Goal: Task Accomplishment & Management: Use online tool/utility

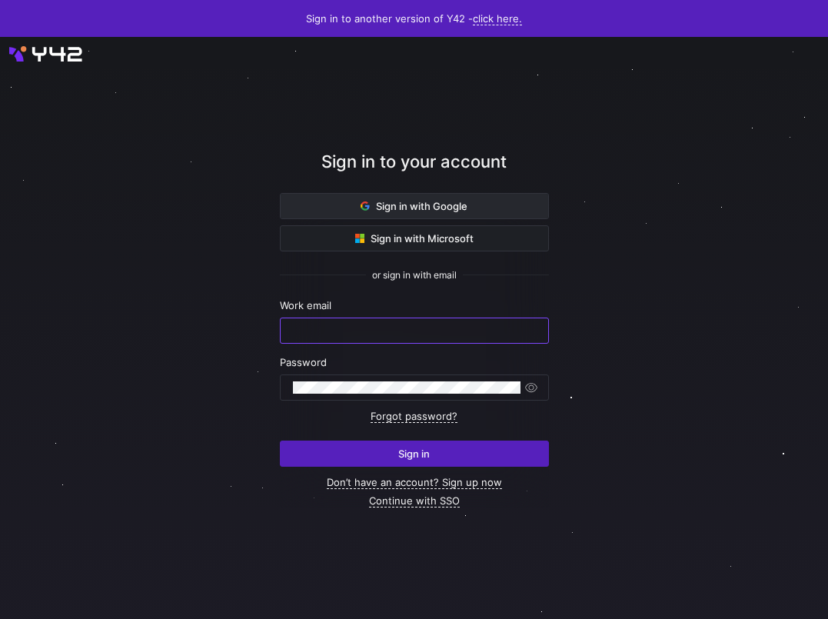
click at [363, 206] on icon at bounding box center [365, 205] width 9 height 9
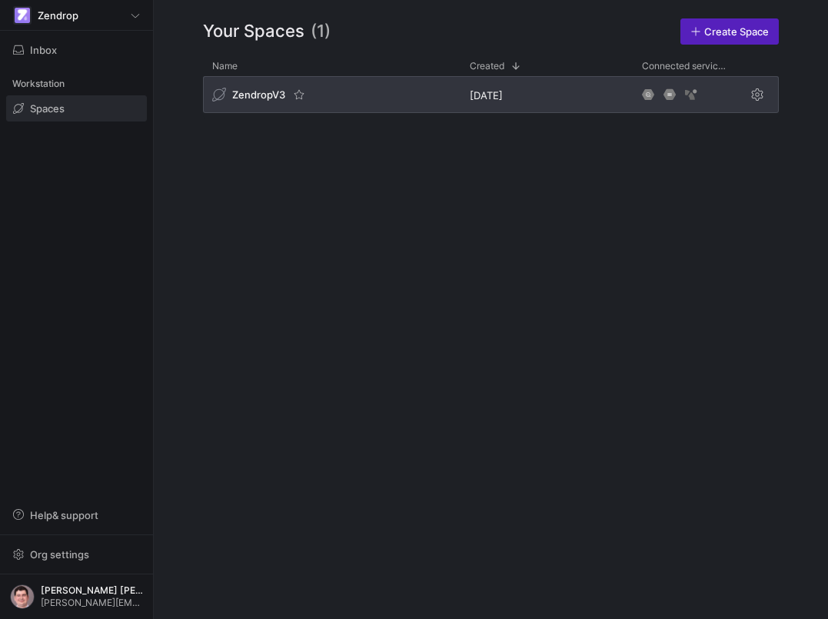
click at [331, 91] on div "ZendropV3" at bounding box center [332, 94] width 258 height 37
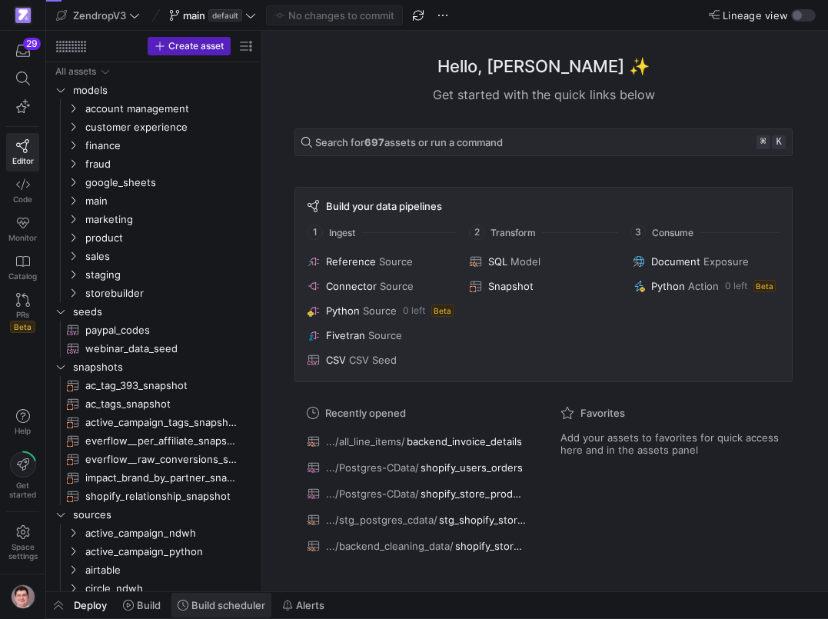
click at [211, 602] on span "Build scheduler" at bounding box center [228, 605] width 74 height 12
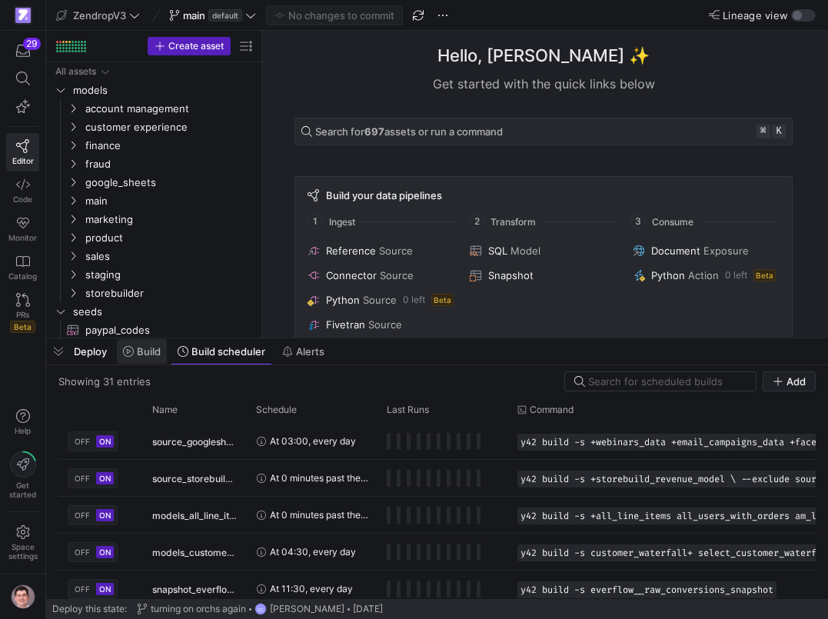
click at [156, 352] on span "Build" at bounding box center [149, 351] width 24 height 12
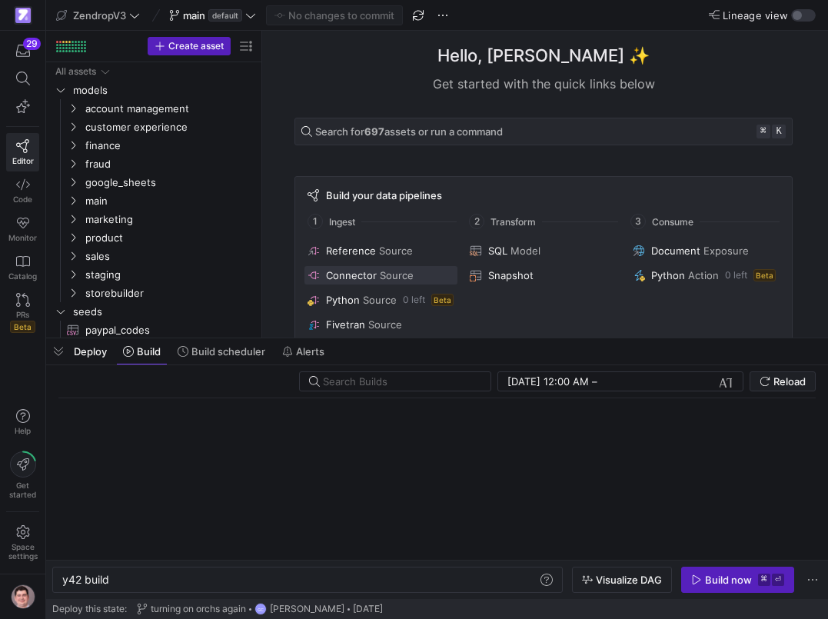
scroll to position [0, 47]
click at [336, 62] on div "Hello, Victor Paulo ✨" at bounding box center [543, 55] width 498 height 25
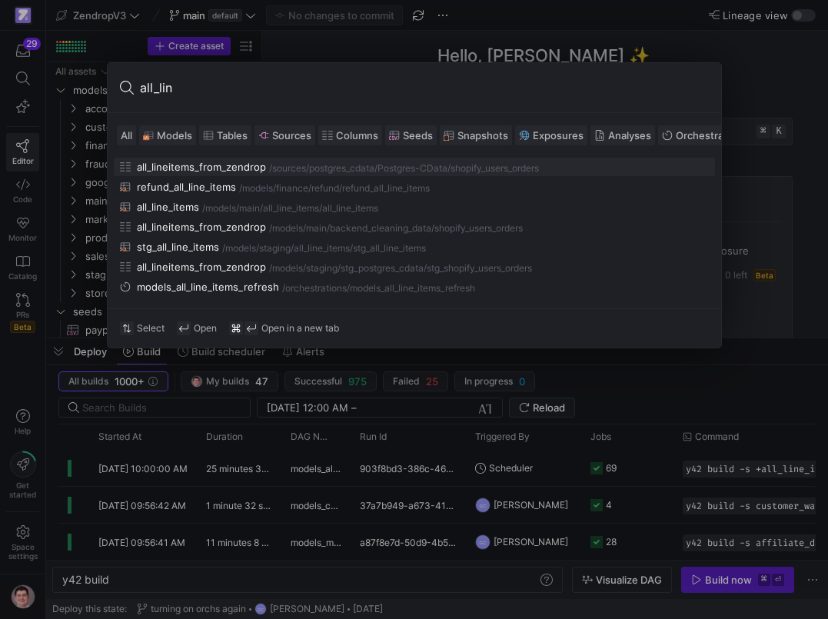
type input "all_line"
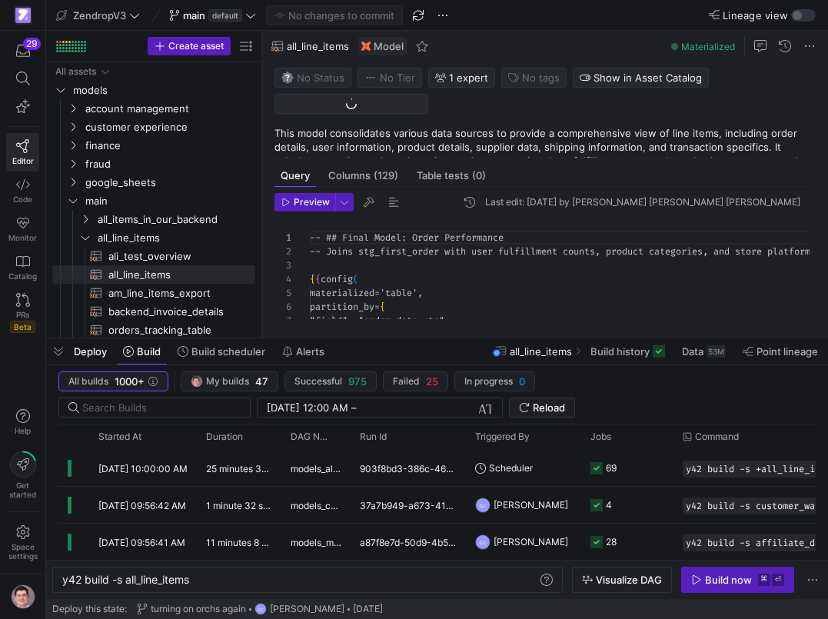
scroll to position [138, 0]
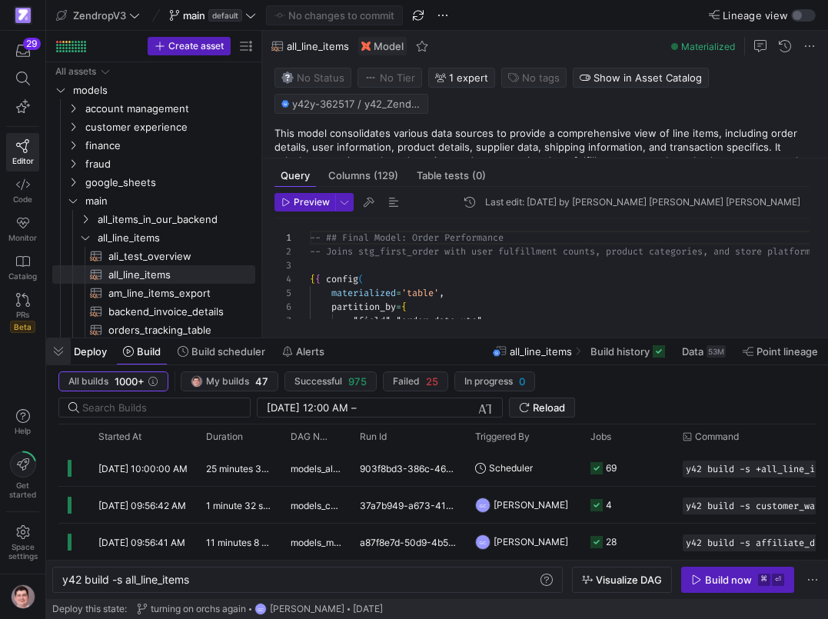
click at [61, 350] on span "button" at bounding box center [58, 351] width 25 height 26
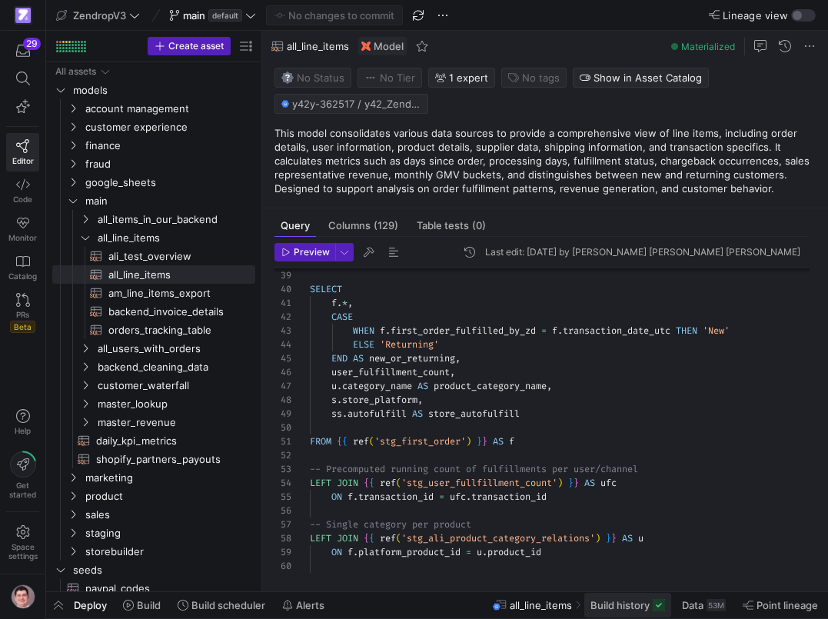
click at [606, 599] on button "Build history" at bounding box center [627, 605] width 88 height 26
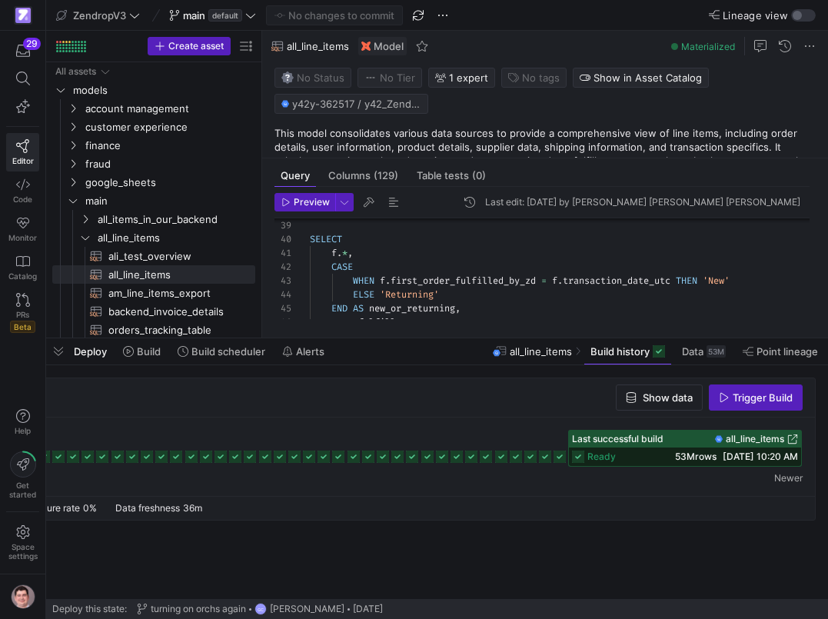
scroll to position [0, 164]
click at [461, 457] on icon at bounding box center [459, 456] width 12 height 12
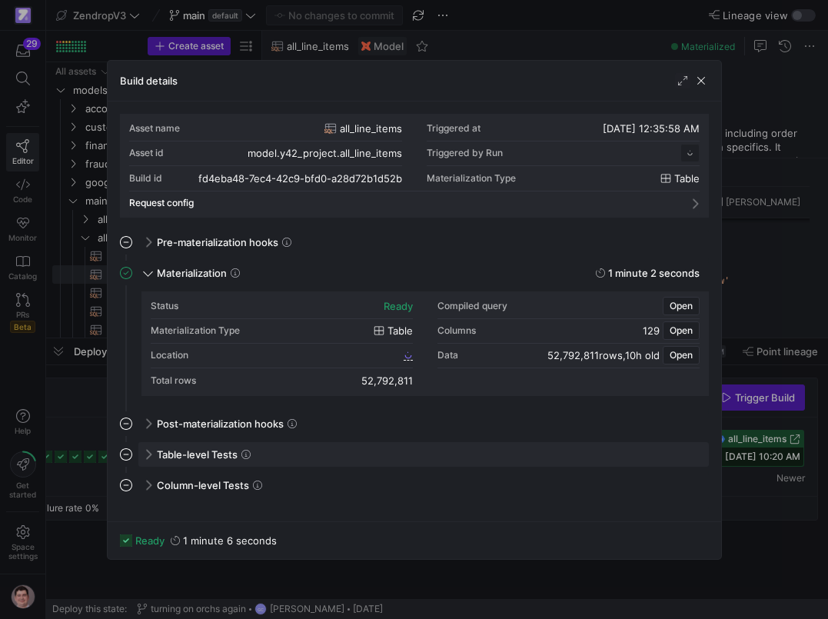
scroll to position [138, 0]
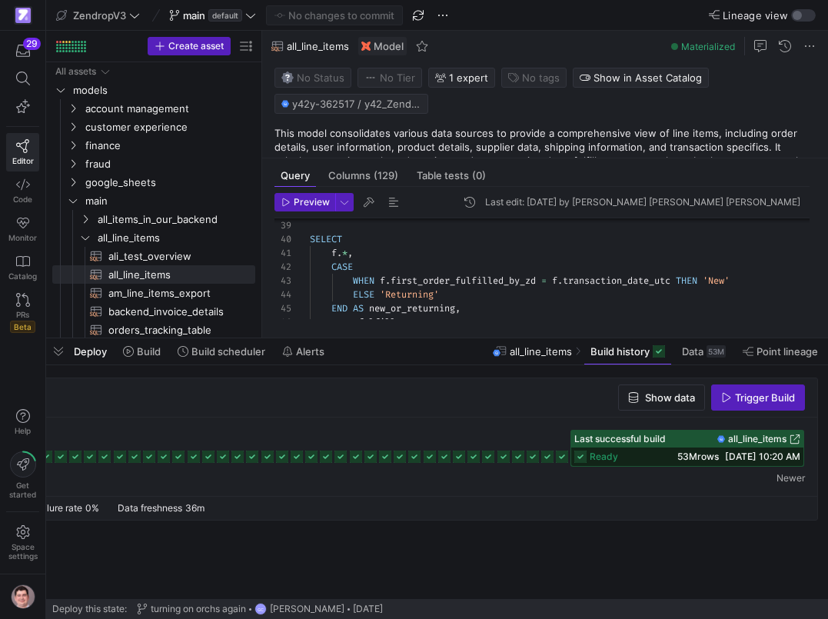
click at [244, 459] on div at bounding box center [356, 448] width 898 height 37
click at [239, 458] on icon at bounding box center [237, 456] width 12 height 12
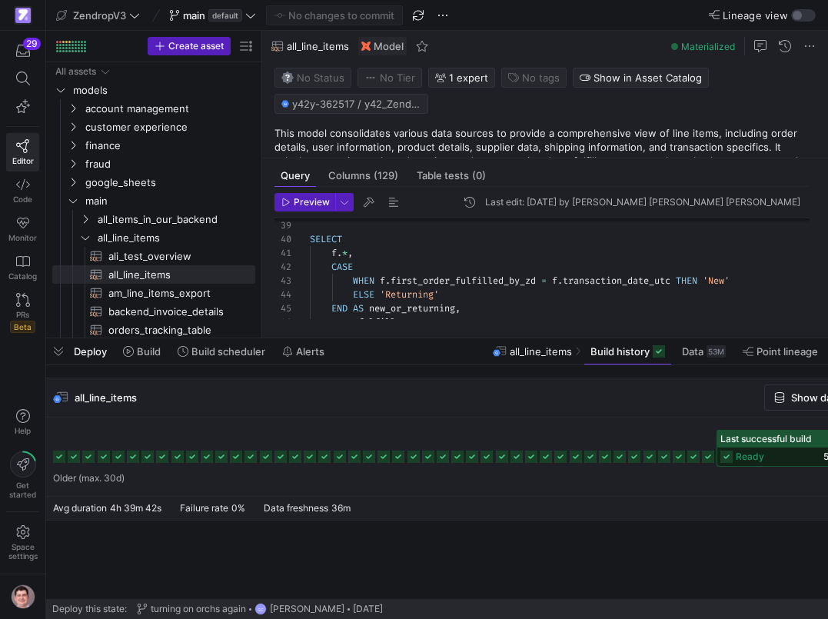
scroll to position [0, 0]
click at [77, 457] on icon at bounding box center [77, 456] width 12 height 12
click at [328, 457] on icon at bounding box center [323, 456] width 12 height 12
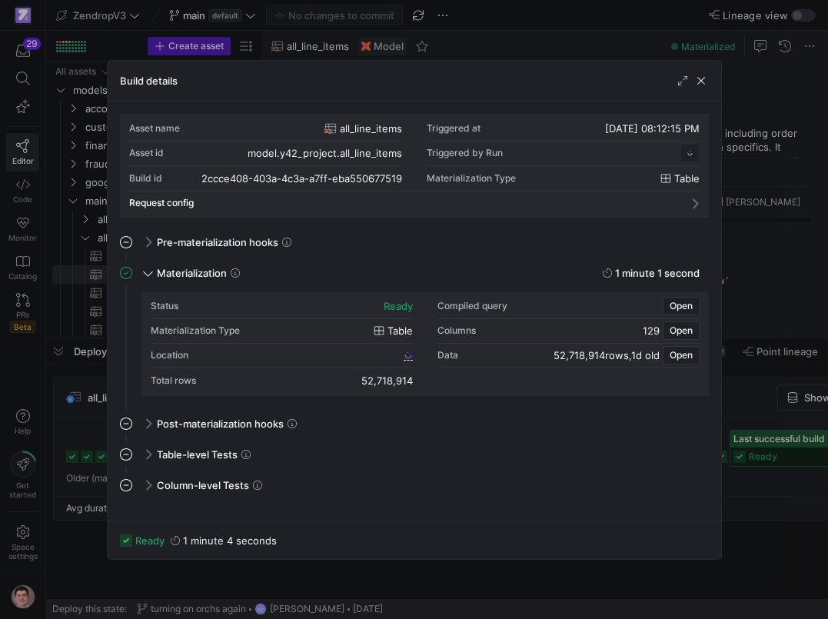
scroll to position [138, 0]
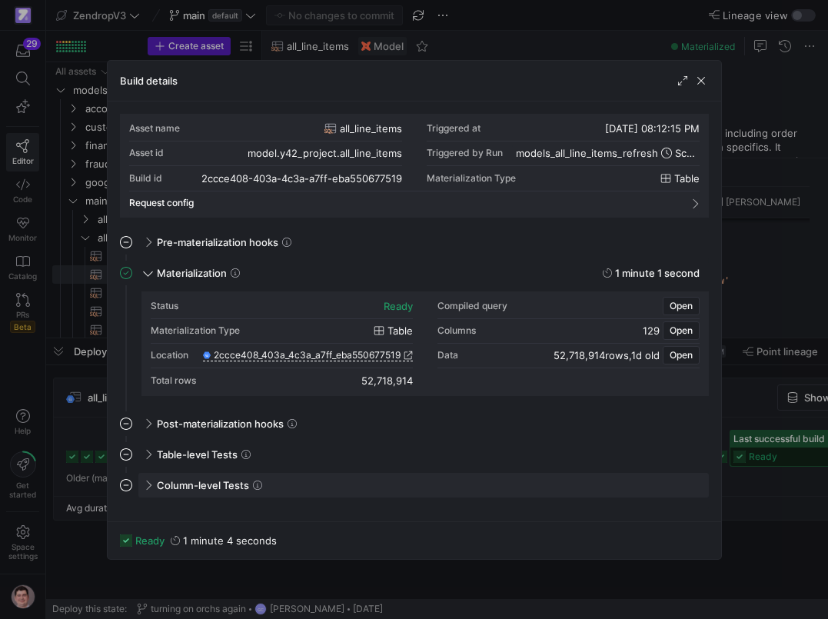
click at [214, 479] on span "Column-level Tests" at bounding box center [203, 485] width 92 height 12
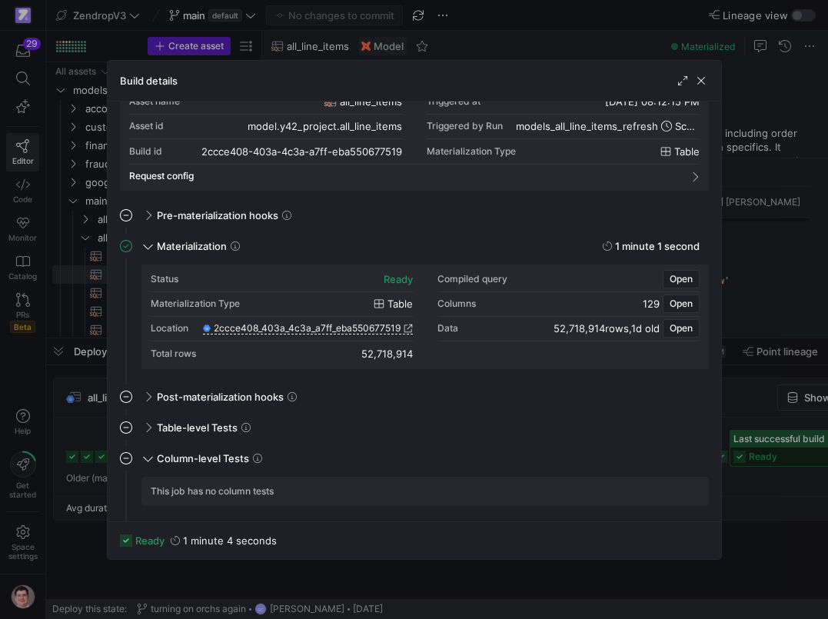
click at [100, 464] on div at bounding box center [414, 309] width 828 height 619
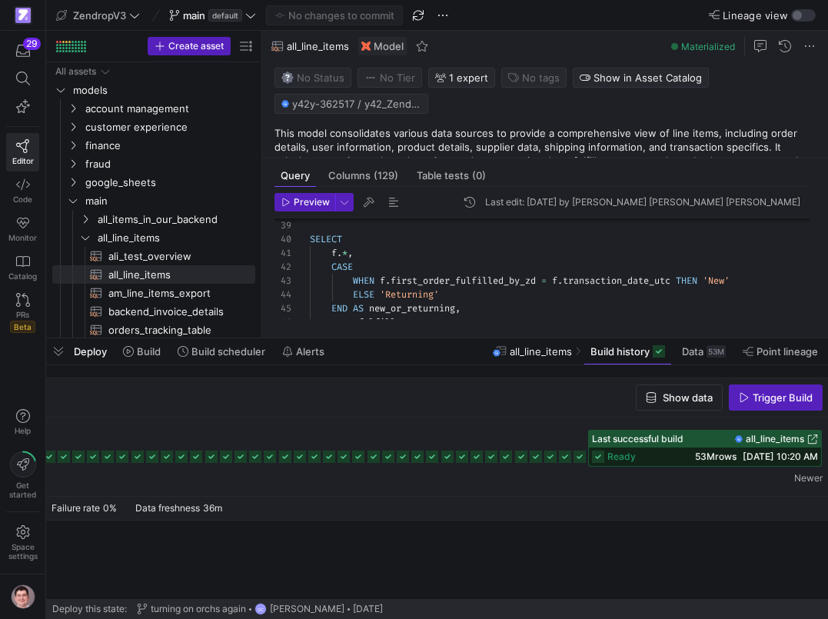
scroll to position [0, 167]
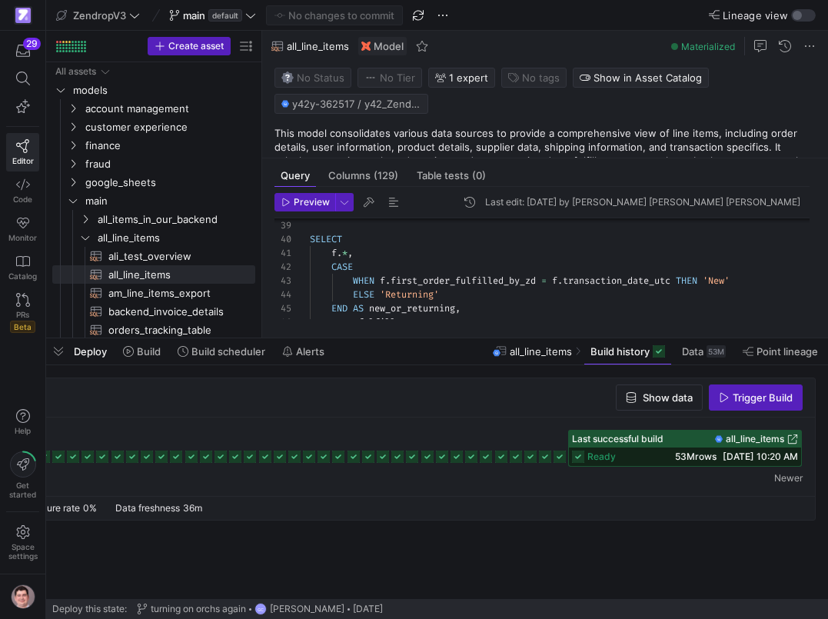
click at [506, 454] on icon at bounding box center [501, 456] width 12 height 12
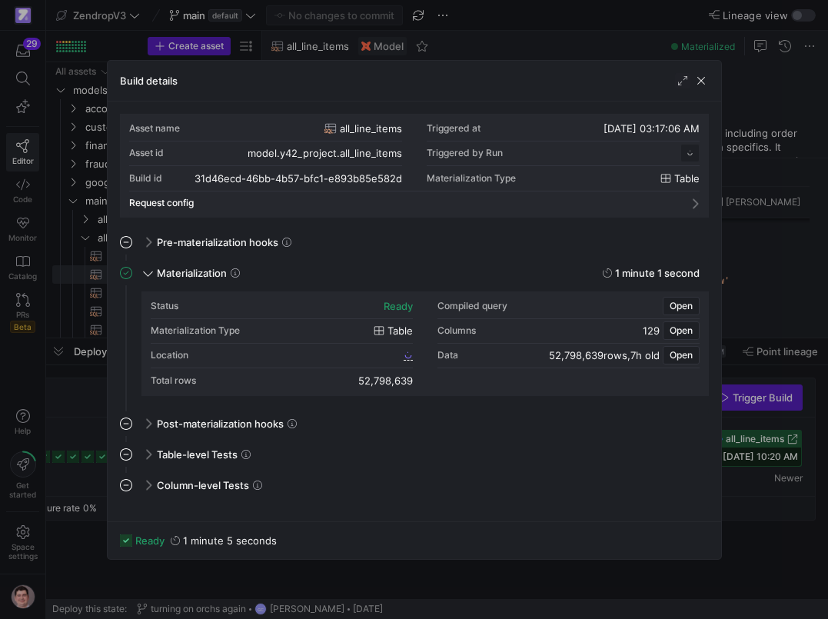
scroll to position [138, 0]
click at [749, 537] on div at bounding box center [414, 309] width 828 height 619
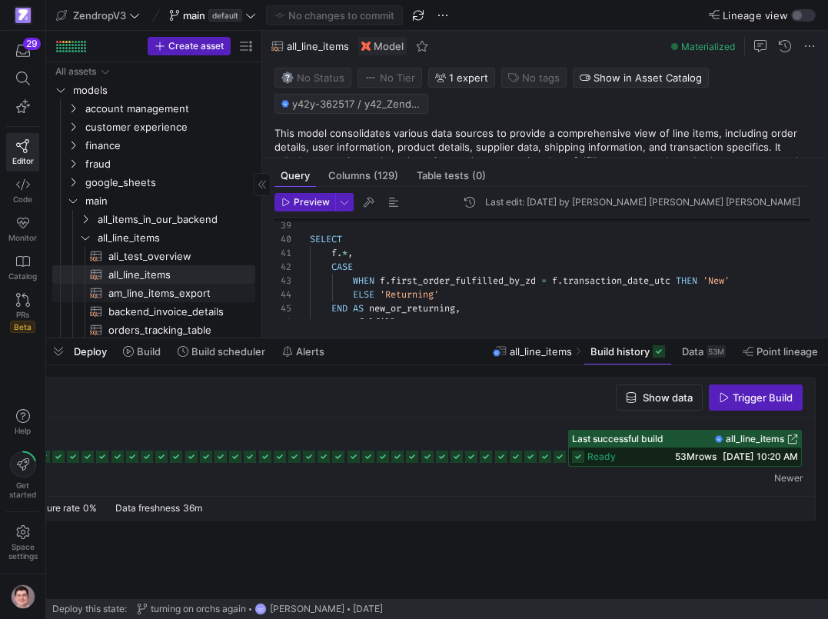
click at [188, 290] on span "am_line_items_export​​​​​​​​​​" at bounding box center [172, 293] width 129 height 18
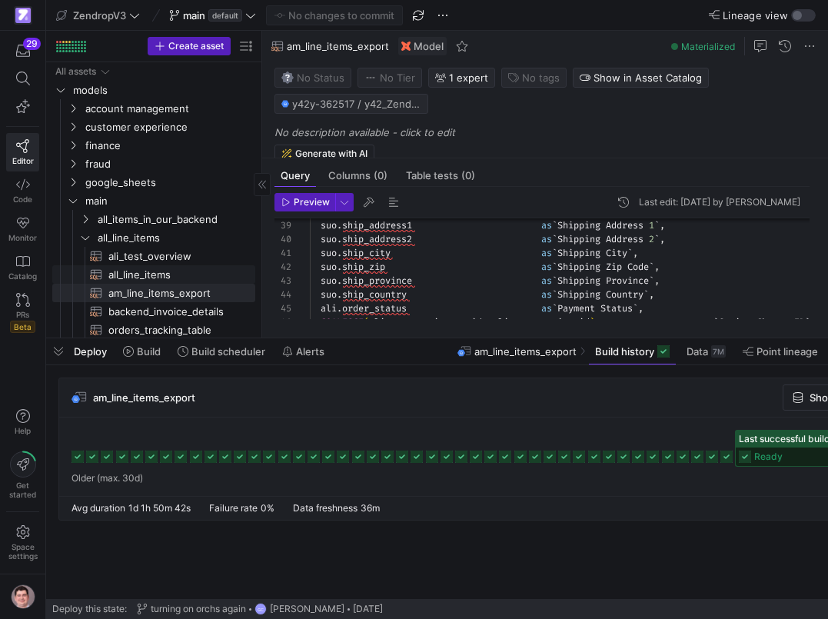
click at [177, 278] on span "all_line_items​​​​​​​​​​" at bounding box center [172, 275] width 129 height 18
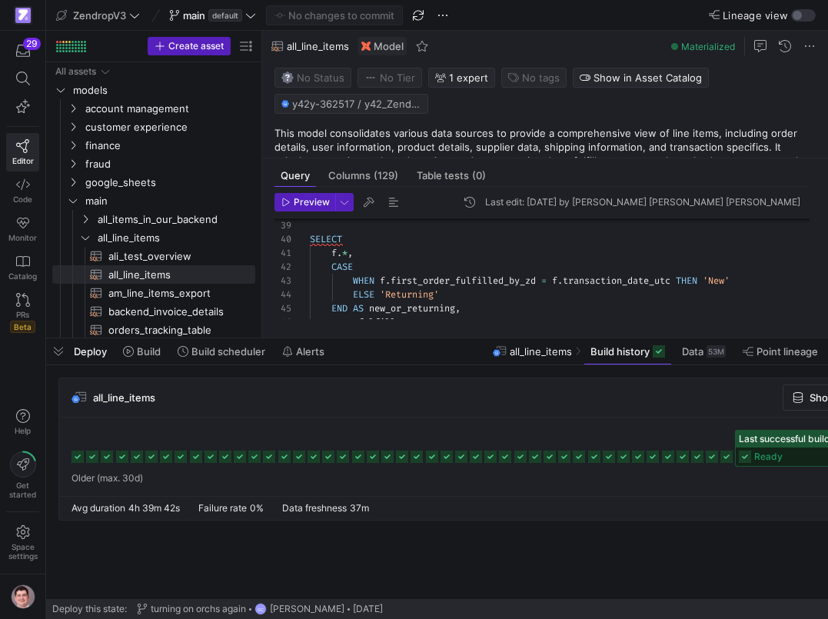
click at [74, 459] on icon at bounding box center [77, 456] width 12 height 12
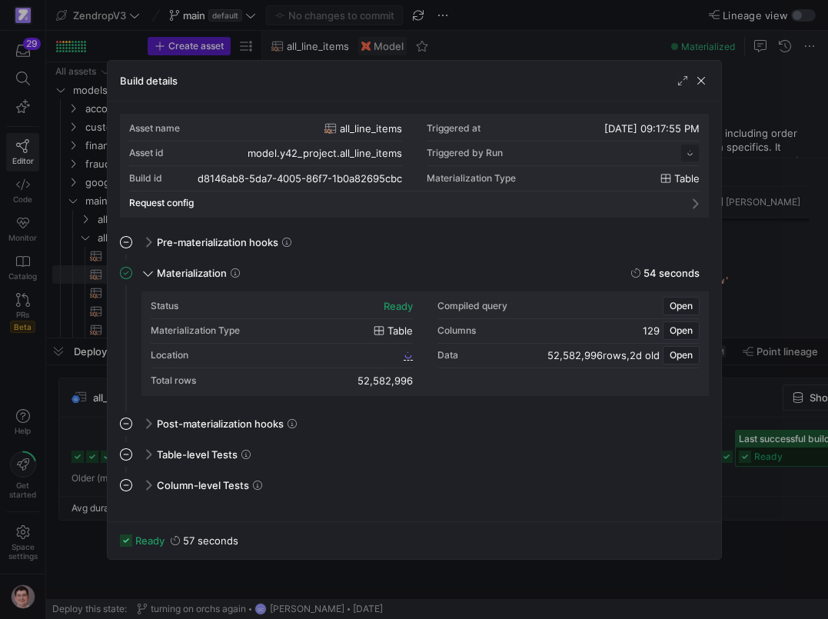
scroll to position [138, 0]
click at [96, 415] on div at bounding box center [414, 309] width 828 height 619
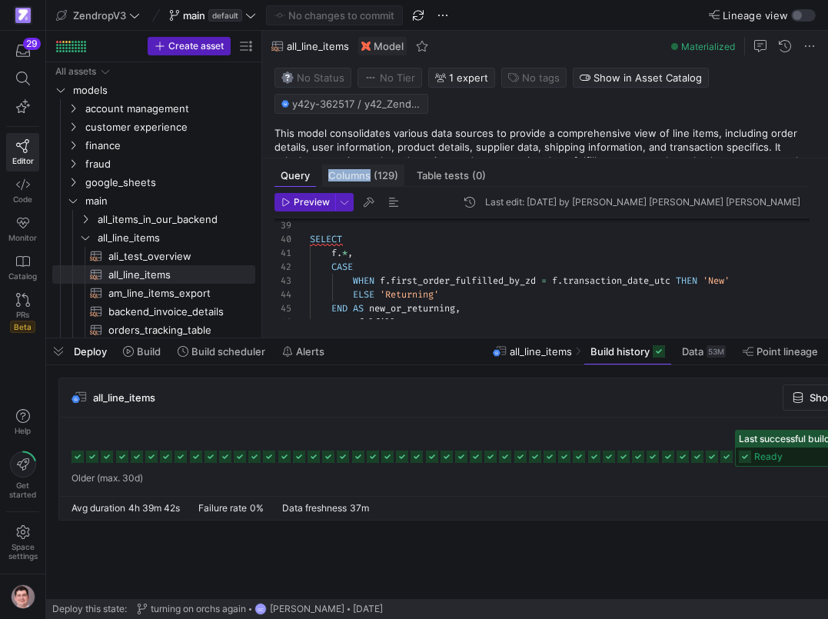
click at [367, 170] on div "Columns (129)" at bounding box center [363, 175] width 82 height 22
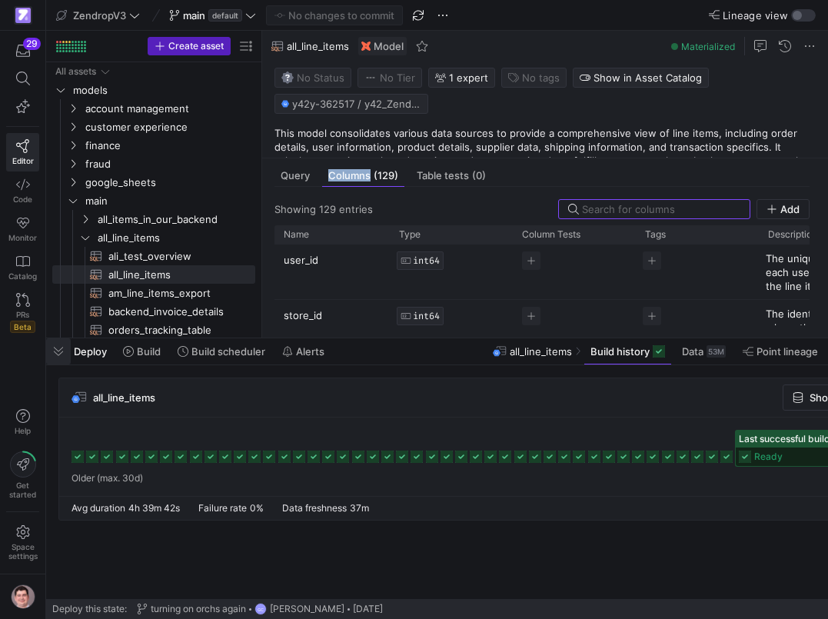
click at [52, 350] on span "button" at bounding box center [58, 351] width 25 height 26
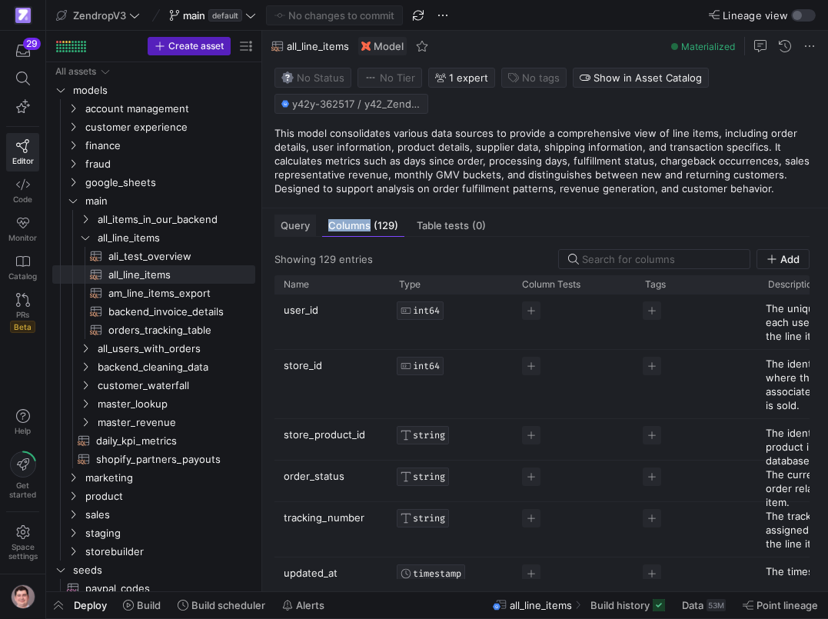
click at [302, 235] on div "Query" at bounding box center [295, 225] width 42 height 22
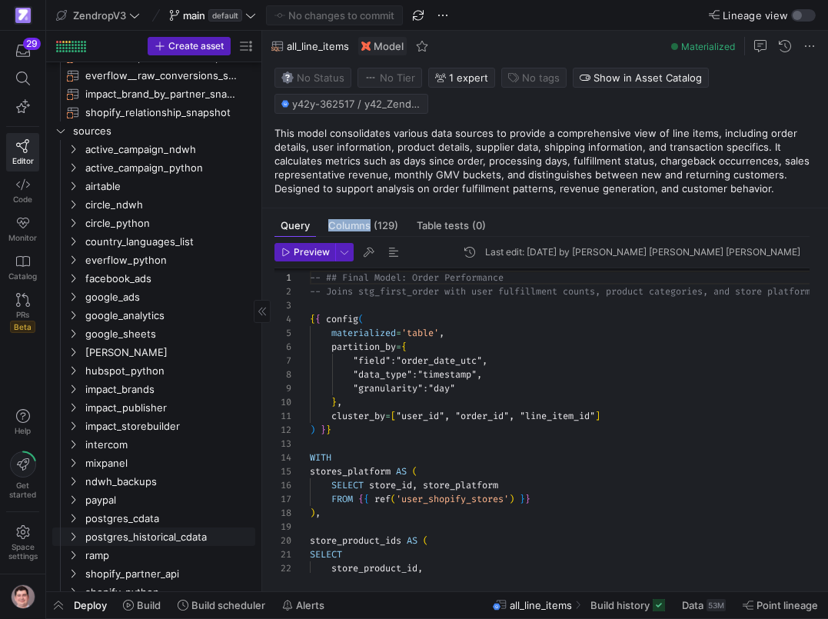
scroll to position [642, 0]
click at [61, 603] on span "button" at bounding box center [58, 605] width 25 height 26
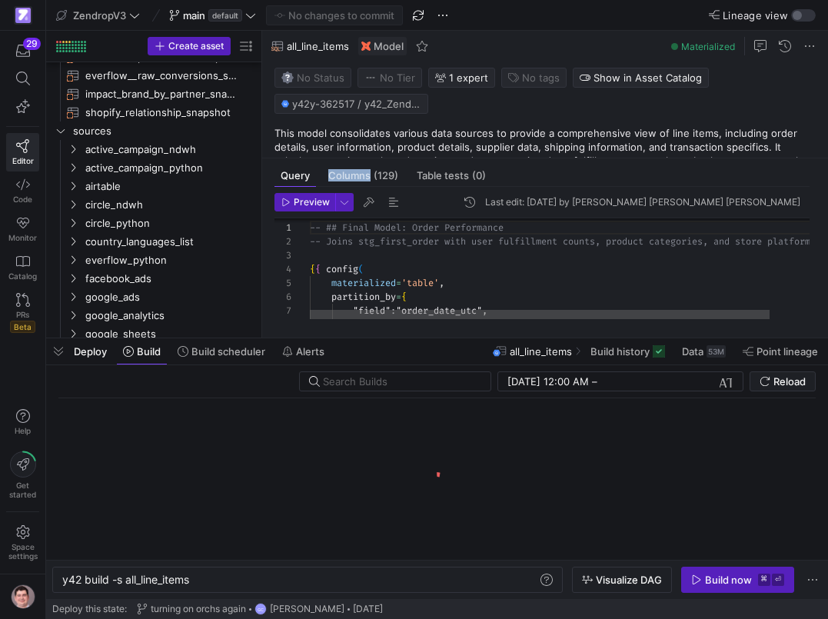
scroll to position [0, 131]
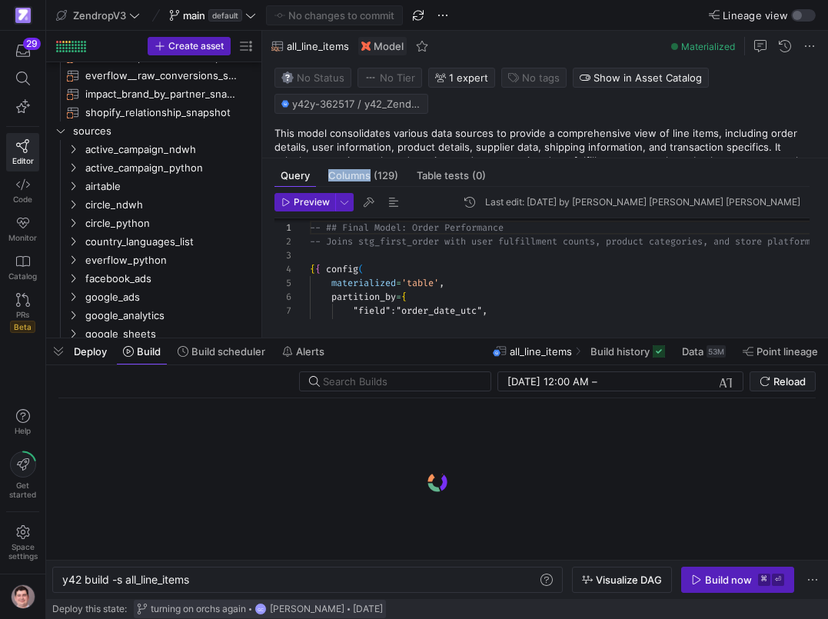
click at [164, 606] on span "turning on orchs again" at bounding box center [198, 608] width 95 height 11
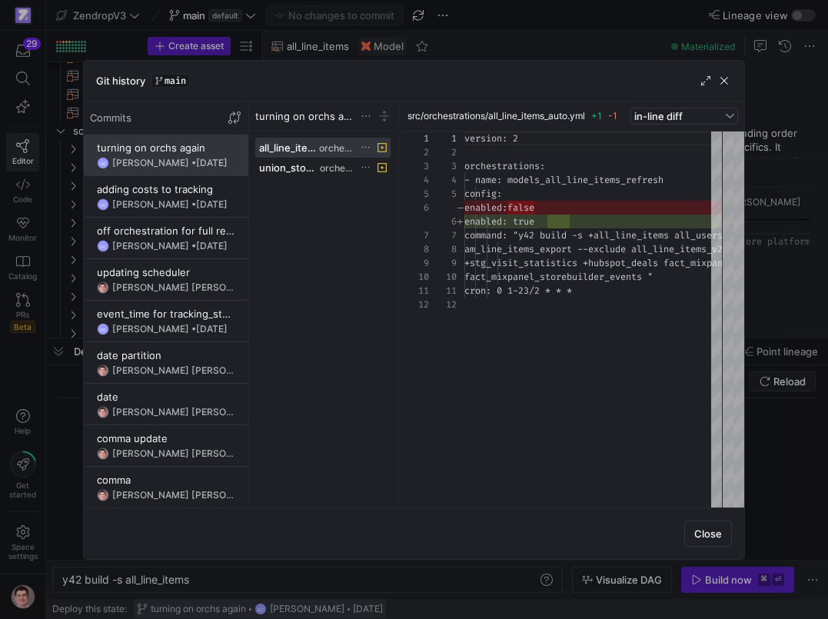
scroll to position [138, 0]
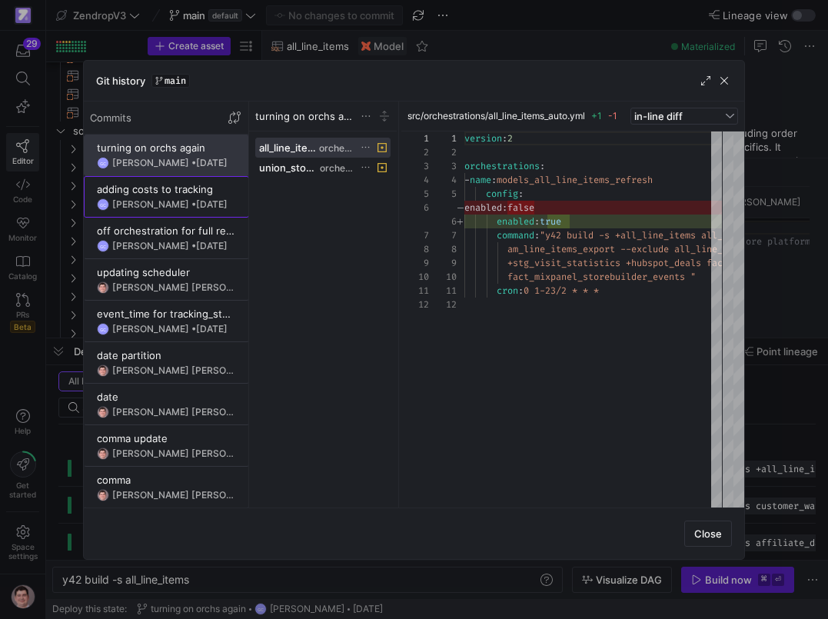
click at [184, 207] on div "Giovana Costa • 4 days ago" at bounding box center [169, 204] width 115 height 11
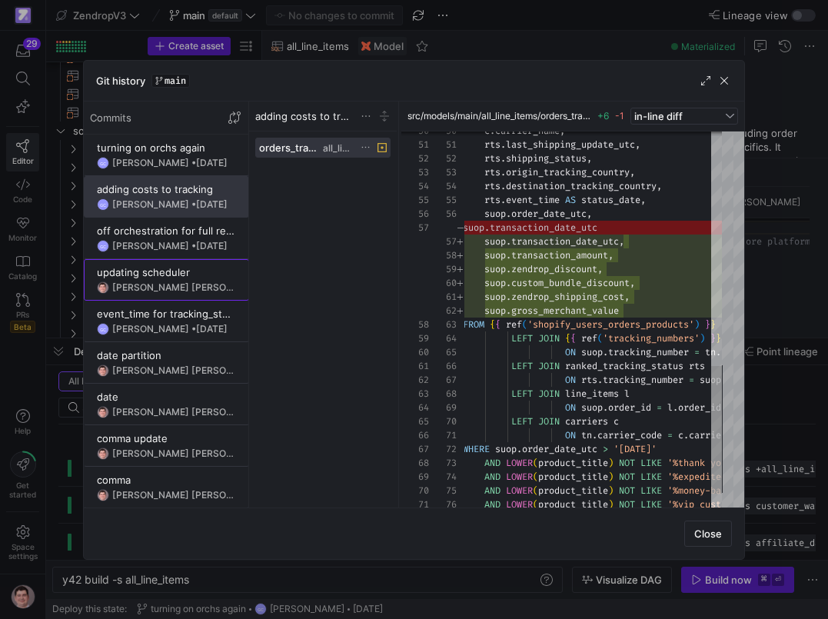
click at [176, 268] on div "updating scheduler" at bounding box center [166, 272] width 139 height 12
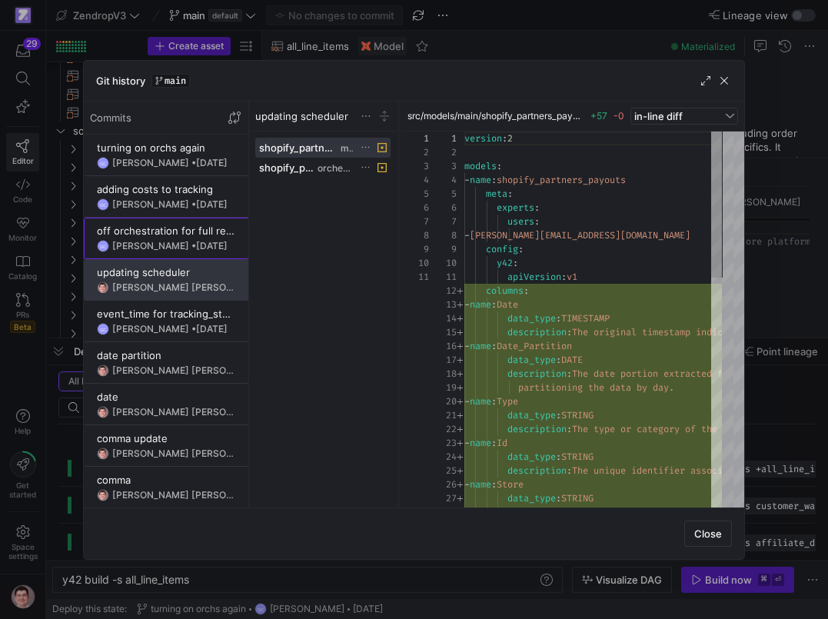
click at [196, 249] on span "4 days ago" at bounding box center [212, 246] width 32 height 12
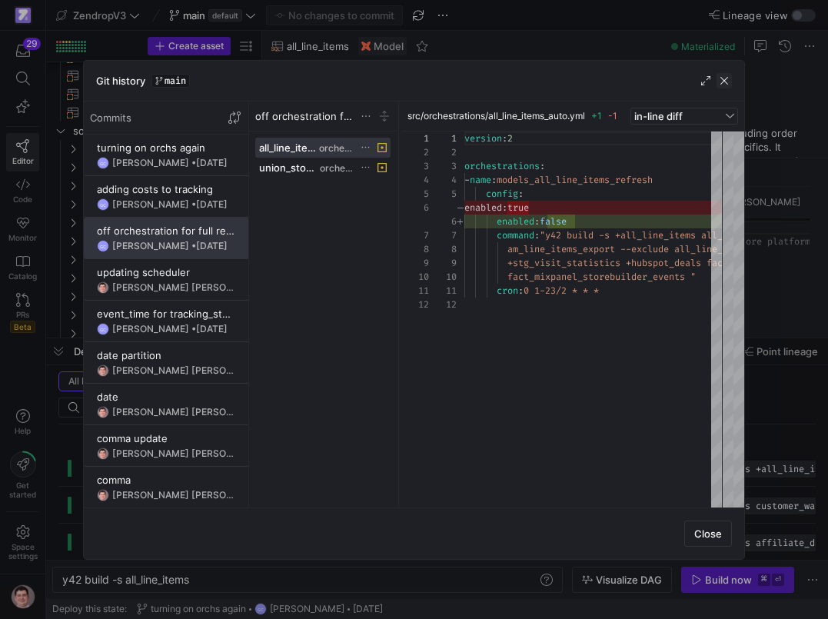
click at [727, 75] on span "button" at bounding box center [723, 80] width 15 height 15
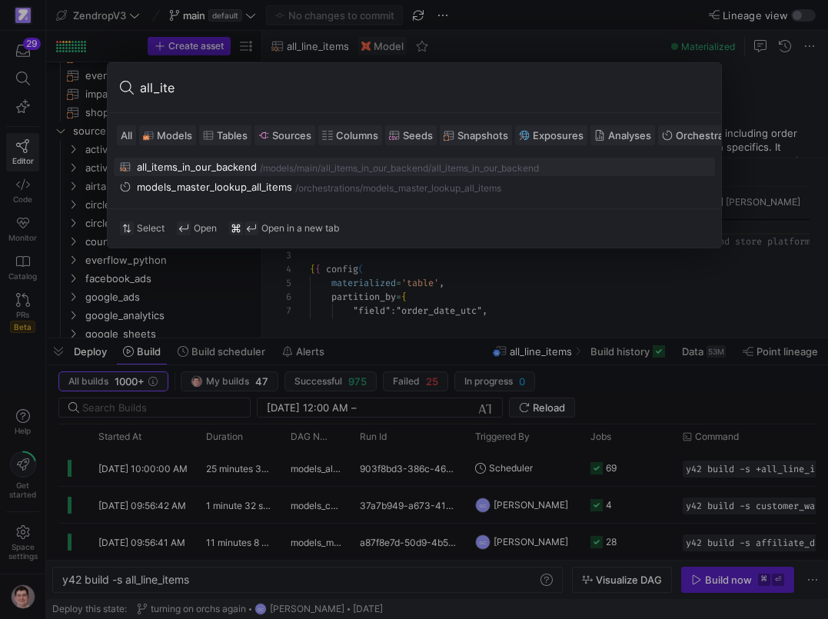
type input "all_item"
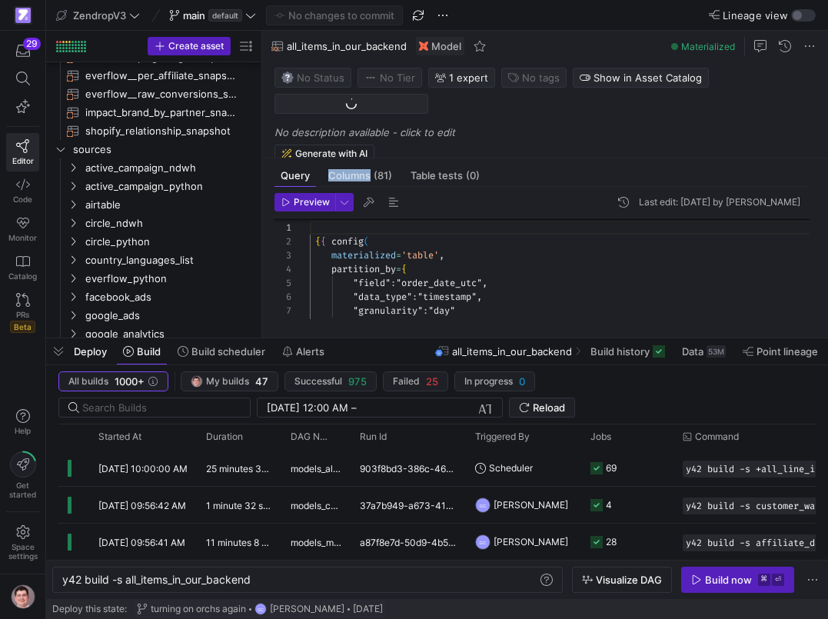
scroll to position [166, 0]
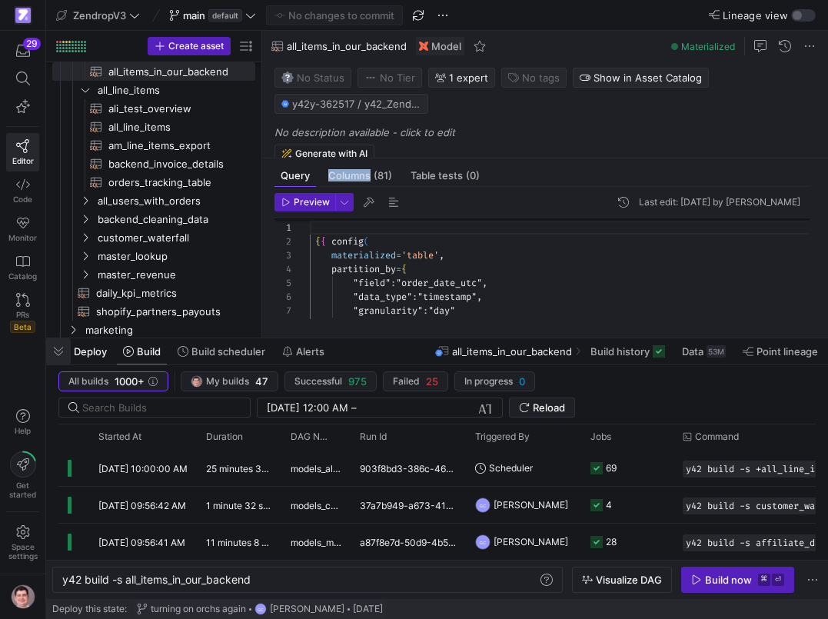
click at [59, 350] on span "button" at bounding box center [58, 351] width 25 height 26
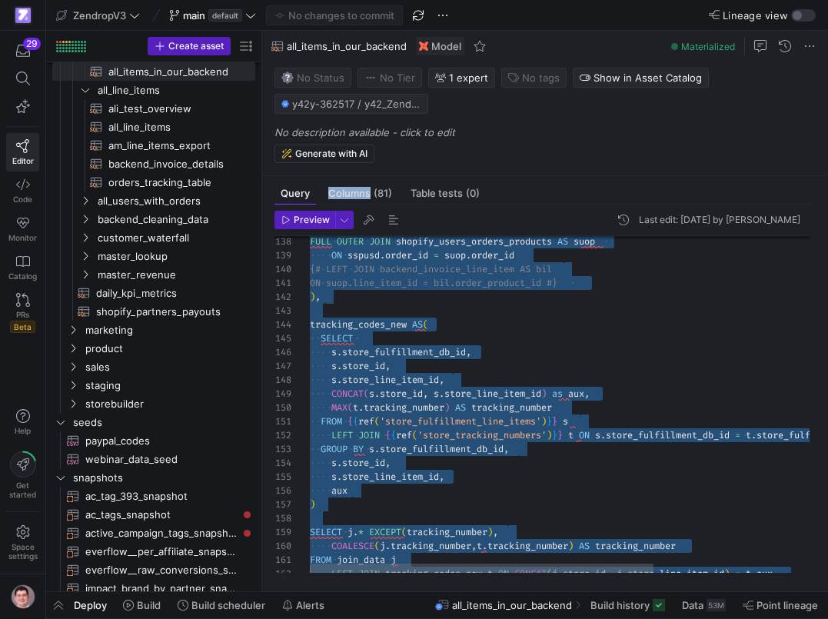
scroll to position [0, 0]
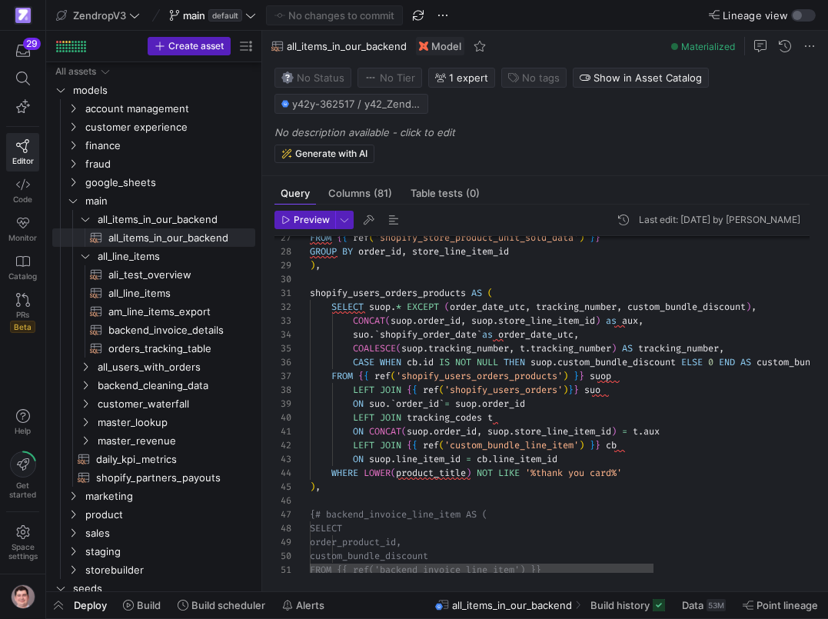
scroll to position [28, 94]
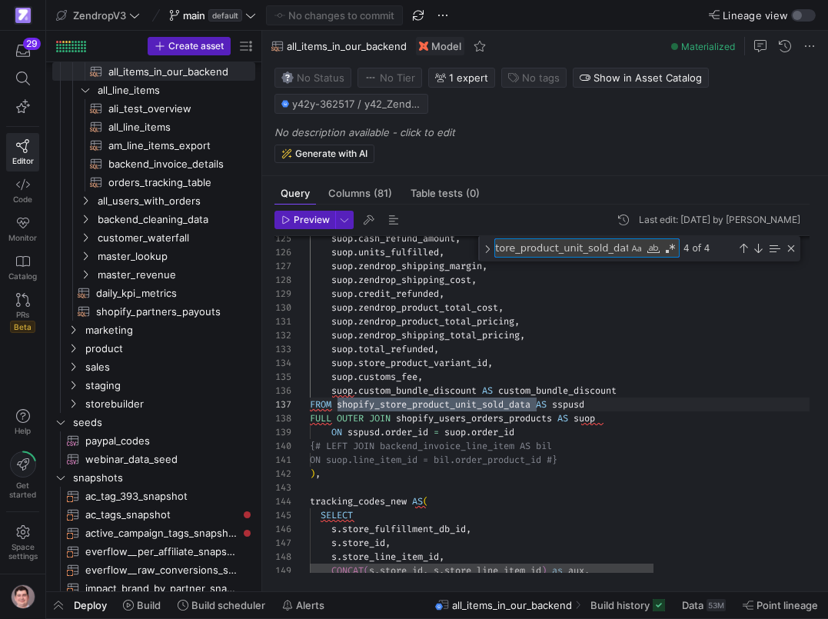
scroll to position [138, 227]
type textarea "shopify_store_product_unit_sold_data"
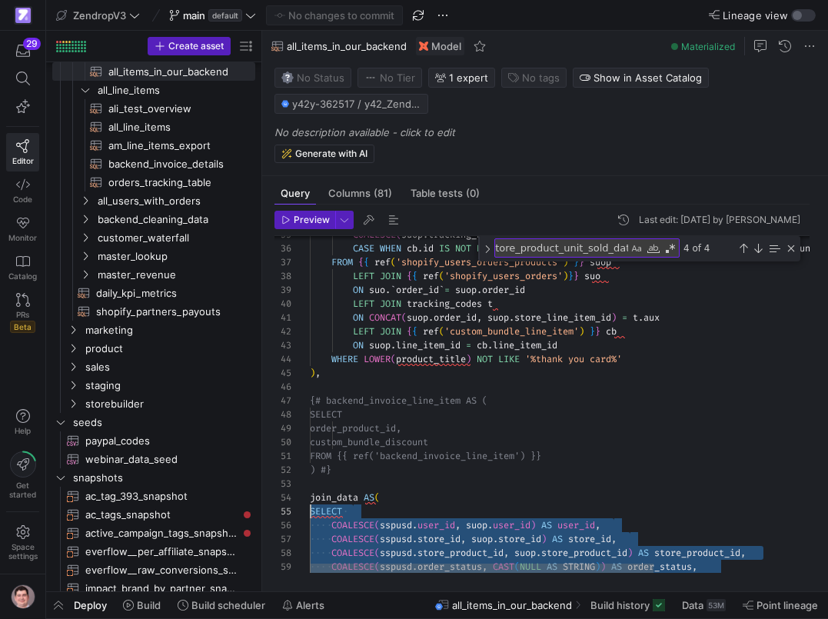
scroll to position [55, 0]
drag, startPoint x: 524, startPoint y: 474, endPoint x: 307, endPoint y: 514, distance: 220.6
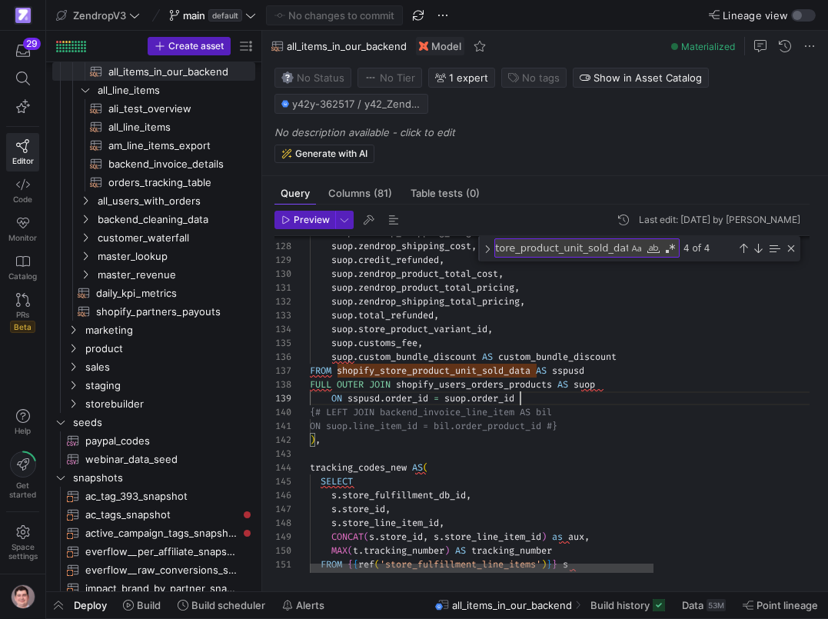
scroll to position [111, 211]
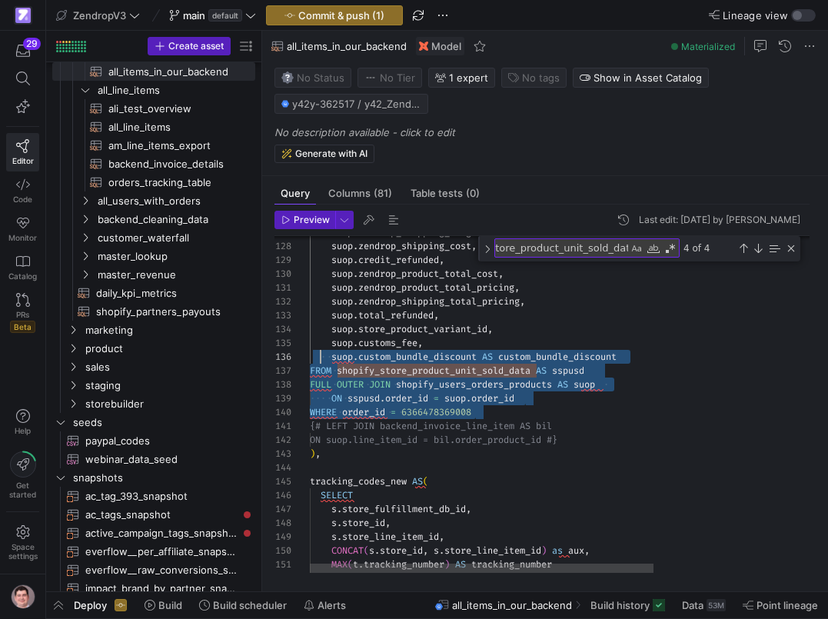
scroll to position [69, 10]
drag, startPoint x: 486, startPoint y: 411, endPoint x: 323, endPoint y: 354, distance: 172.9
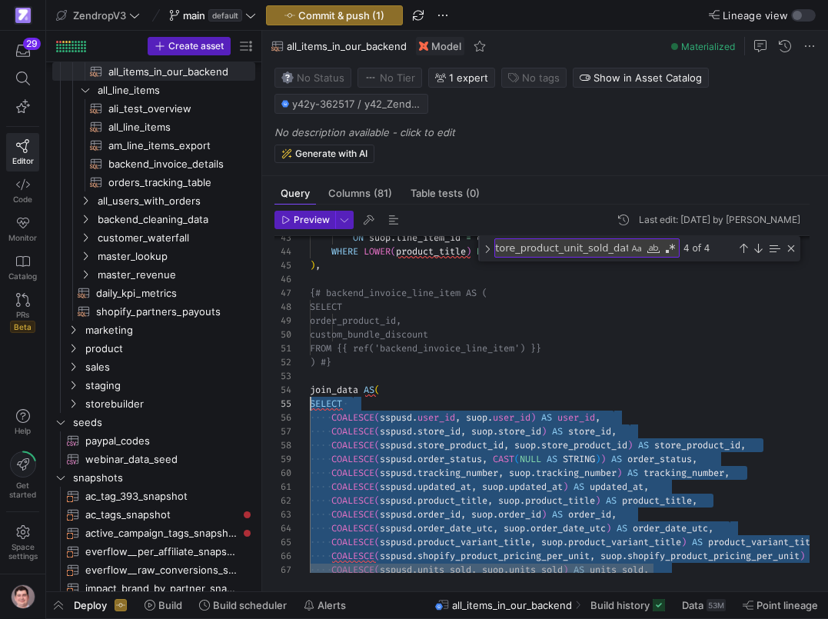
scroll to position [55, 0]
click at [312, 215] on span "Preview" at bounding box center [312, 219] width 36 height 11
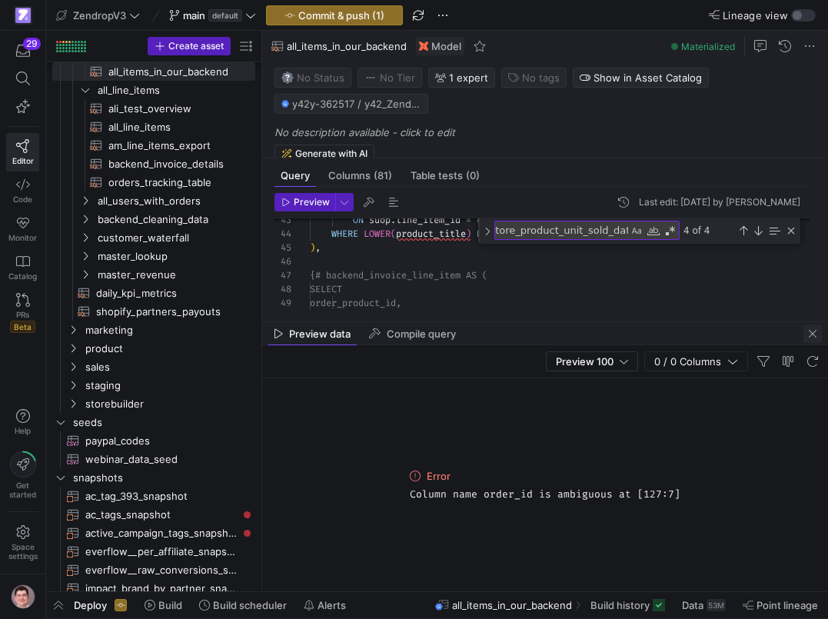
click at [812, 331] on span "button" at bounding box center [812, 333] width 18 height 18
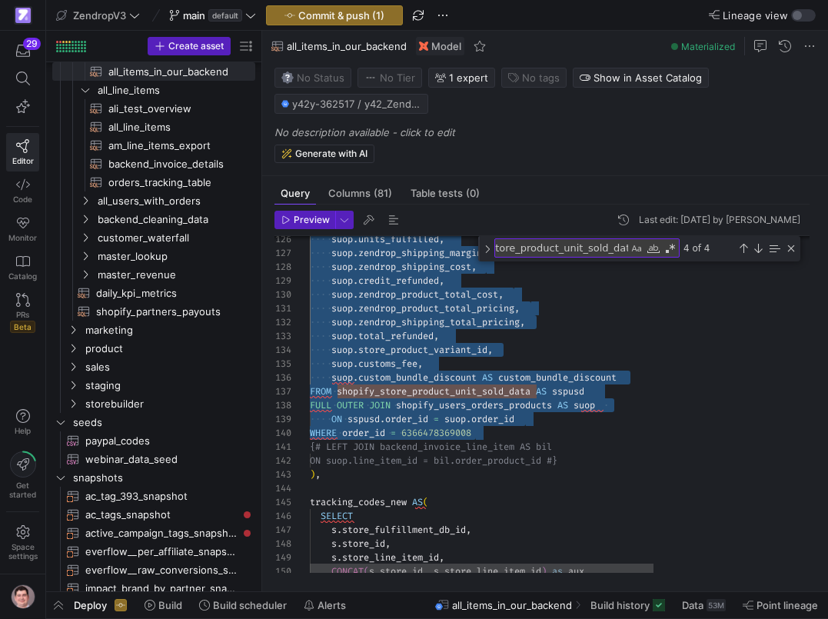
scroll to position [83, 282]
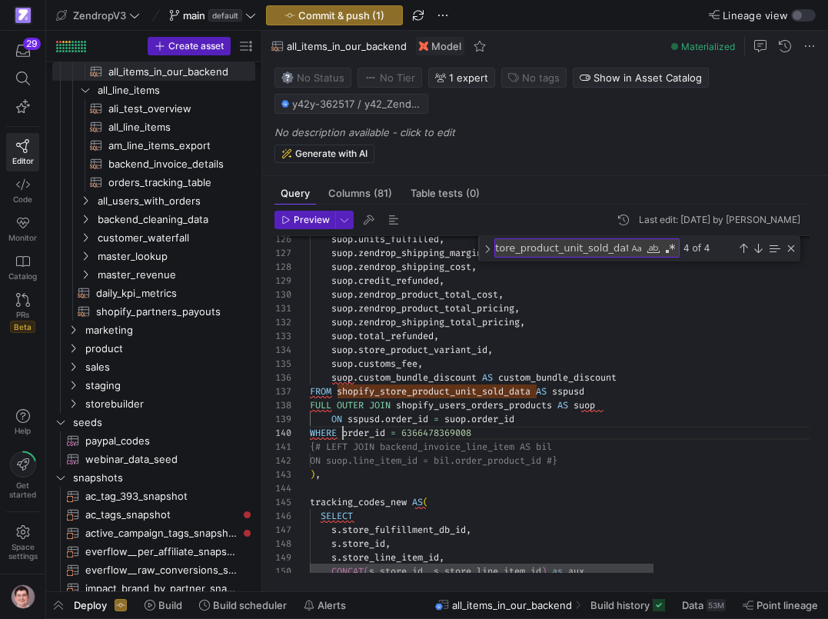
scroll to position [125, 33]
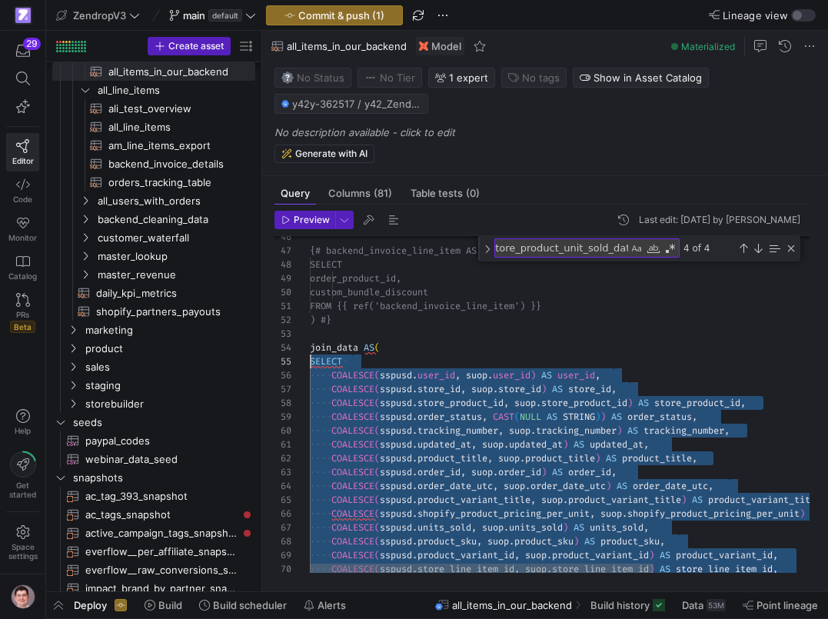
scroll to position [55, 0]
drag, startPoint x: 723, startPoint y: 430, endPoint x: 307, endPoint y: 366, distance: 420.7
click at [321, 221] on span "Preview" at bounding box center [312, 219] width 36 height 11
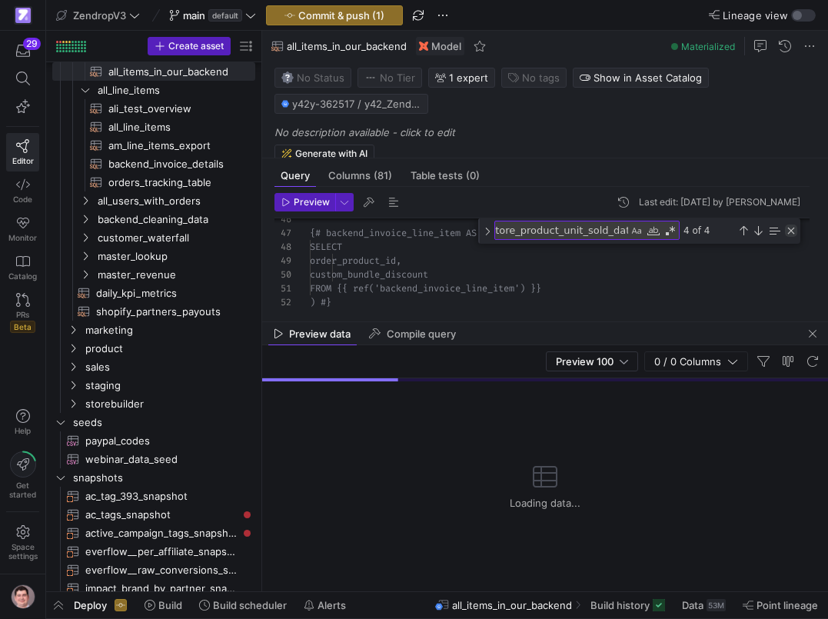
click at [794, 234] on div "Close (Escape)" at bounding box center [791, 230] width 12 height 12
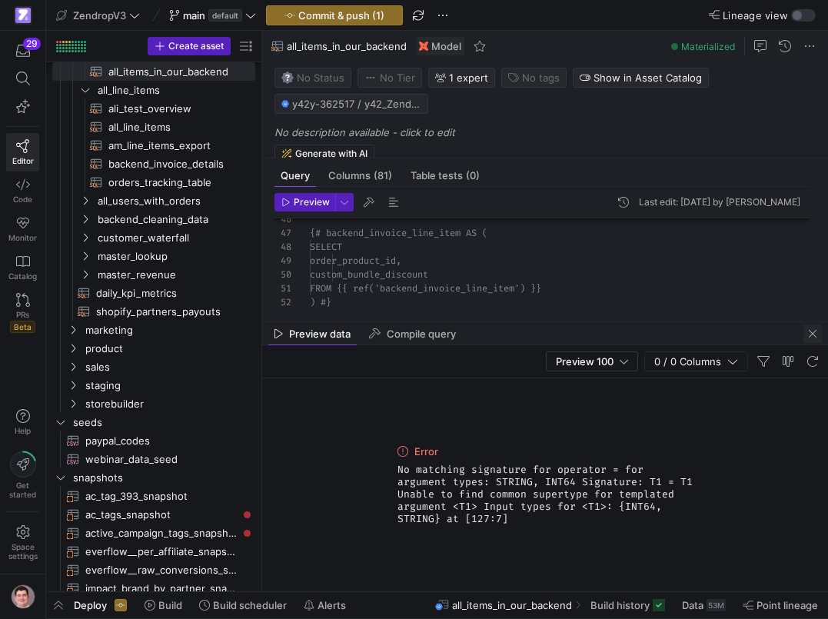
click at [809, 339] on span "button" at bounding box center [812, 333] width 18 height 18
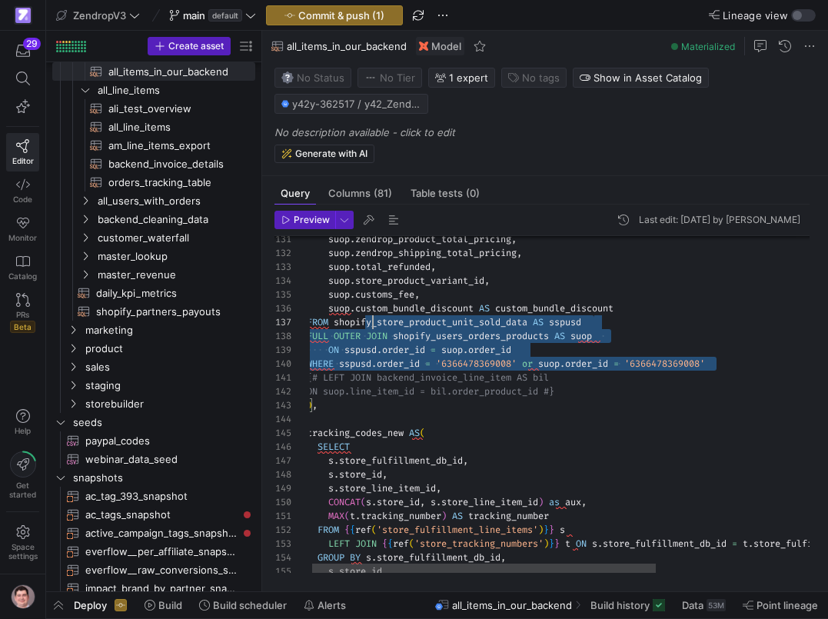
drag, startPoint x: 724, startPoint y: 360, endPoint x: 354, endPoint y: 313, distance: 373.5
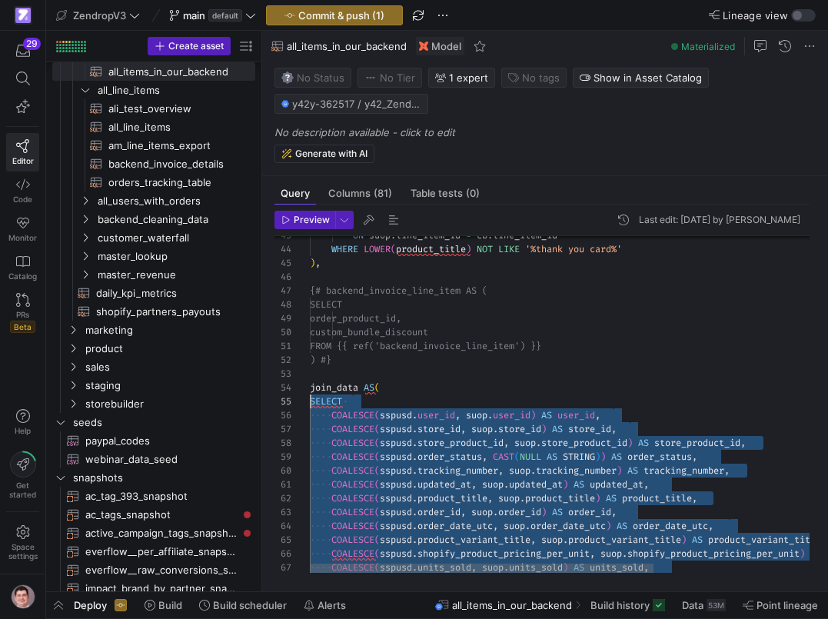
scroll to position [55, 0]
click at [317, 223] on span "Preview" at bounding box center [312, 219] width 36 height 11
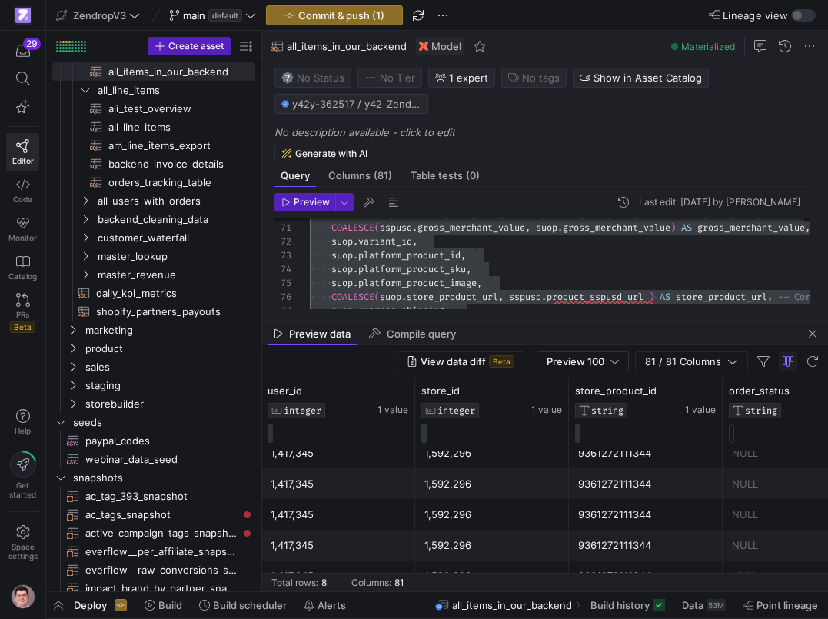
scroll to position [0, 0]
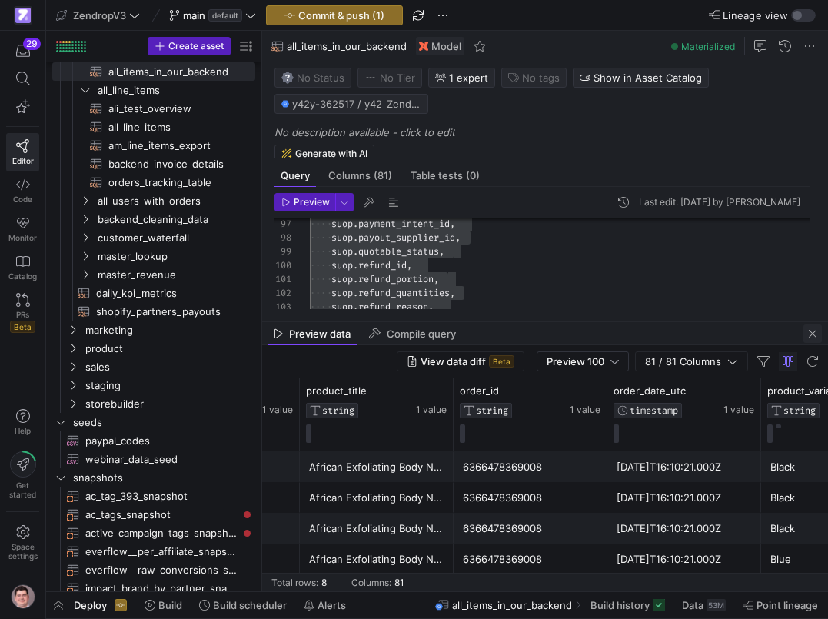
click at [818, 332] on span "button" at bounding box center [812, 333] width 18 height 18
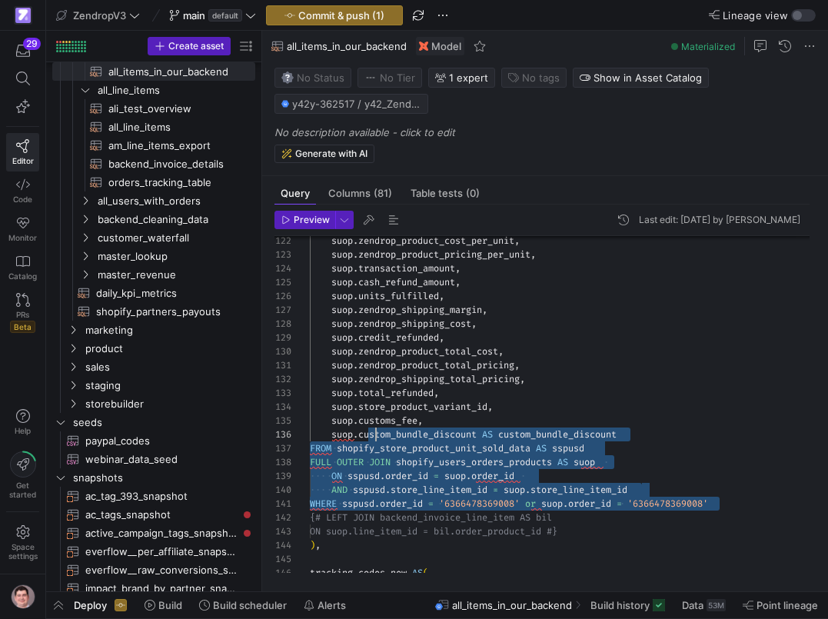
scroll to position [42, 61]
drag, startPoint x: 723, startPoint y: 501, endPoint x: 370, endPoint y: 400, distance: 366.9
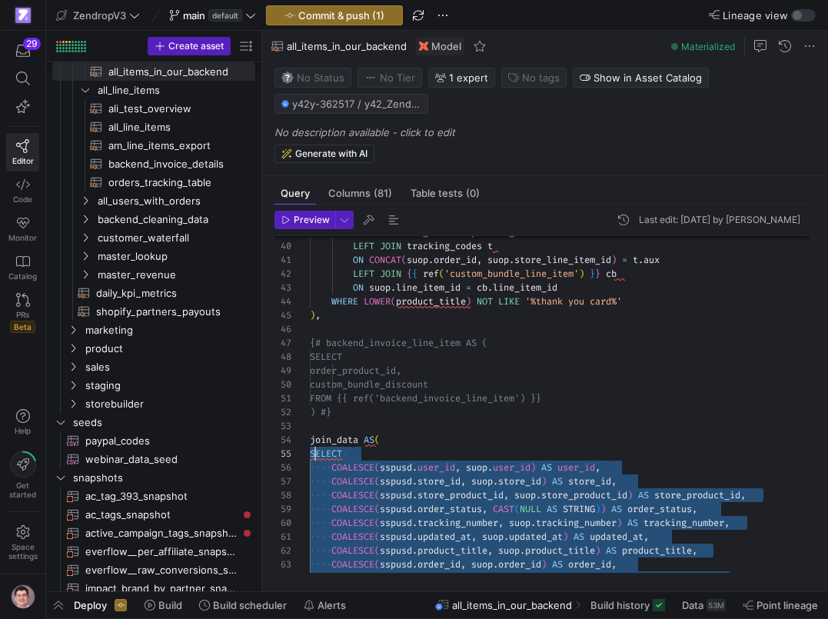
scroll to position [55, 5]
click at [324, 216] on span "Preview" at bounding box center [312, 219] width 36 height 11
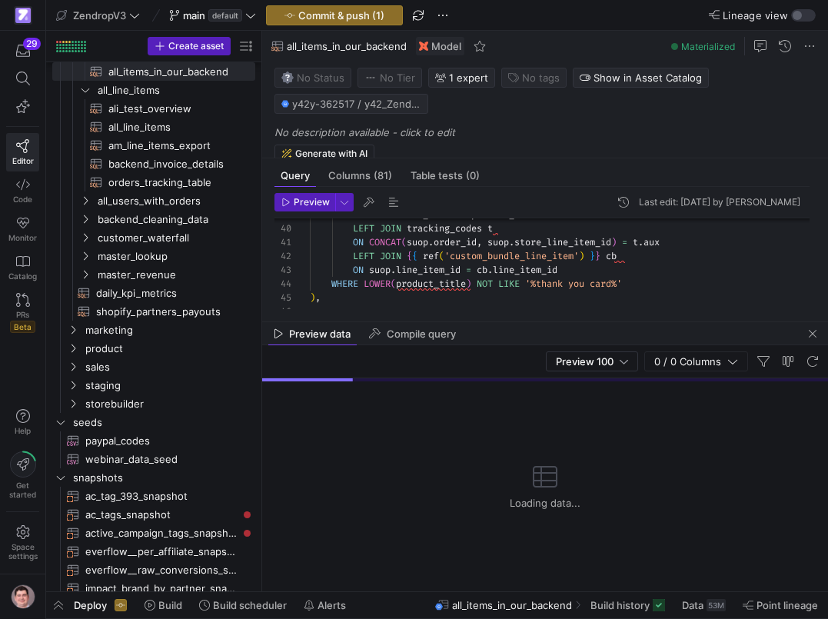
click at [376, 407] on div "Loading data..." at bounding box center [545, 486] width 566 height 210
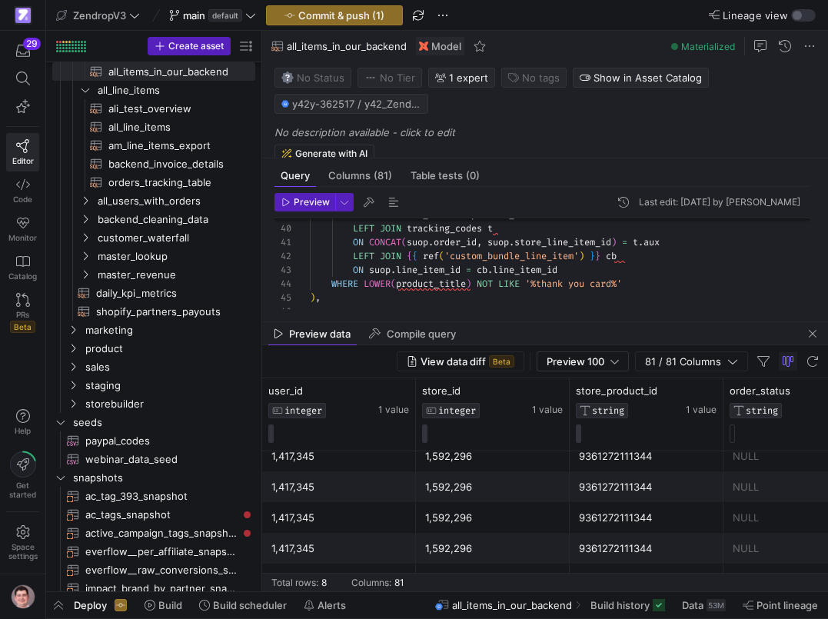
scroll to position [9, 0]
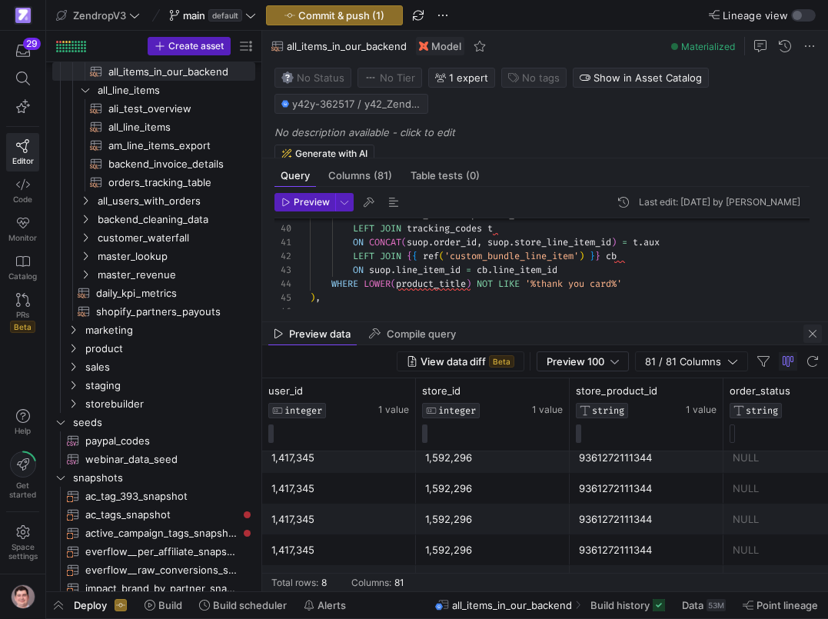
click at [810, 337] on span "button" at bounding box center [812, 333] width 18 height 18
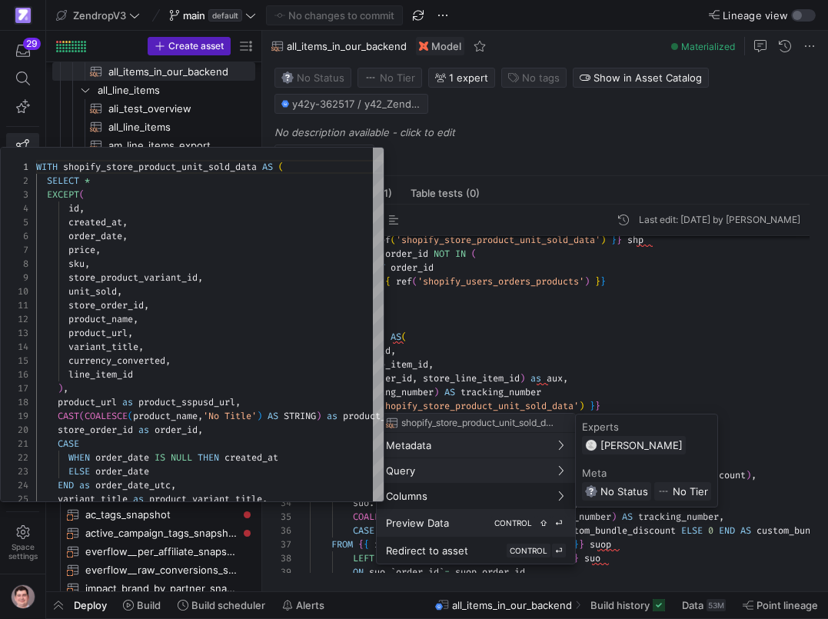
scroll to position [138, 0]
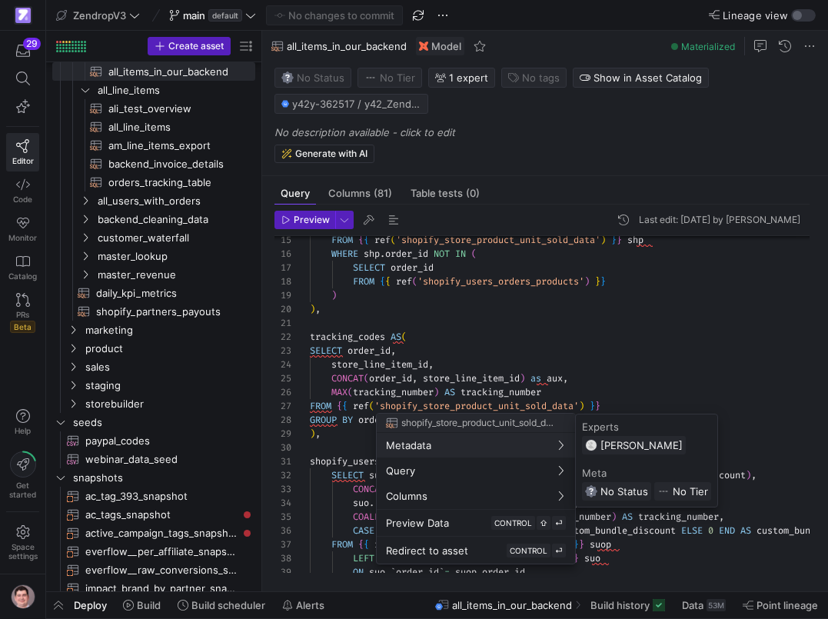
click at [533, 304] on div at bounding box center [414, 309] width 828 height 619
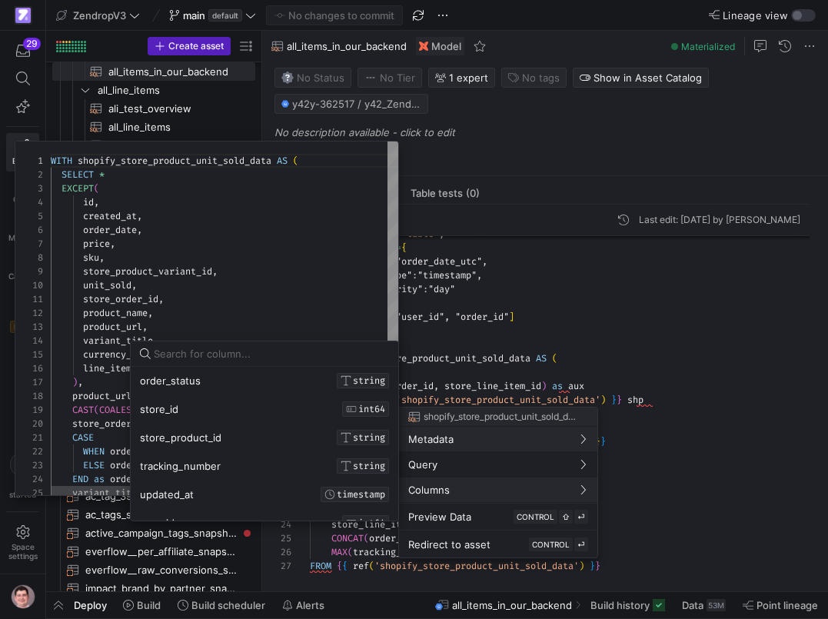
scroll to position [0, 0]
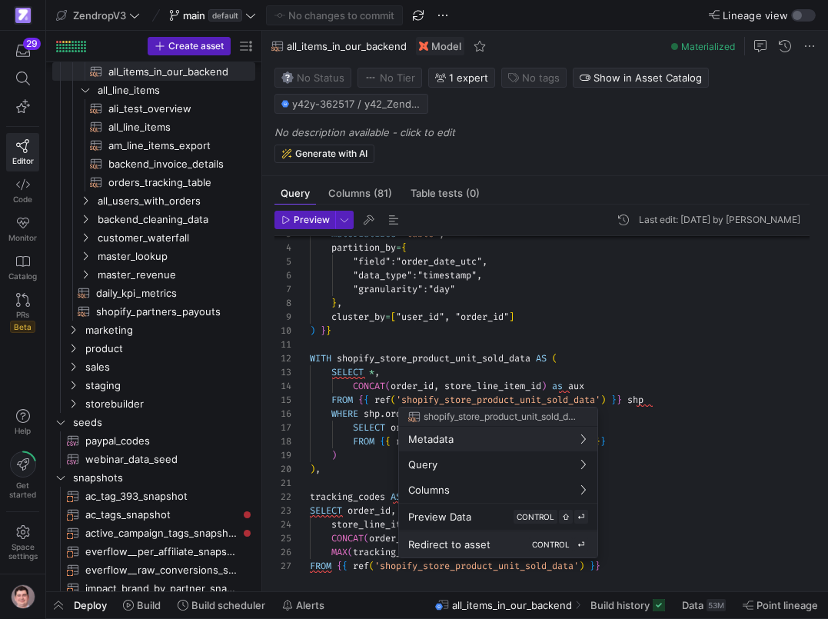
click at [474, 537] on button "Redirect to asset CONTROL ⏎" at bounding box center [498, 544] width 198 height 26
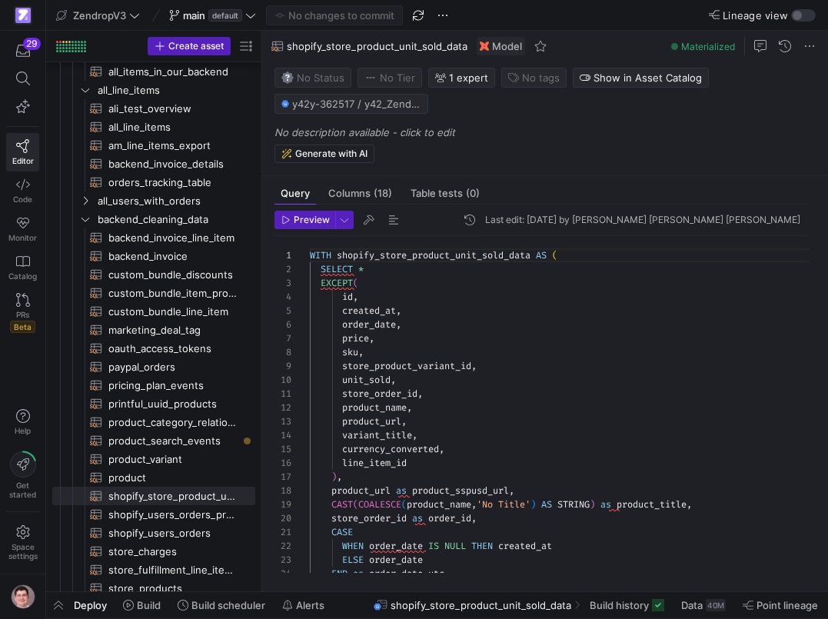
scroll to position [138, 0]
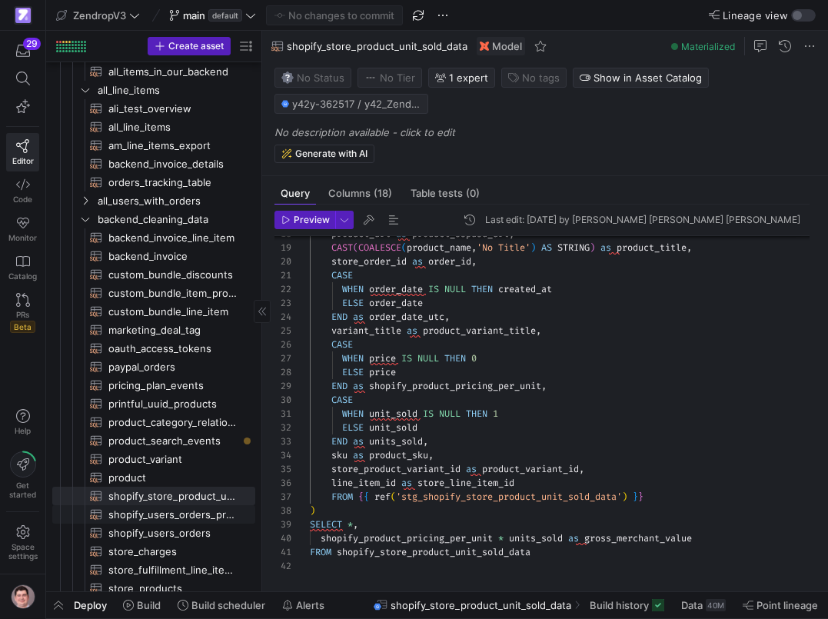
click at [197, 516] on span "shopify_users_orders_products​​​​​​​​​​" at bounding box center [172, 515] width 129 height 18
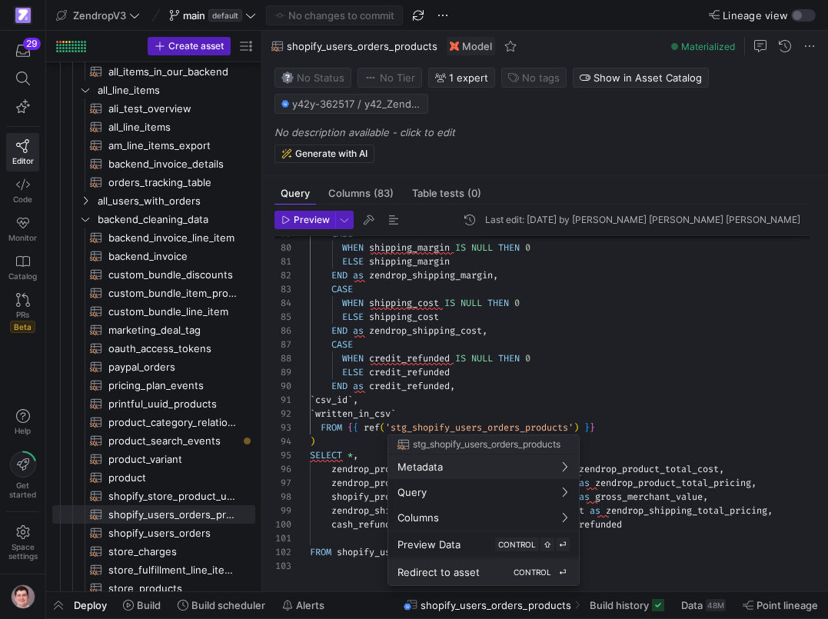
click at [437, 577] on span "Redirect to asset" at bounding box center [438, 572] width 82 height 12
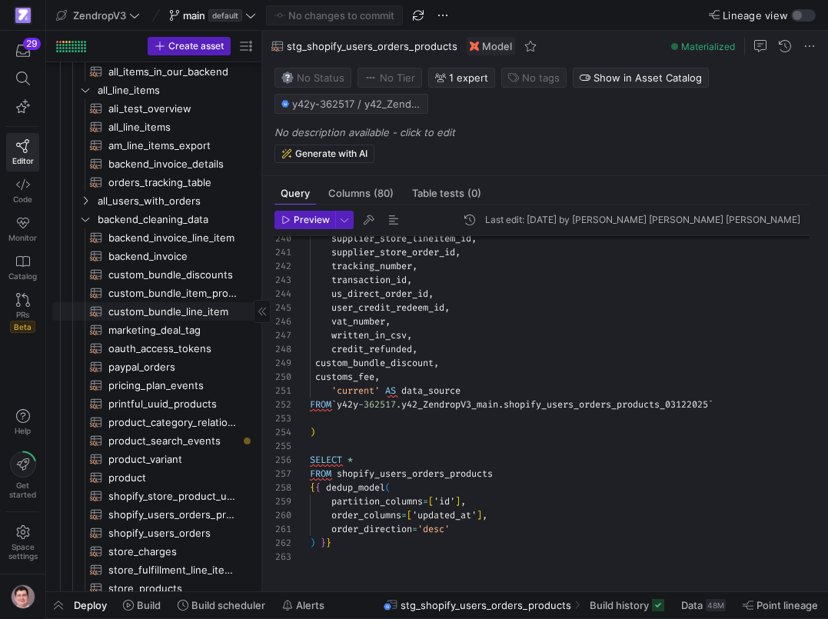
click at [203, 309] on span "custom_bundle_line_item​​​​​​​​​​" at bounding box center [172, 312] width 129 height 18
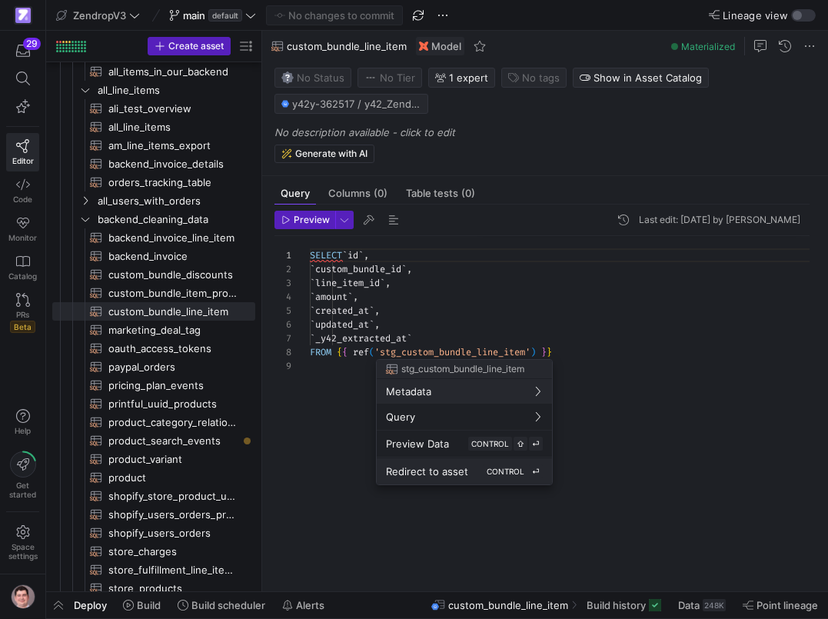
click at [398, 469] on span "Redirect to asset" at bounding box center [427, 471] width 82 height 12
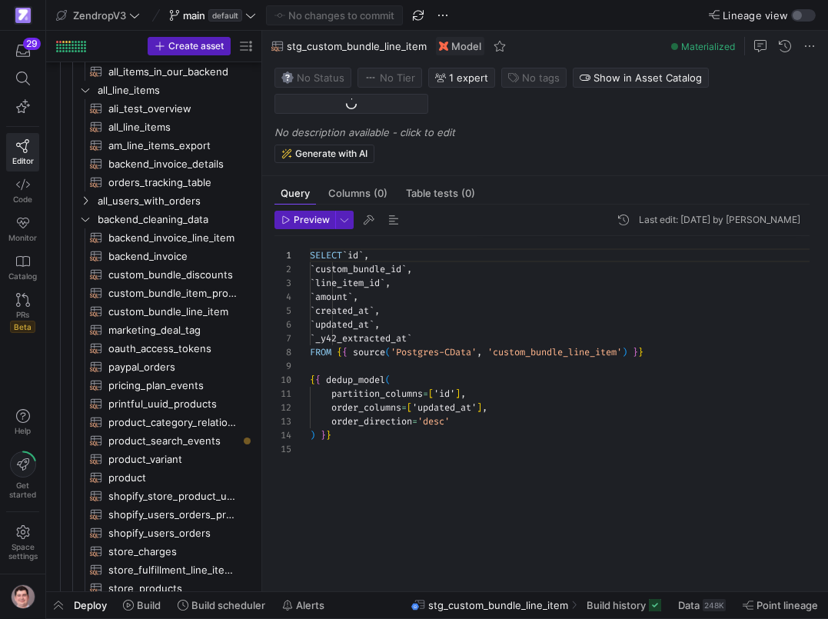
scroll to position [1002, 0]
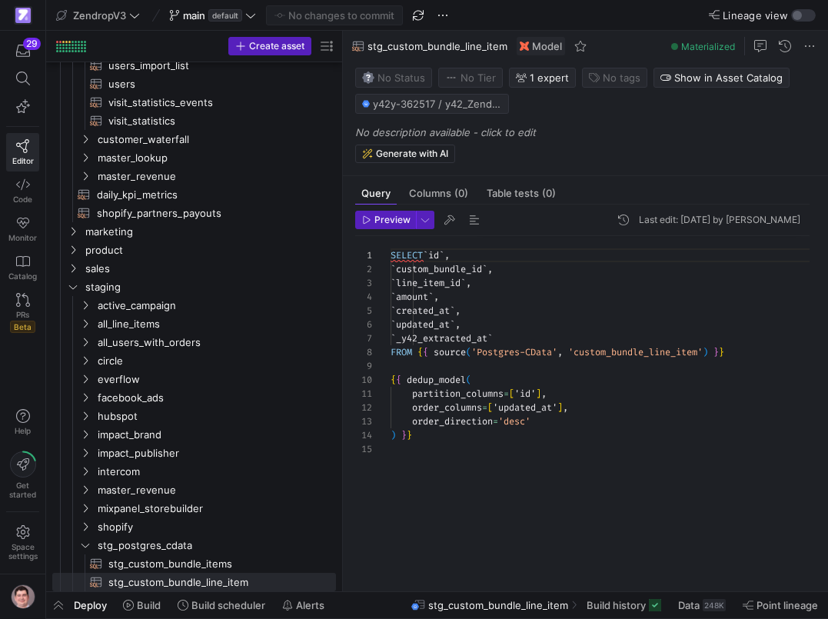
drag, startPoint x: 263, startPoint y: 436, endPoint x: 344, endPoint y: 434, distance: 80.7
click at [344, 434] on as-split "Create asset Drag here to set row groups Drag here to set column labels Group 1…" at bounding box center [437, 311] width 782 height 560
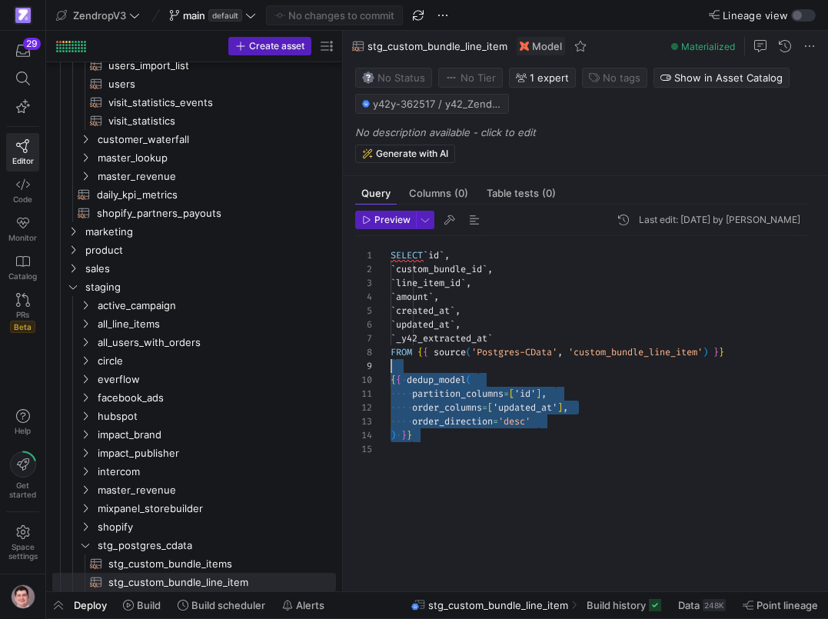
scroll to position [125, 0]
drag, startPoint x: 443, startPoint y: 440, endPoint x: 384, endPoint y: 378, distance: 84.8
click at [390, 378] on div "SELECT ` id ` , ` custom_bundle_id ` , ` line_item_id ` , ` amount ` , ` create…" at bounding box center [605, 404] width 431 height 337
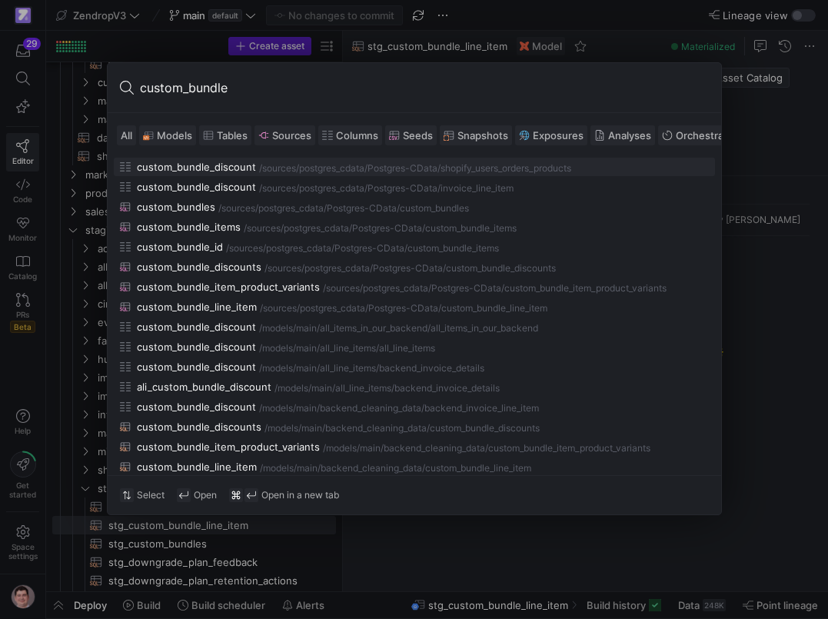
type input "custom_bundle"
click at [183, 134] on span "Models" at bounding box center [174, 135] width 35 height 12
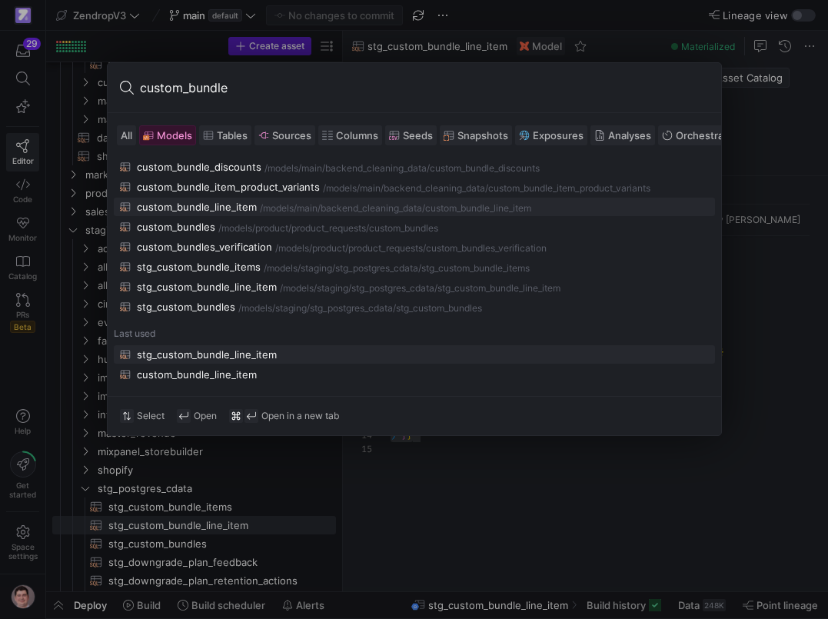
click at [208, 202] on div "custom_bundle_line_item" at bounding box center [197, 207] width 120 height 12
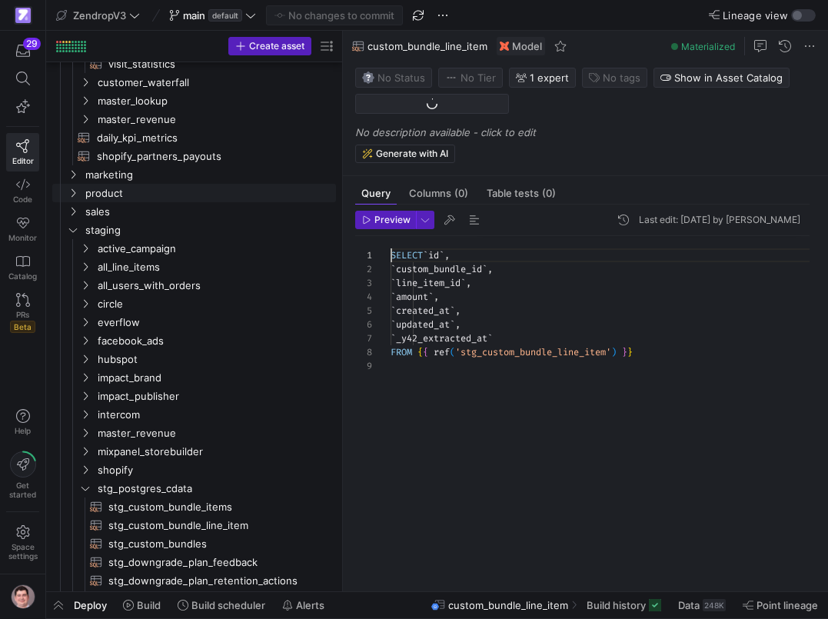
scroll to position [406, 0]
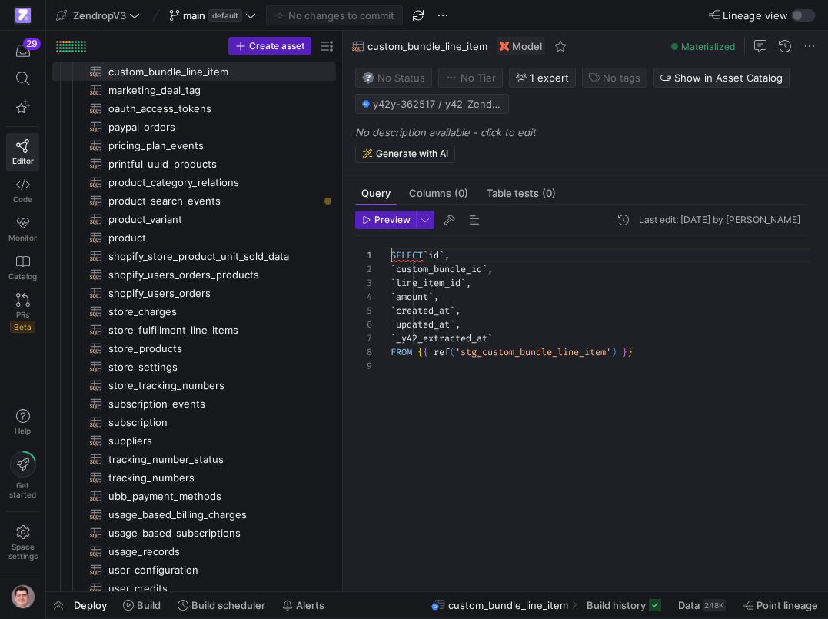
click at [415, 299] on div "SELECT ` id ` , ` custom_bundle_id ` , ` line_item_id ` , ` amount ` , ` create…" at bounding box center [605, 404] width 431 height 337
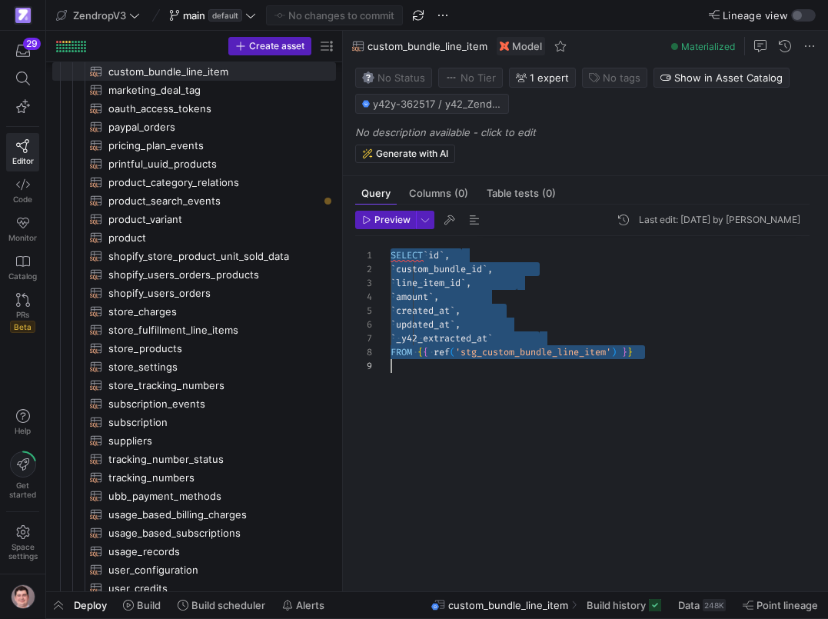
click at [445, 342] on div "SELECT ` id ` , ` custom_bundle_id ` , ` line_item_id ` , ` amount ` , ` create…" at bounding box center [605, 404] width 431 height 337
click at [447, 327] on div "SELECT ` id ` , ` custom_bundle_id ` , ` line_item_id ` , ` amount ` , ` create…" at bounding box center [605, 404] width 431 height 337
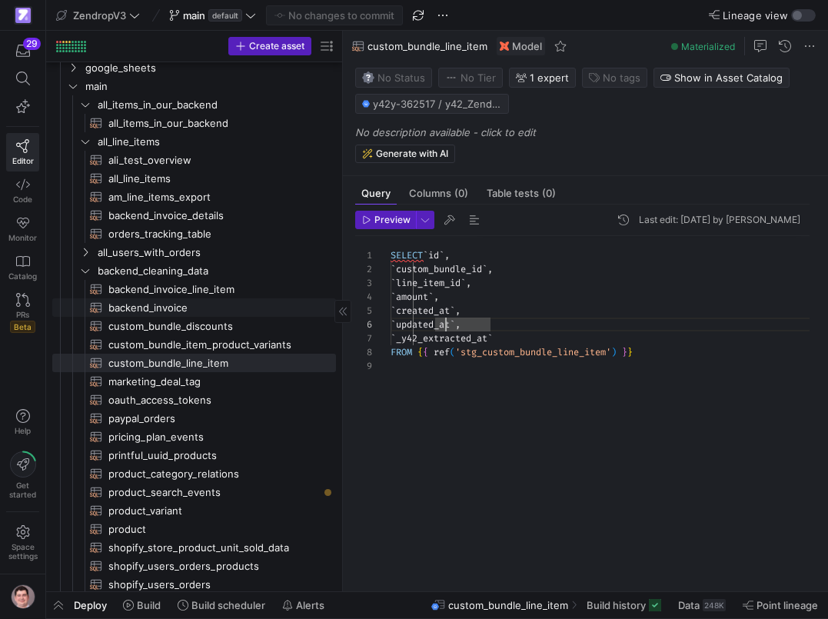
scroll to position [128, 0]
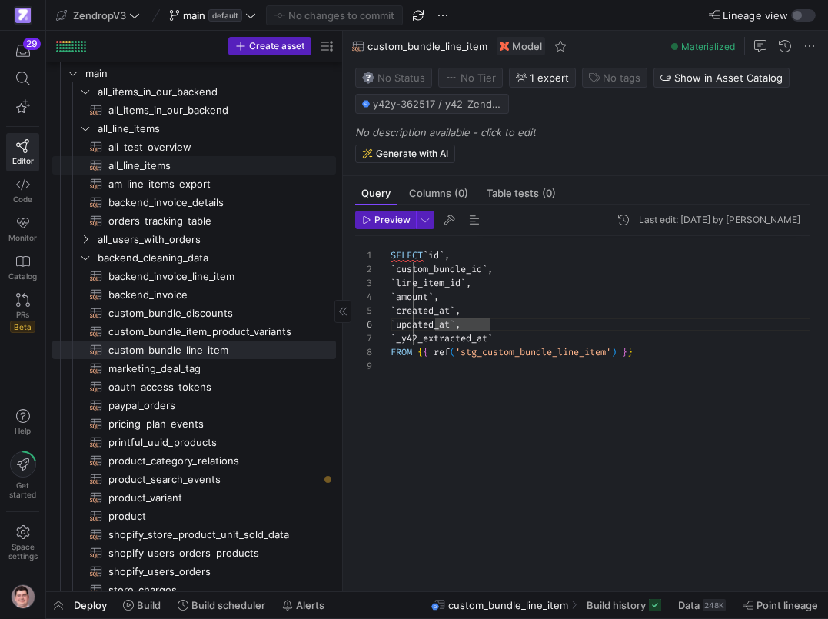
click at [209, 168] on span "all_line_items​​​​​​​​​​" at bounding box center [213, 166] width 210 height 18
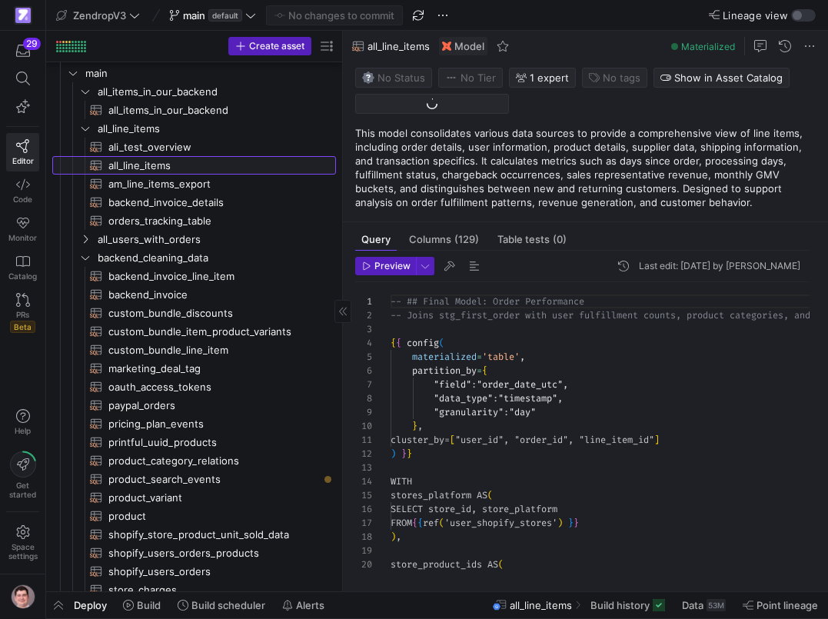
scroll to position [138, 0]
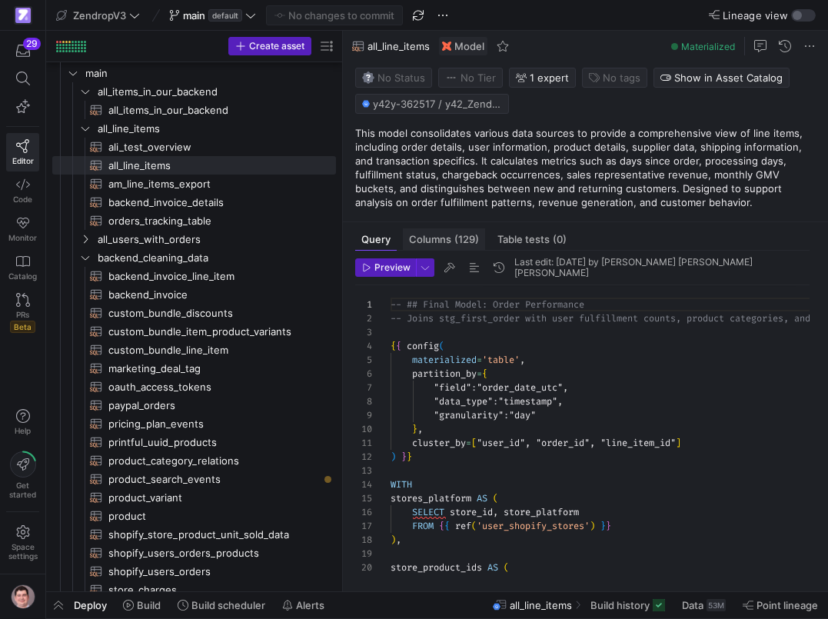
click at [450, 234] on span "Columns (129)" at bounding box center [444, 239] width 70 height 10
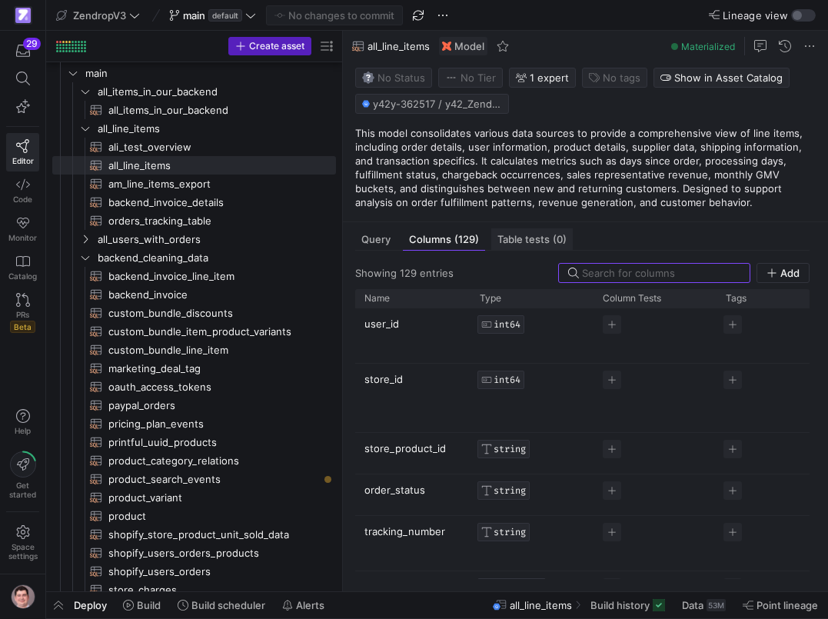
click at [522, 239] on span "Table tests (0)" at bounding box center [531, 239] width 69 height 10
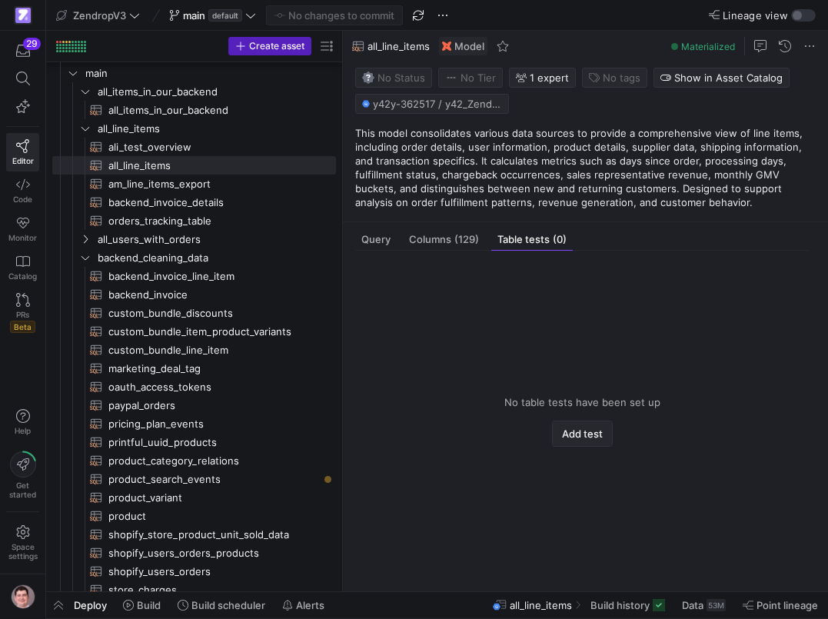
click at [573, 428] on span "Add test" at bounding box center [582, 433] width 41 height 12
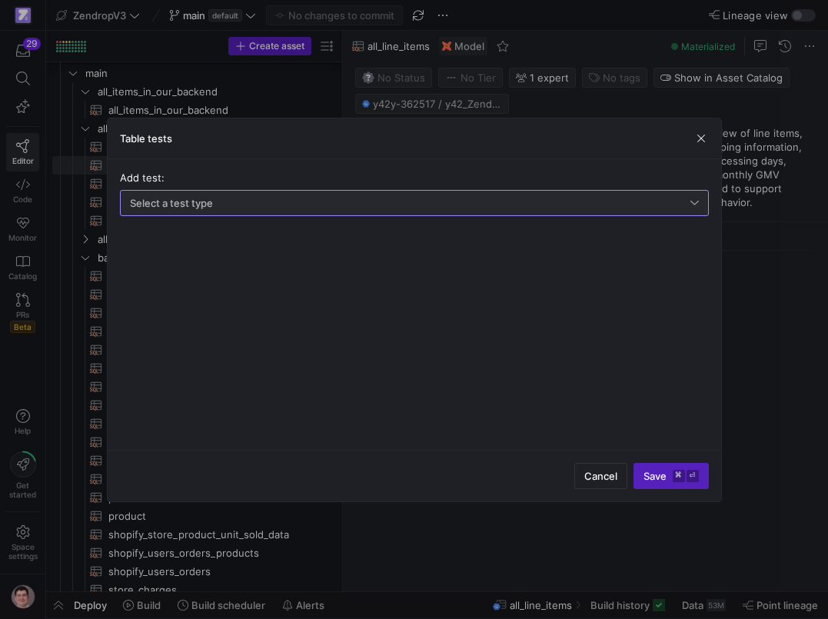
click at [460, 205] on div "Select a test type" at bounding box center [410, 203] width 560 height 12
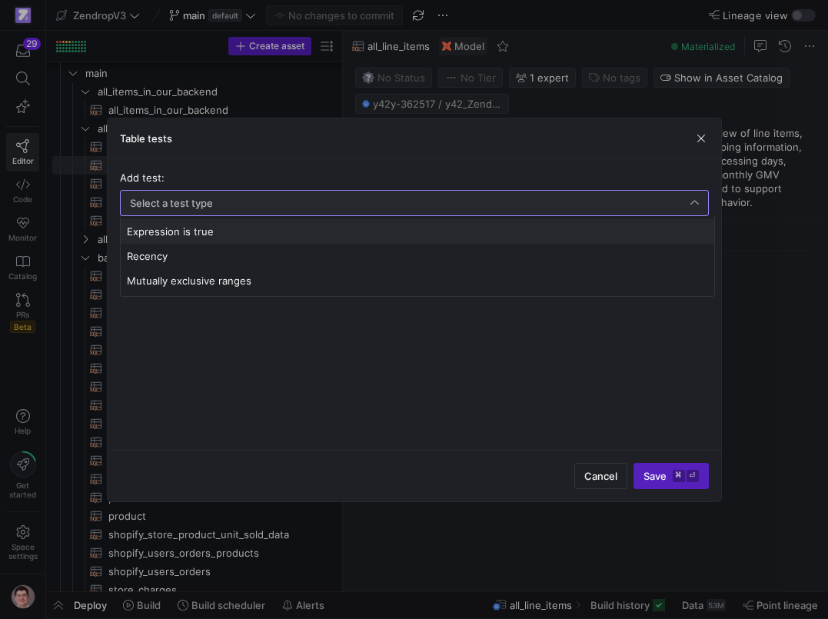
click at [356, 232] on span "Expression is true" at bounding box center [417, 231] width 581 height 12
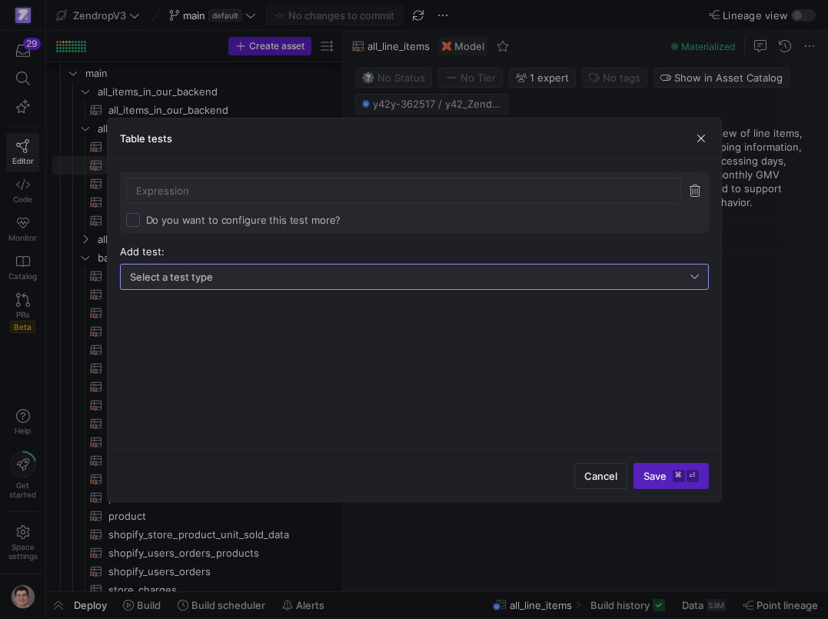
click at [270, 272] on div "Select a test type" at bounding box center [410, 277] width 560 height 12
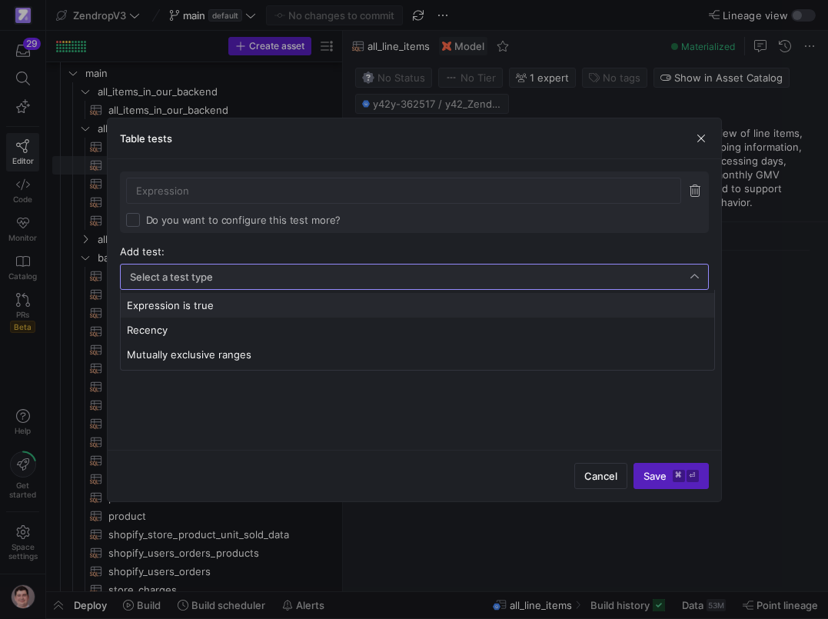
click at [699, 189] on div at bounding box center [414, 309] width 828 height 619
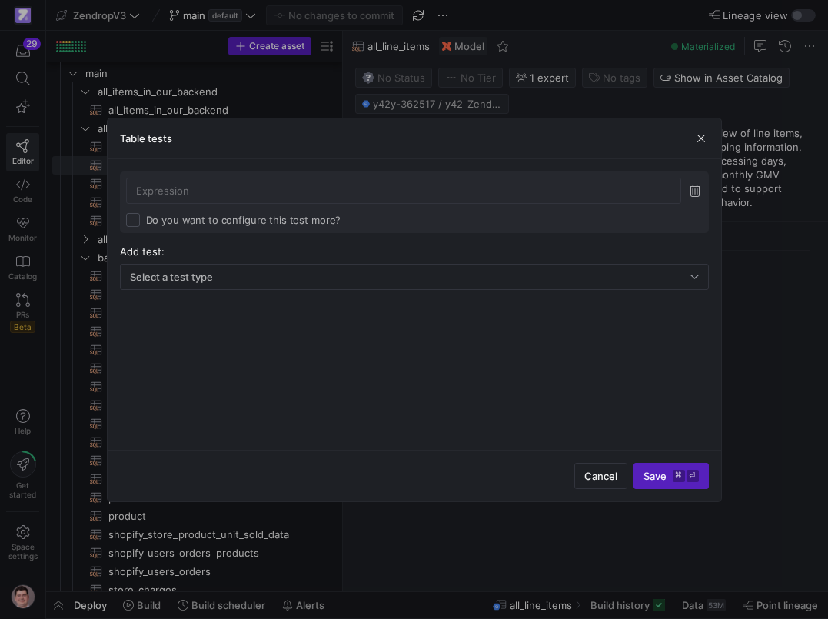
click at [699, 189] on span "button" at bounding box center [694, 190] width 15 height 15
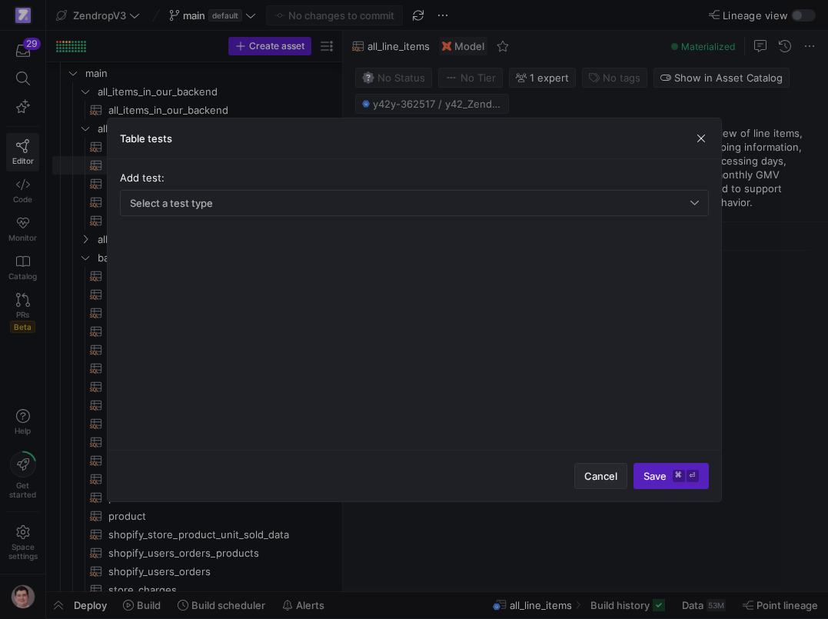
click at [590, 483] on span "button" at bounding box center [601, 476] width 52 height 25
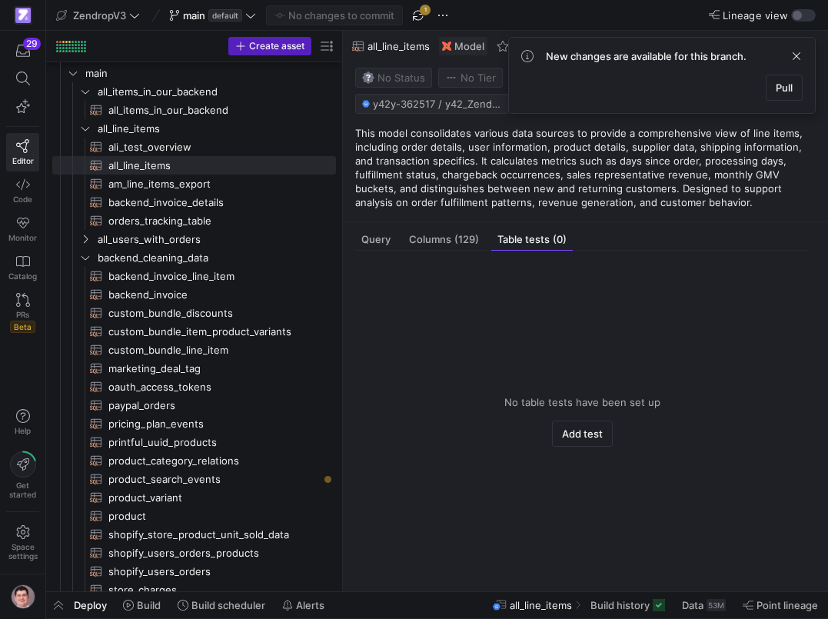
scroll to position [146, 0]
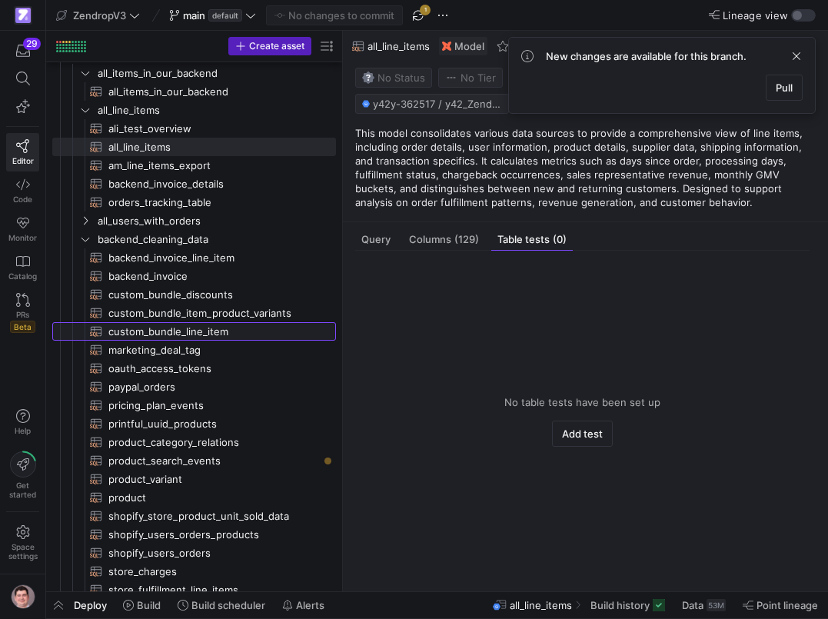
click at [205, 332] on span "custom_bundle_line_item​​​​​​​​​​" at bounding box center [213, 332] width 210 height 18
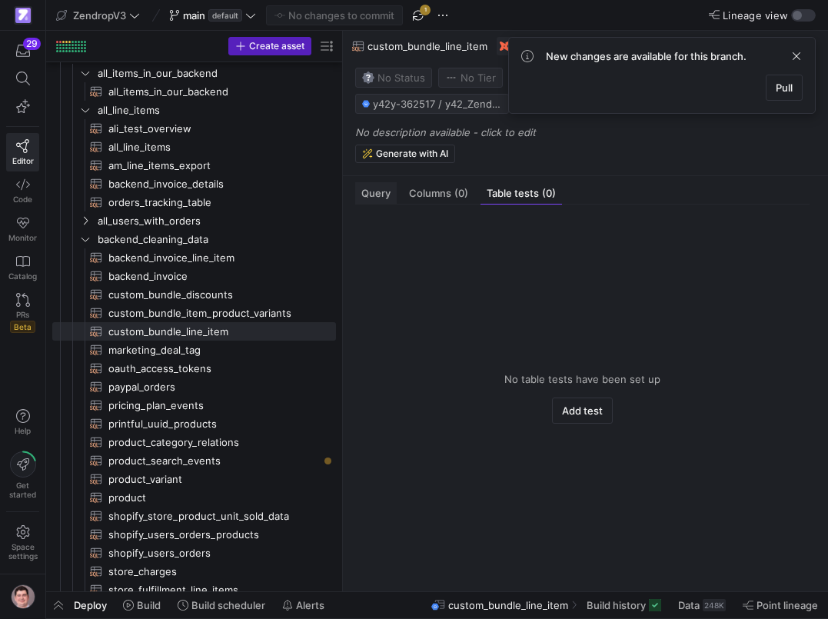
click at [381, 197] on span "Query" at bounding box center [375, 193] width 29 height 10
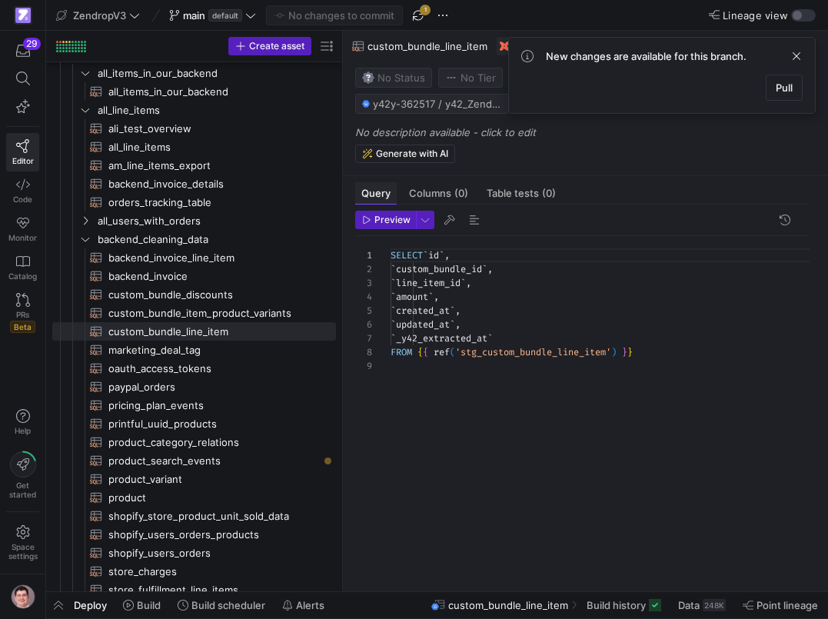
scroll to position [111, 0]
click at [424, 15] on span "button" at bounding box center [418, 15] width 18 height 18
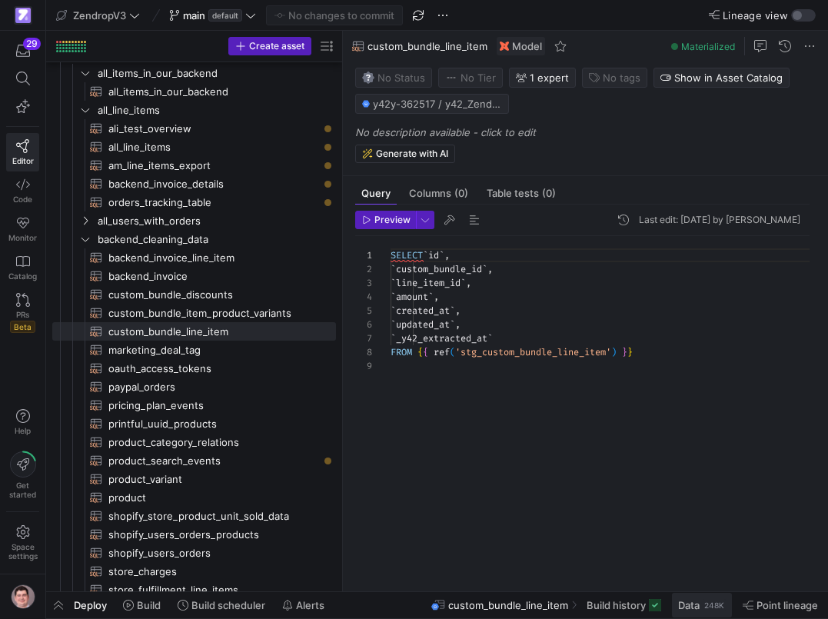
click at [697, 604] on span "Data" at bounding box center [689, 605] width 22 height 12
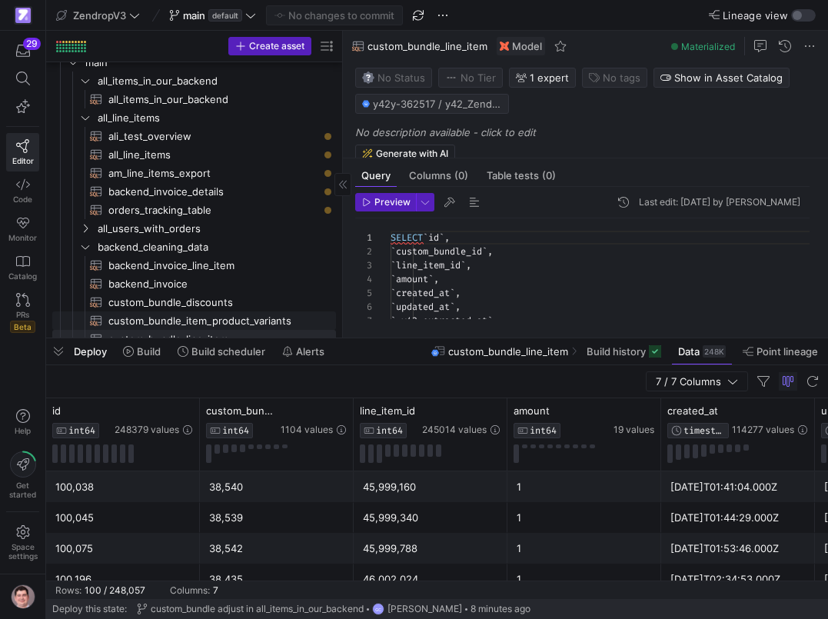
scroll to position [138, 0]
click at [174, 151] on span "all_line_items​​​​​​​​​​" at bounding box center [213, 155] width 210 height 18
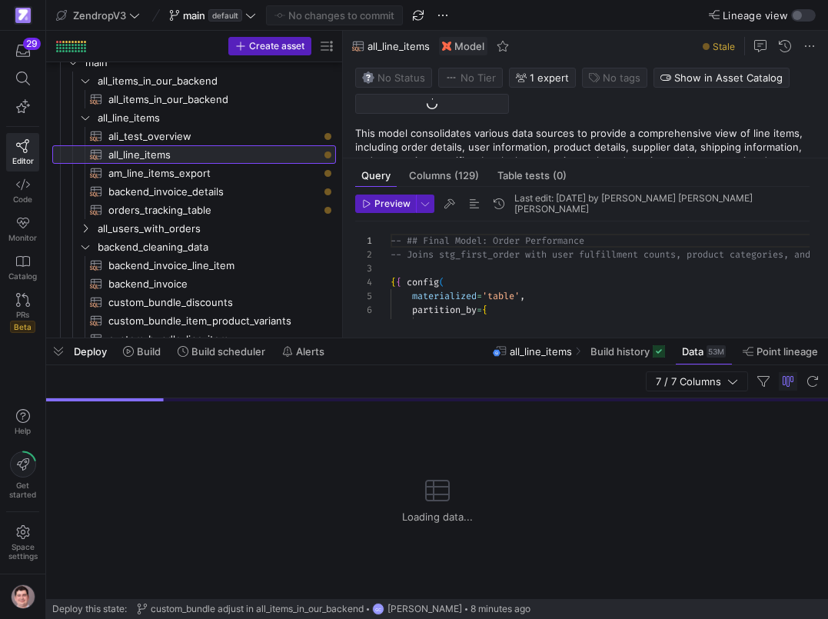
scroll to position [138, 0]
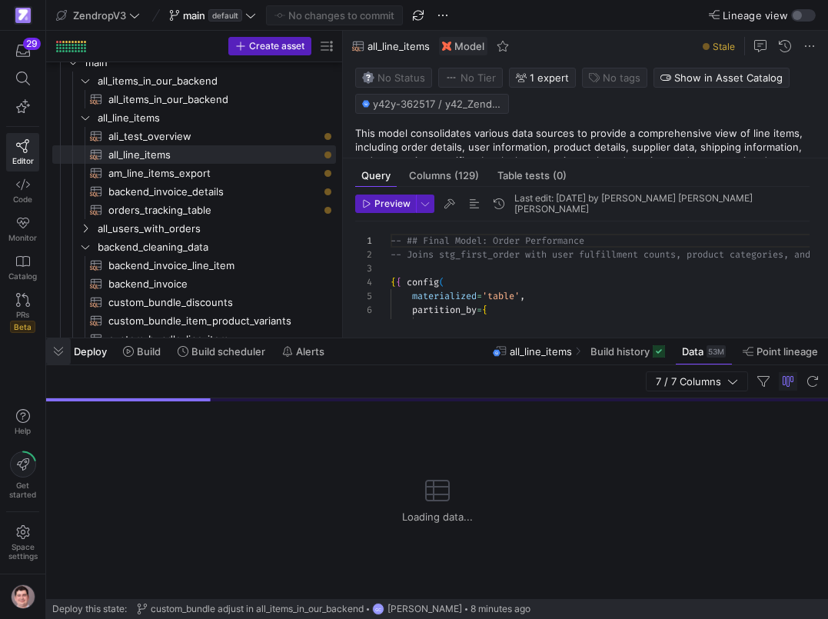
click at [55, 349] on span "button" at bounding box center [58, 351] width 25 height 26
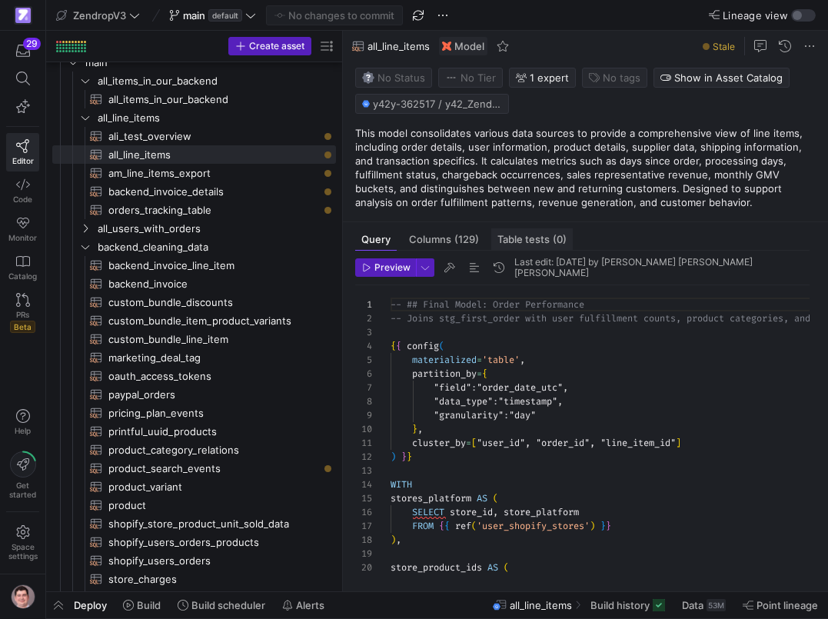
click at [529, 248] on div "Table tests (0)" at bounding box center [531, 239] width 81 height 22
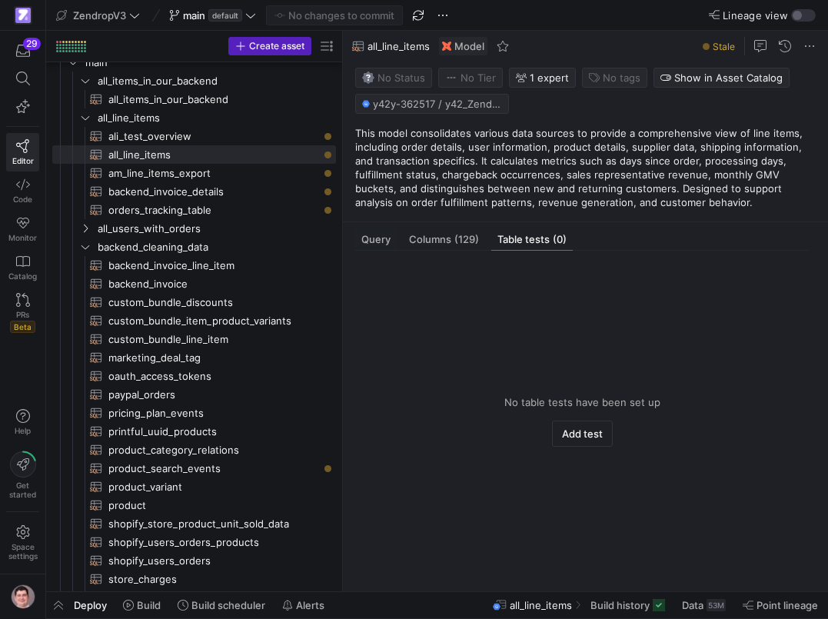
click at [723, 46] on span "Stale" at bounding box center [724, 47] width 22 height 12
click at [806, 44] on span at bounding box center [809, 46] width 18 height 18
click at [627, 184] on div at bounding box center [414, 309] width 828 height 619
click at [540, 244] on span "Table tests (0)" at bounding box center [531, 239] width 69 height 10
click at [570, 438] on span "Add test" at bounding box center [582, 433] width 41 height 12
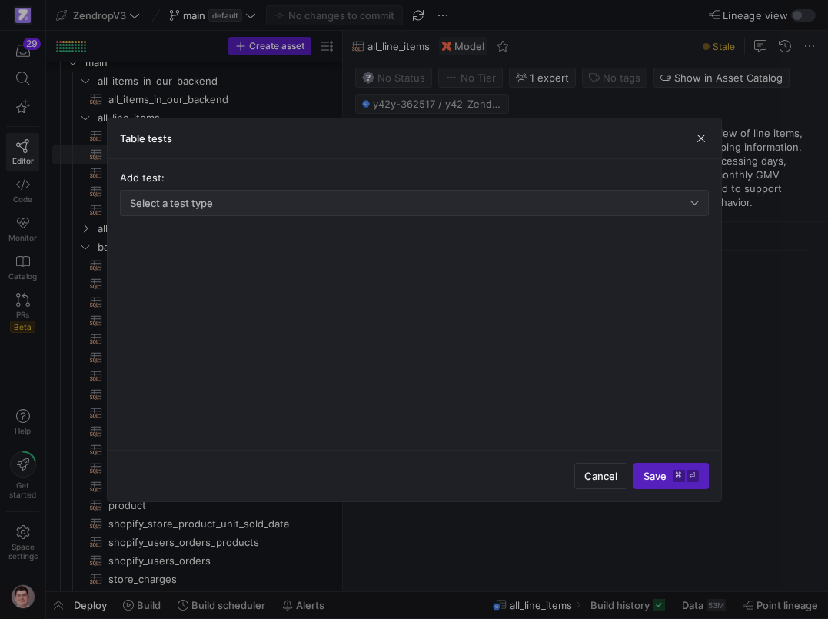
click at [408, 213] on div "Select a test type" at bounding box center [414, 203] width 569 height 25
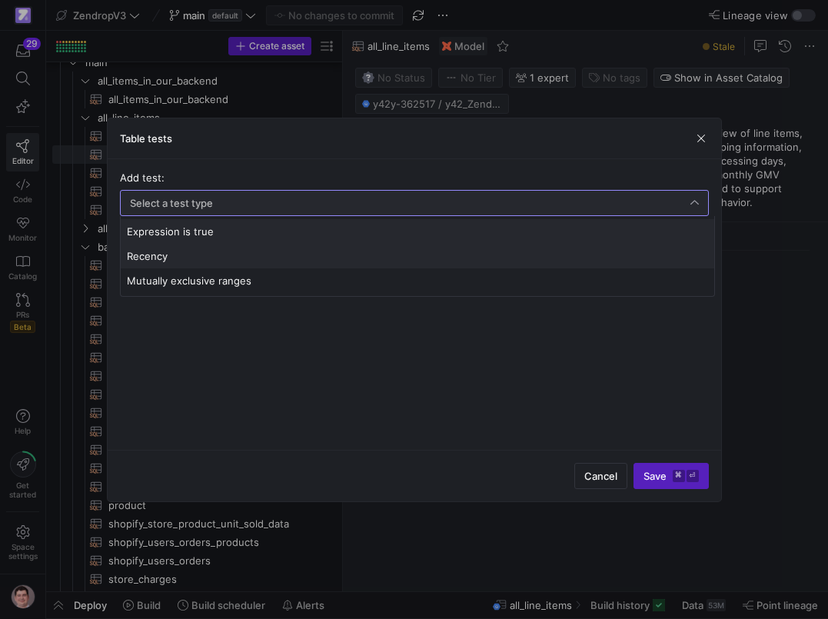
click at [321, 258] on span "Recency" at bounding box center [417, 256] width 581 height 12
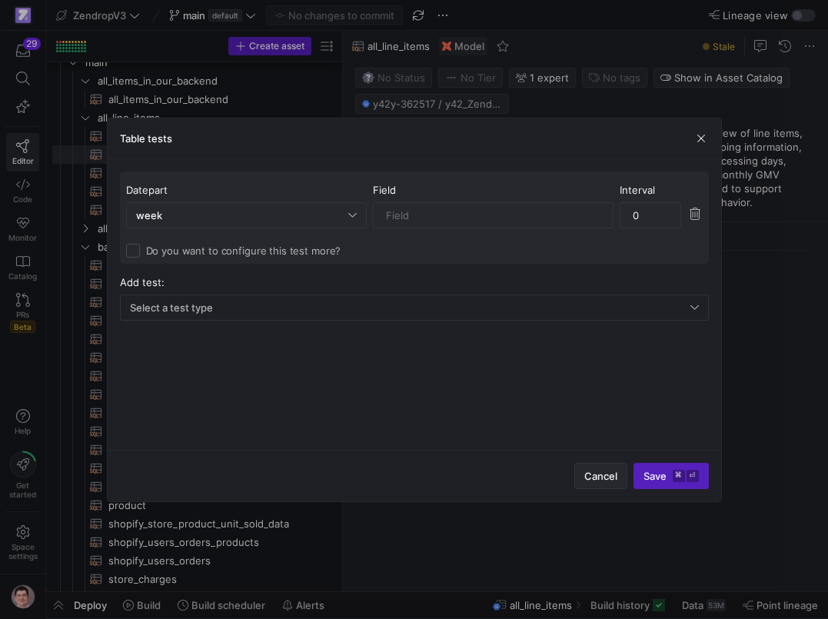
click at [592, 471] on span "Cancel" at bounding box center [600, 476] width 33 height 12
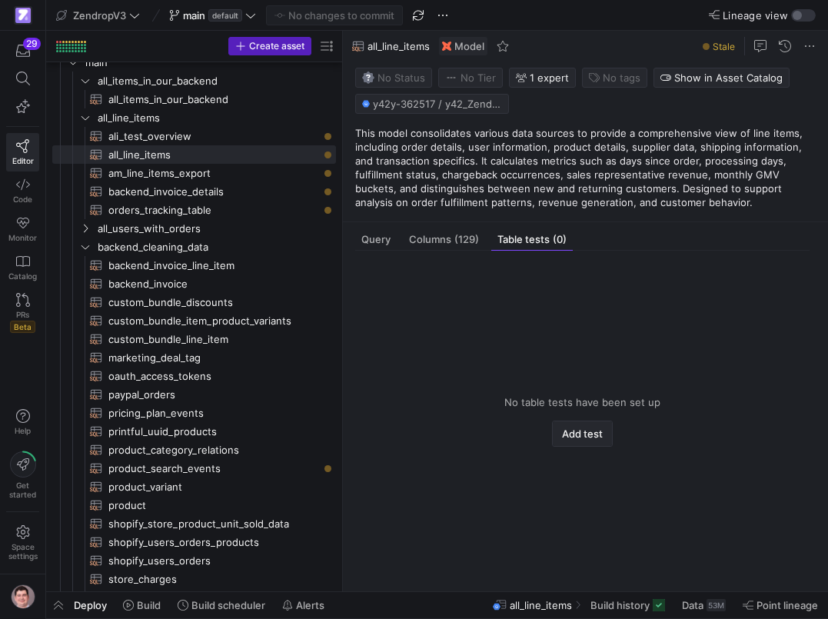
click at [570, 434] on span "Add test" at bounding box center [582, 433] width 41 height 12
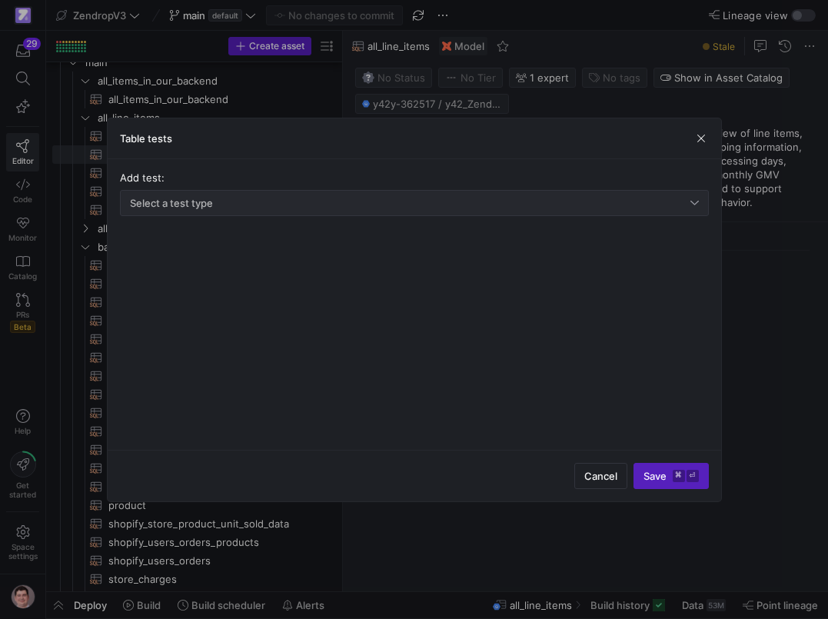
click at [387, 208] on div "Select a test type" at bounding box center [410, 203] width 560 height 12
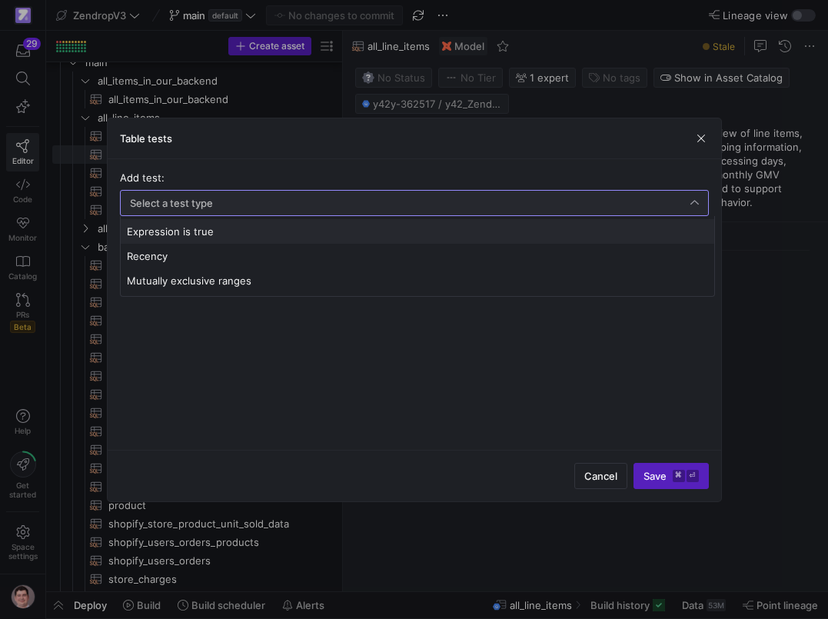
click at [313, 237] on span "Expression is true" at bounding box center [417, 231] width 581 height 12
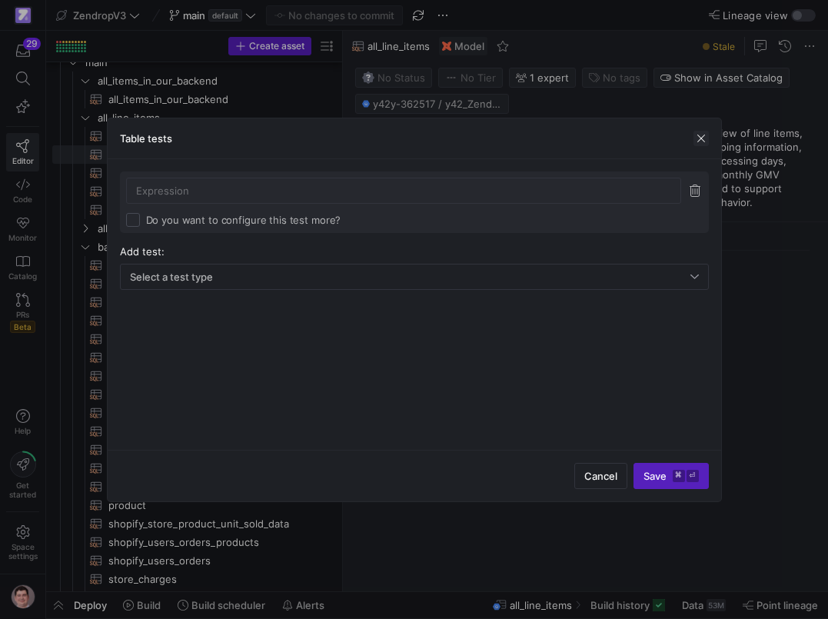
click at [695, 136] on span "button" at bounding box center [700, 138] width 15 height 15
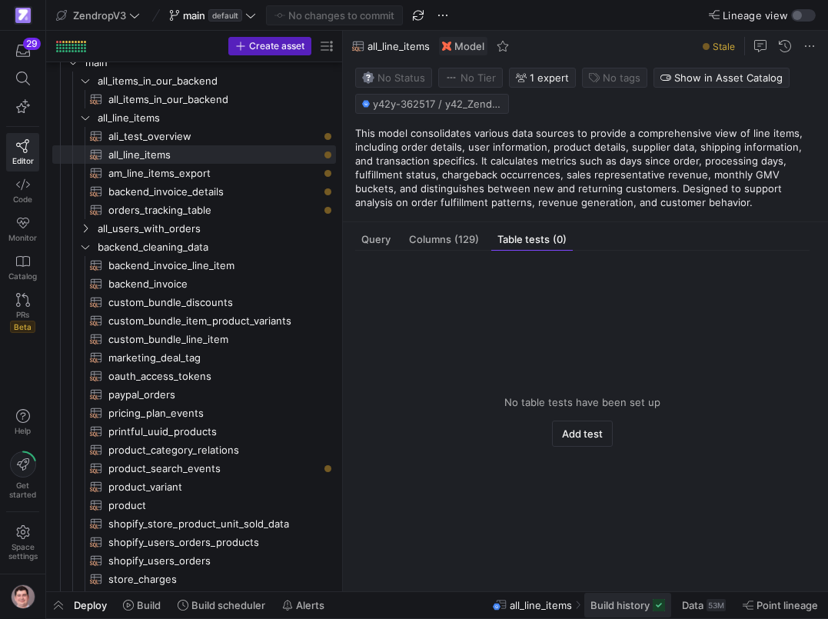
click at [629, 609] on span "Build history" at bounding box center [619, 605] width 59 height 12
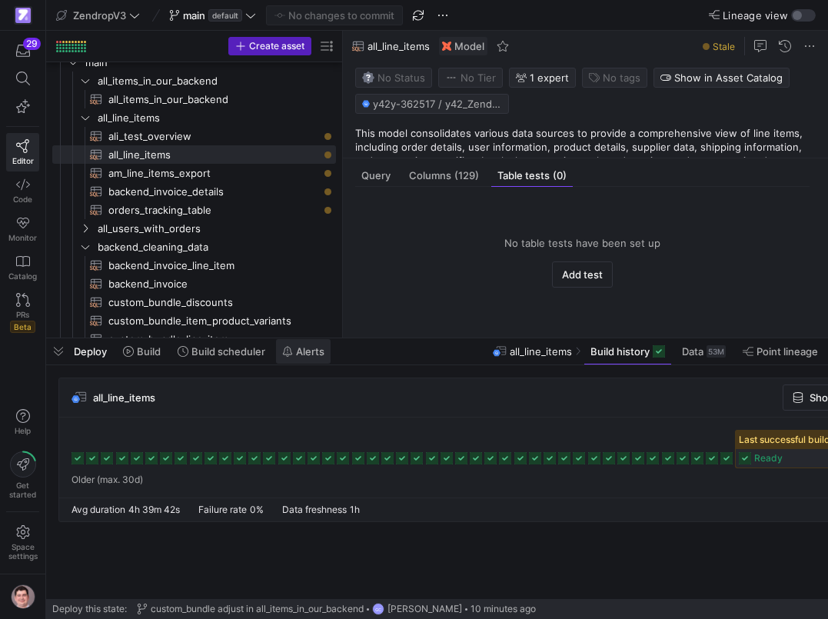
click at [311, 354] on span "Alerts" at bounding box center [310, 351] width 28 height 12
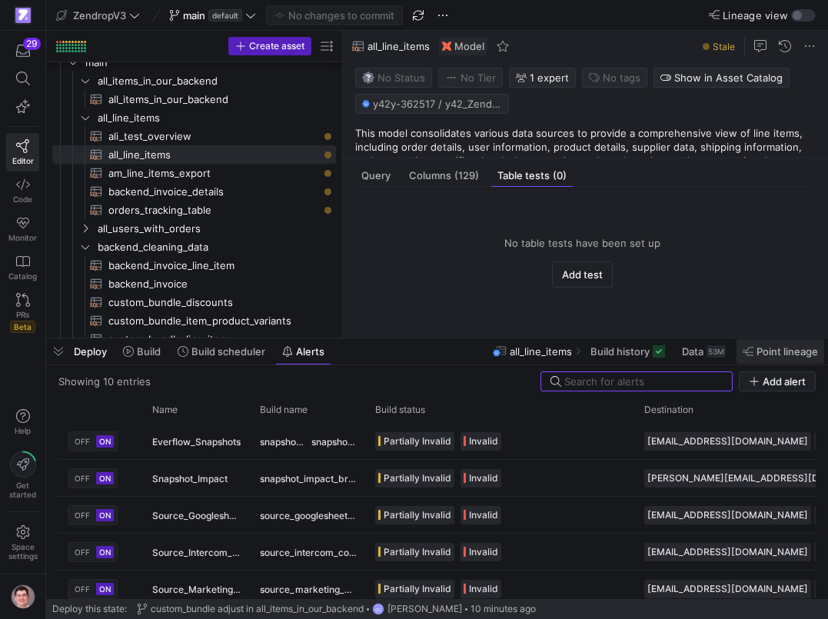
click at [755, 355] on span "Point lineage" at bounding box center [780, 351] width 75 height 12
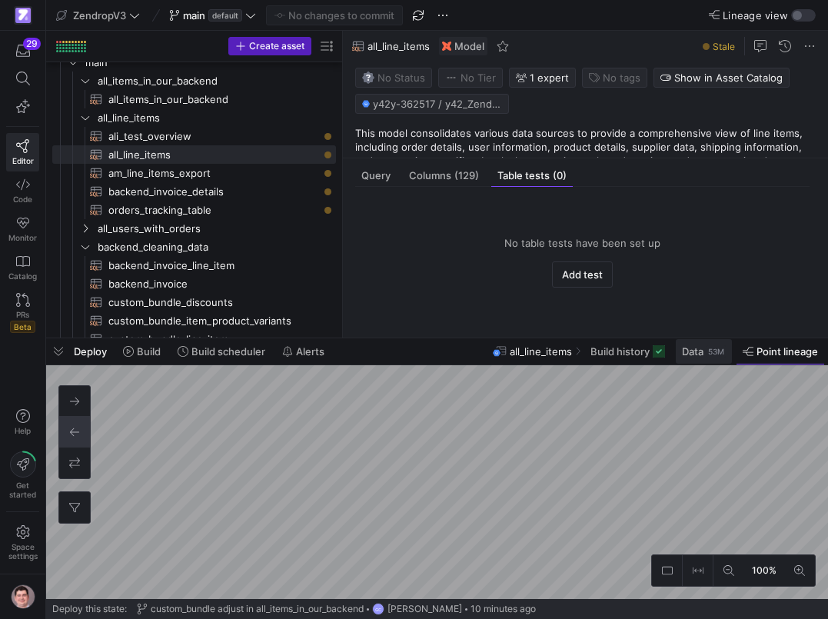
click at [683, 349] on span "Data" at bounding box center [693, 351] width 22 height 12
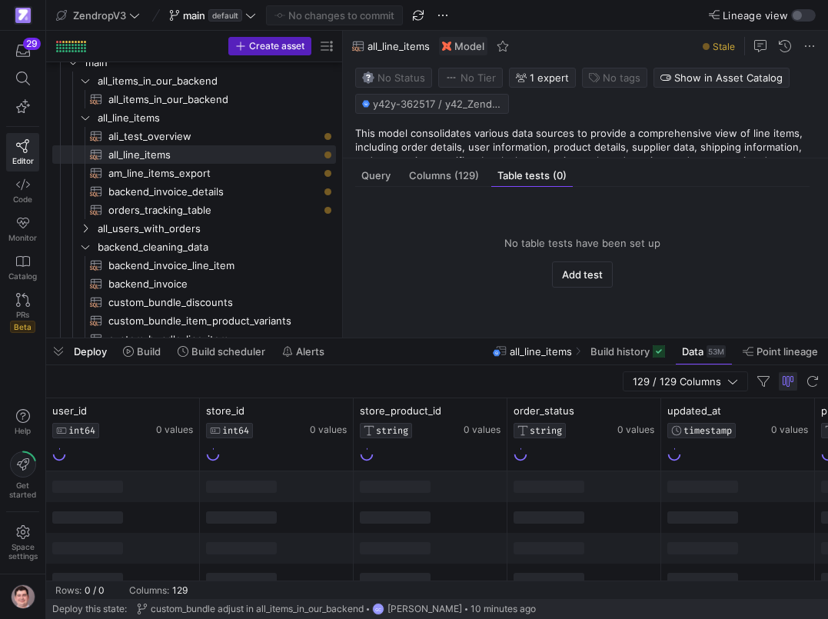
click at [789, 384] on span "button" at bounding box center [788, 381] width 18 height 18
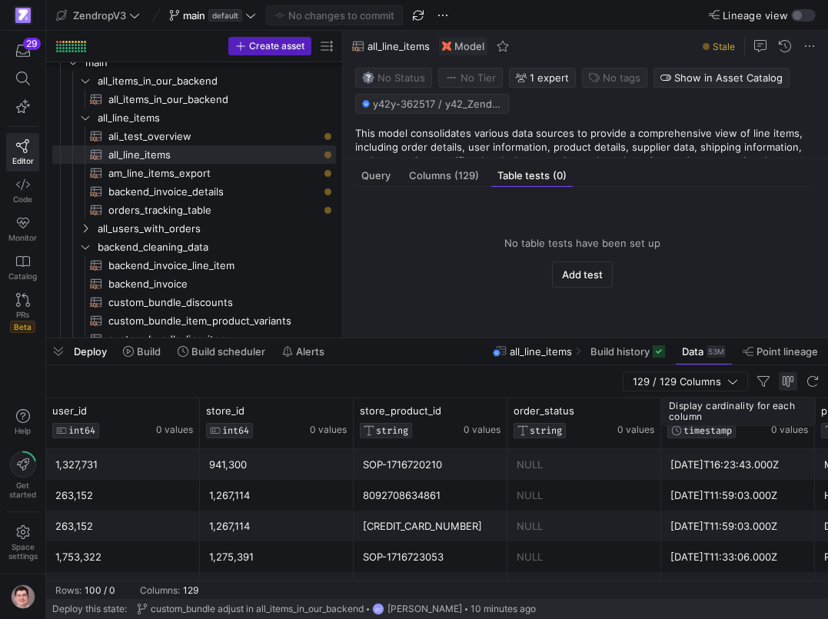
click at [789, 384] on span "button" at bounding box center [788, 381] width 18 height 18
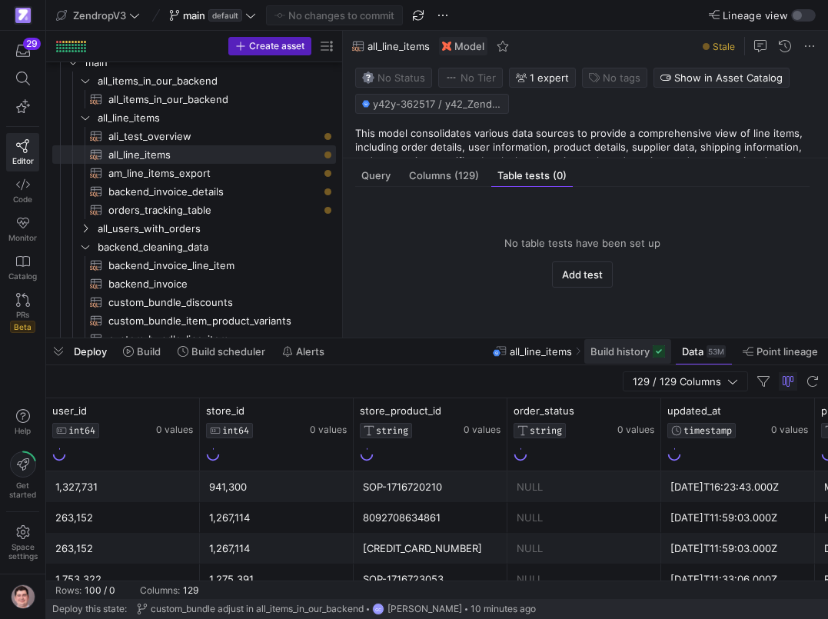
click at [631, 351] on span "Build history" at bounding box center [619, 351] width 59 height 12
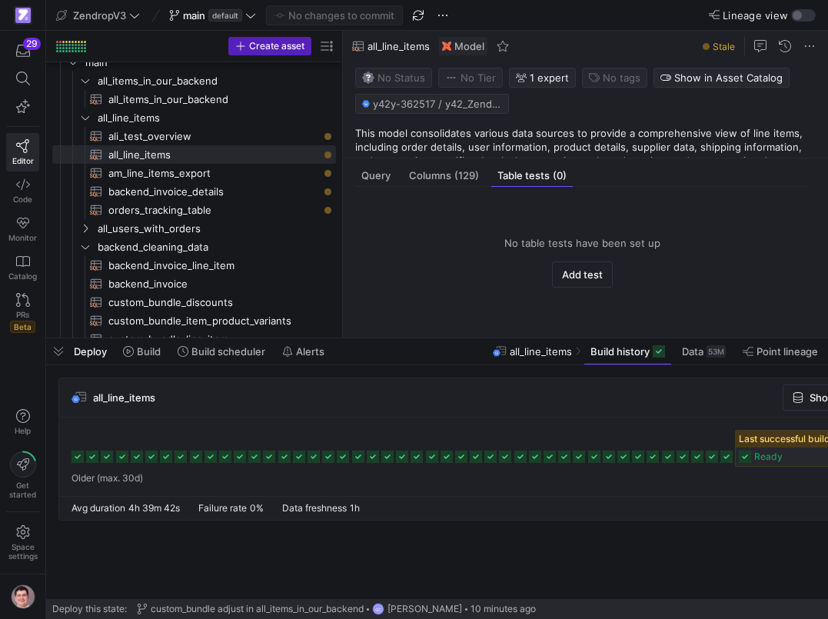
click at [526, 349] on span "all_line_items" at bounding box center [541, 351] width 62 height 12
click at [447, 172] on span "Columns (129)" at bounding box center [444, 176] width 70 height 10
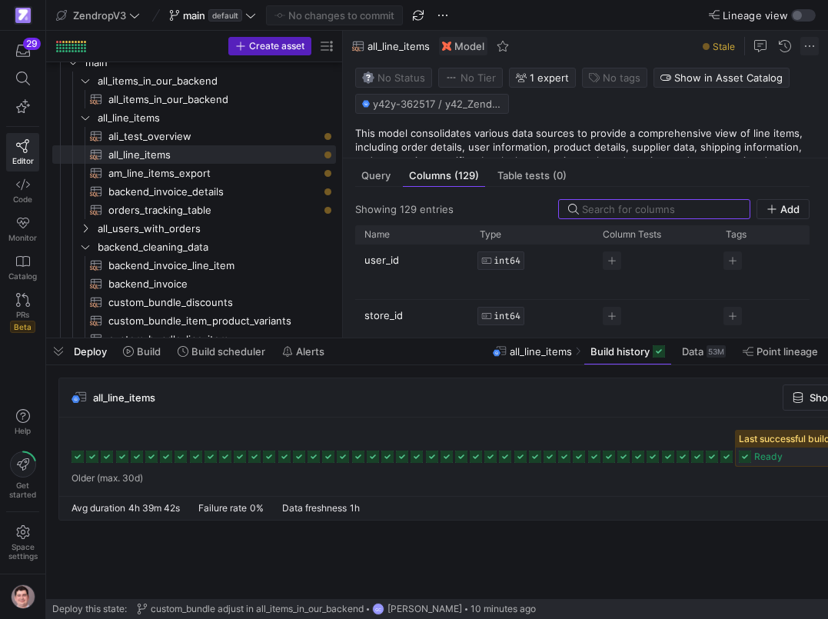
click at [809, 46] on span at bounding box center [809, 46] width 18 height 18
click at [730, 45] on div at bounding box center [414, 309] width 828 height 619
click at [716, 45] on span "Stale" at bounding box center [724, 47] width 22 height 12
click at [511, 175] on span "Table tests (0)" at bounding box center [531, 176] width 69 height 10
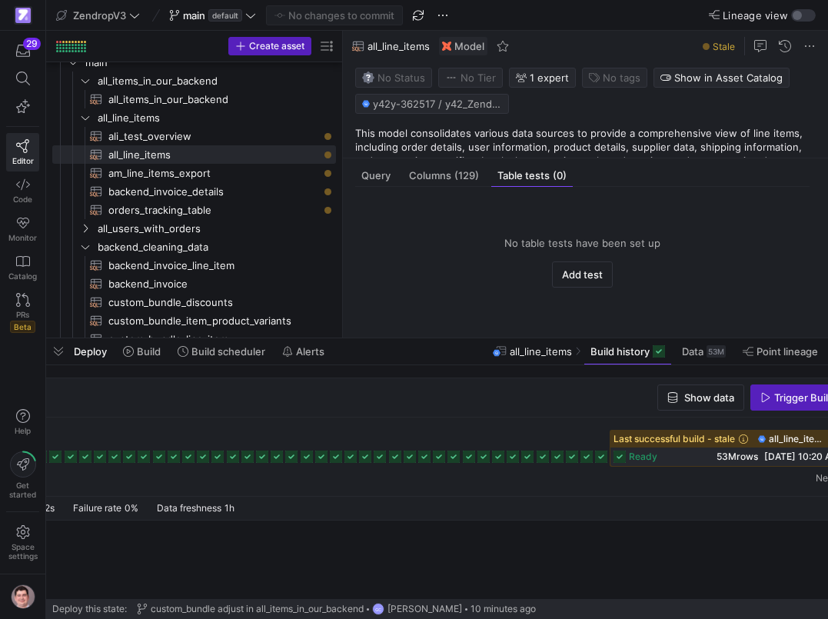
scroll to position [0, 167]
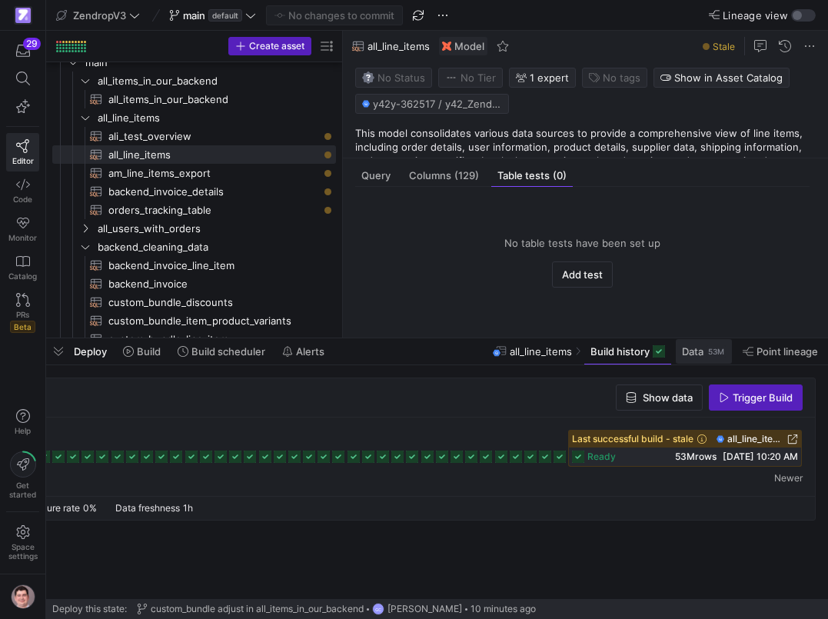
click at [696, 348] on span "Data" at bounding box center [693, 351] width 22 height 12
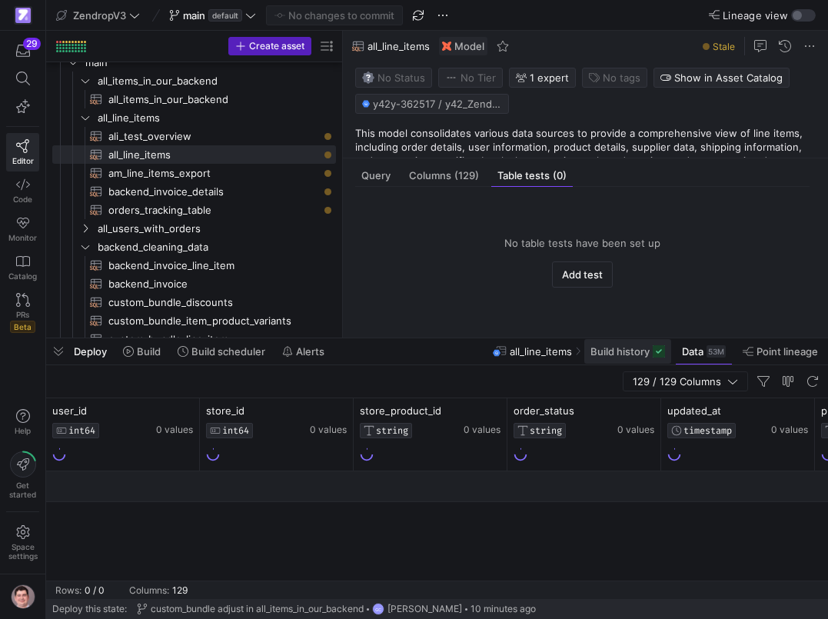
click at [646, 354] on span "Build history" at bounding box center [619, 351] width 59 height 12
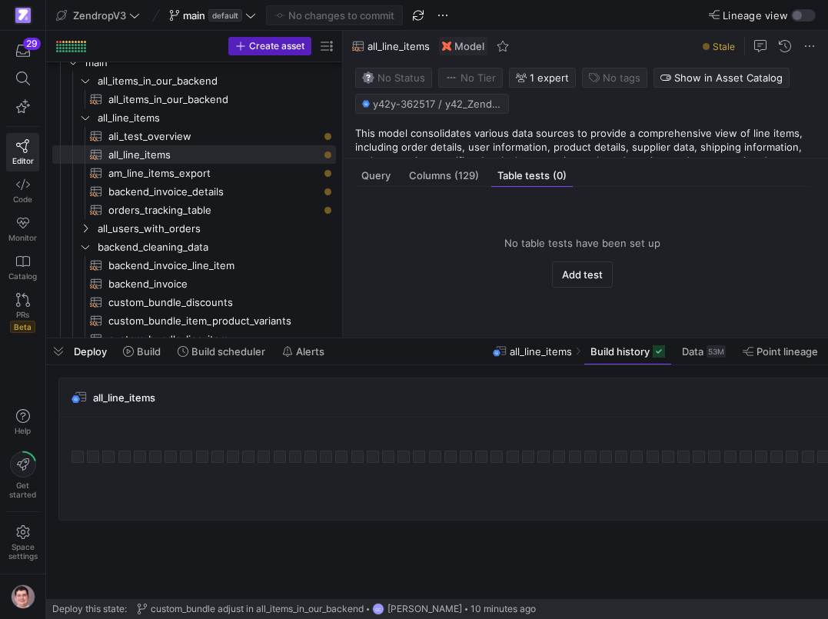
click at [518, 350] on span "all_line_items" at bounding box center [541, 351] width 62 height 12
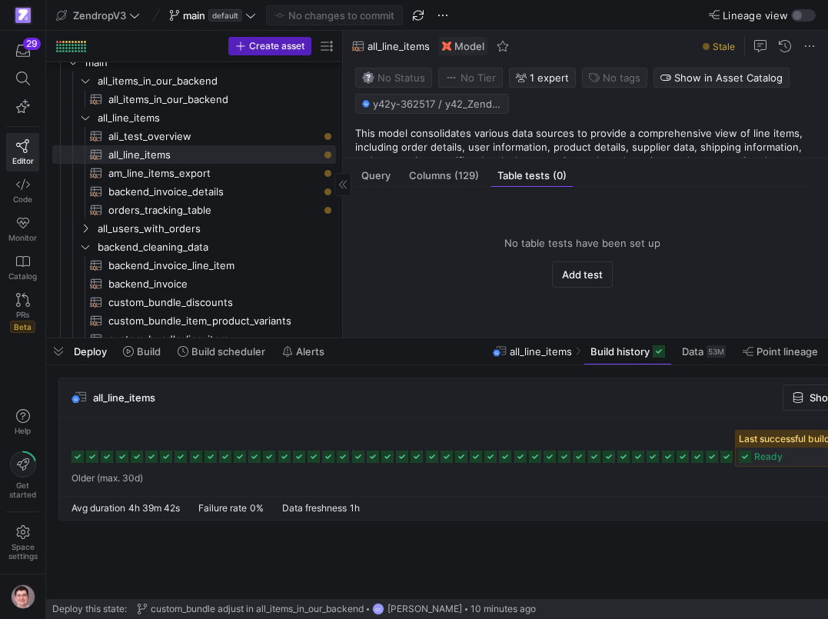
click at [51, 252] on div "main marketing product sales staging all_items_in_our_backend all_line_items al…" at bounding box center [200, 199] width 308 height 275
click at [473, 177] on span "(129)" at bounding box center [466, 176] width 25 height 10
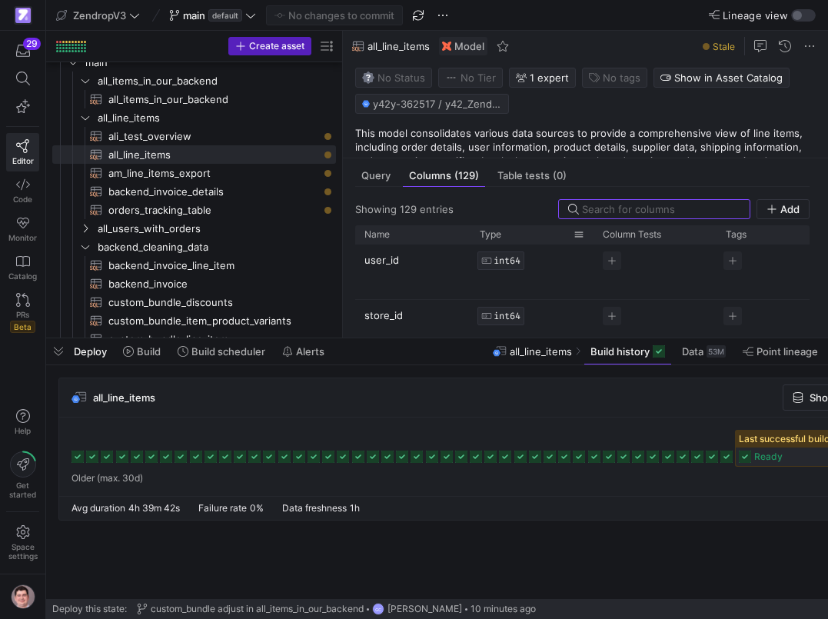
click at [485, 232] on span "Type" at bounding box center [491, 234] width 22 height 11
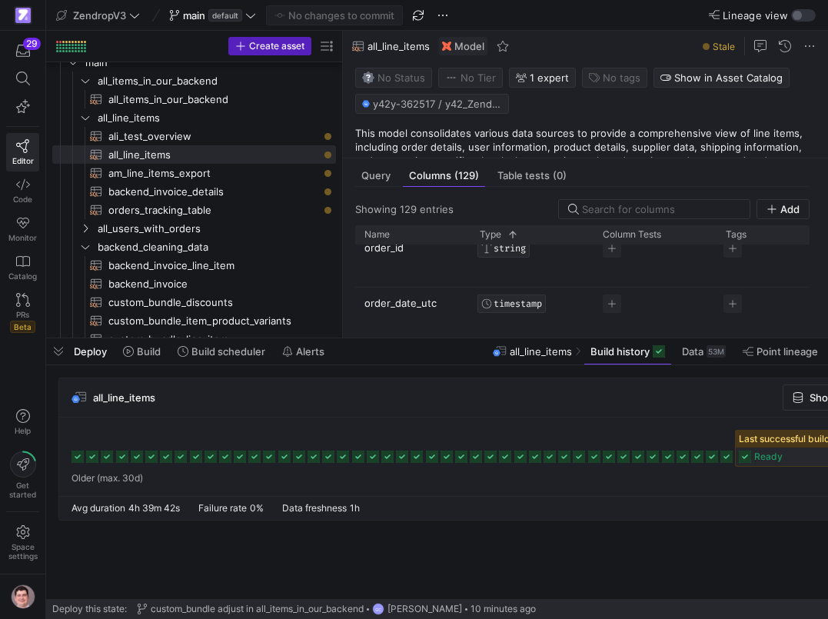
scroll to position [412, 0]
click at [383, 181] on span "Query" at bounding box center [375, 176] width 29 height 10
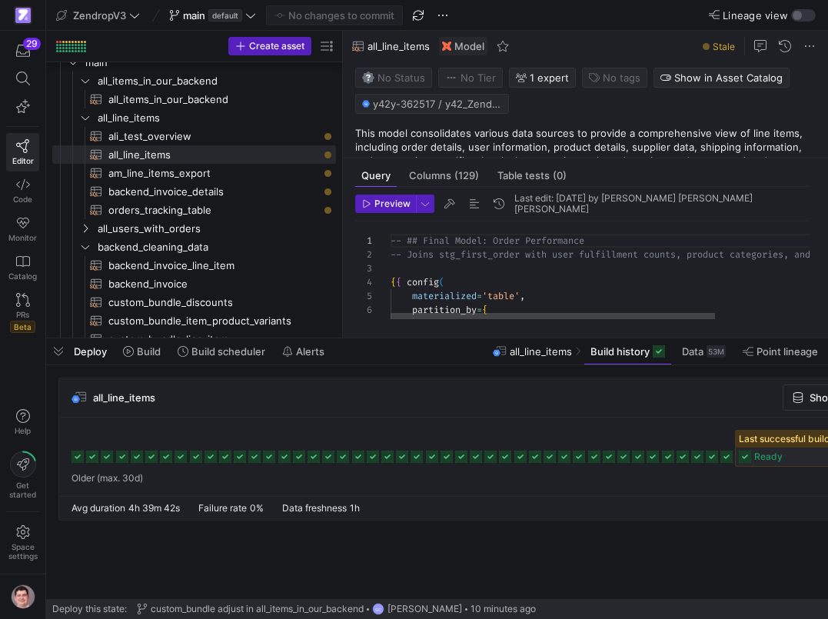
scroll to position [138, 0]
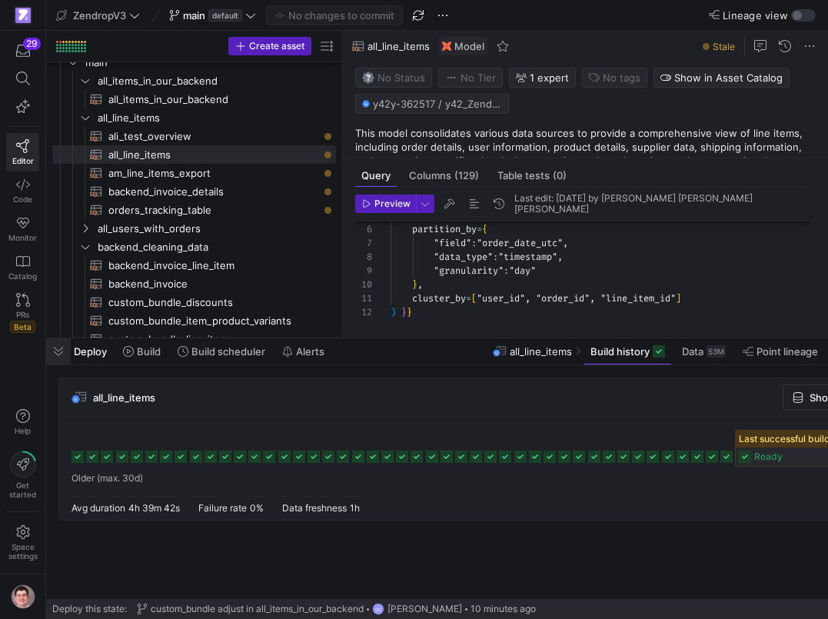
click at [62, 351] on span "button" at bounding box center [58, 351] width 25 height 26
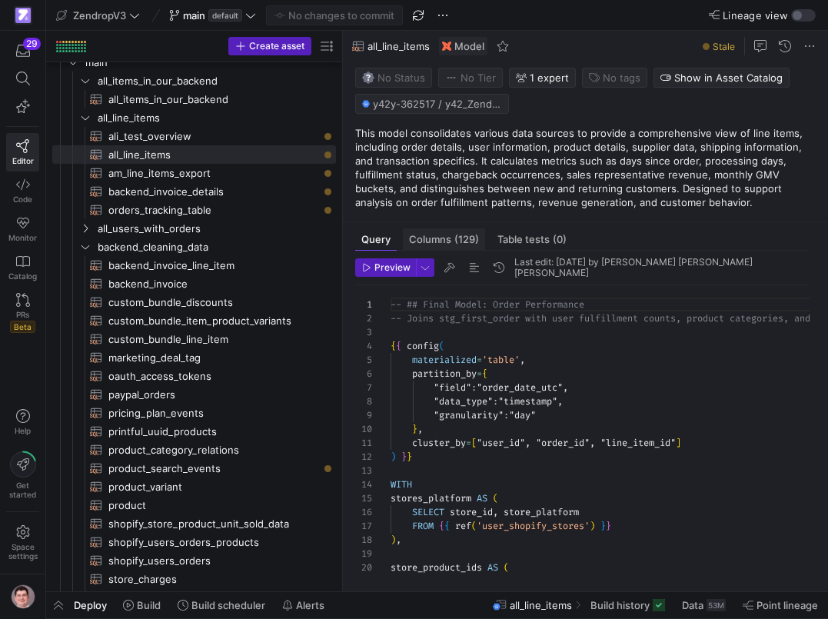
click at [448, 240] on span "Columns (129)" at bounding box center [444, 239] width 70 height 10
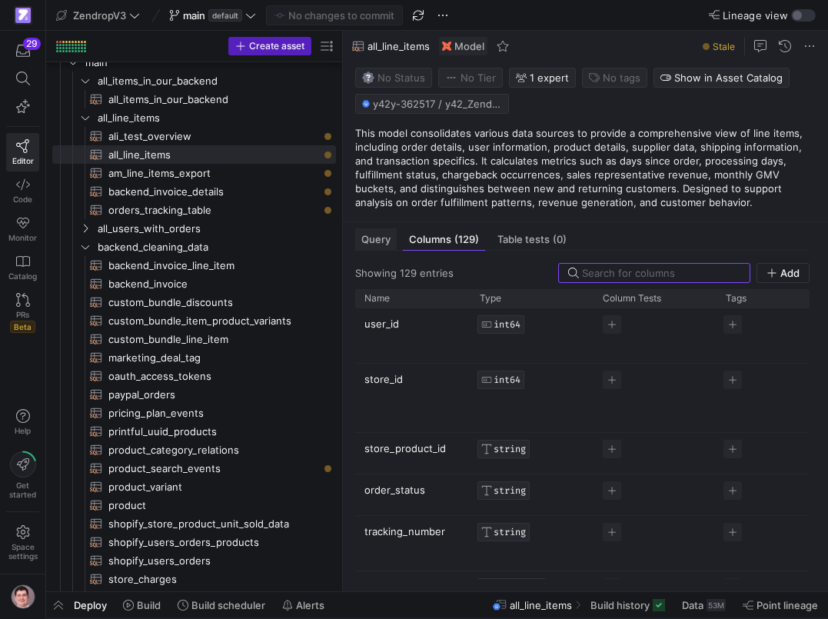
drag, startPoint x: 383, startPoint y: 241, endPoint x: 392, endPoint y: 241, distance: 9.2
click at [383, 241] on span "Query" at bounding box center [375, 239] width 29 height 10
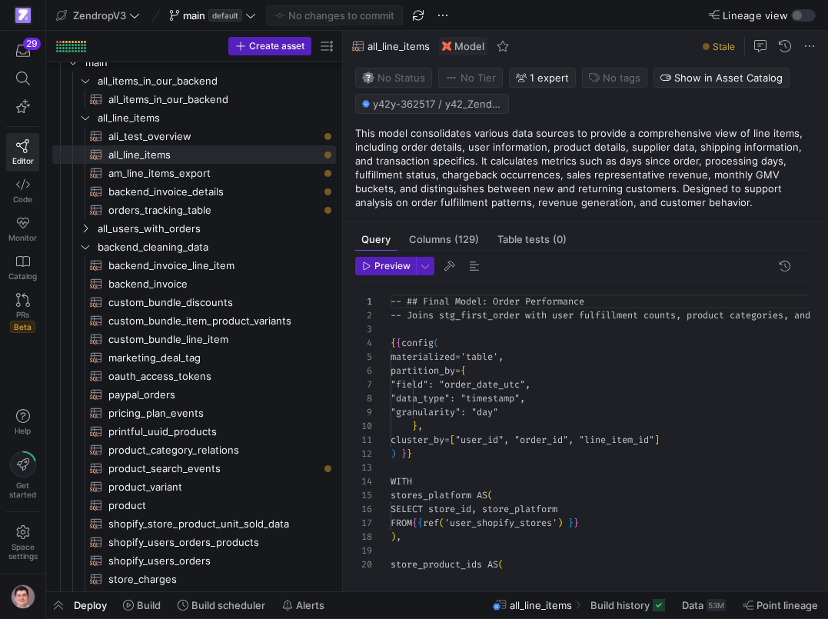
scroll to position [138, 0]
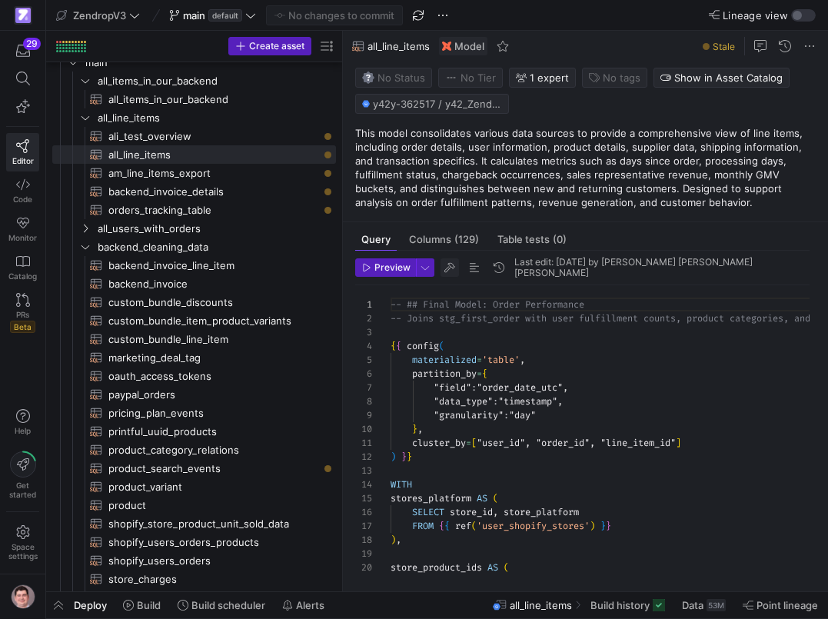
click at [445, 263] on span "button" at bounding box center [449, 267] width 18 height 18
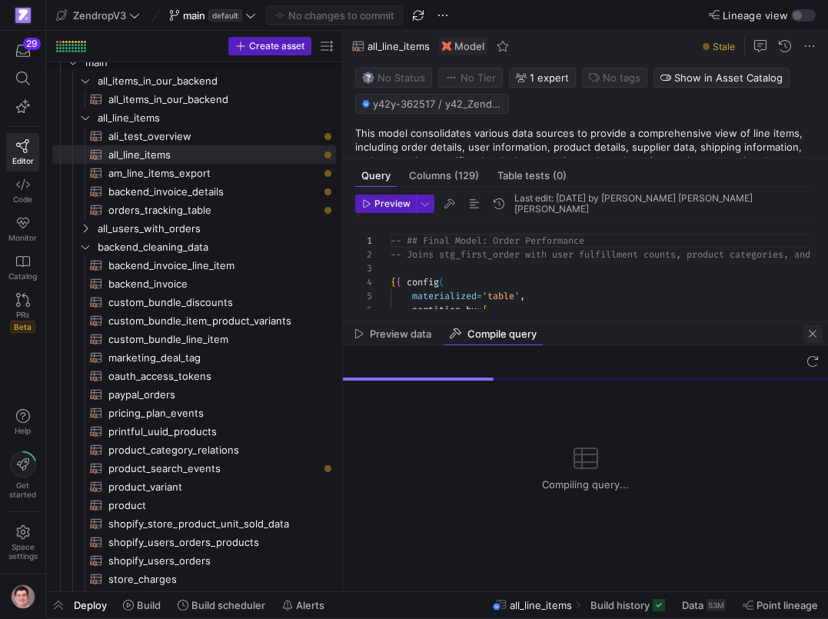
click at [806, 334] on span "button" at bounding box center [812, 333] width 18 height 18
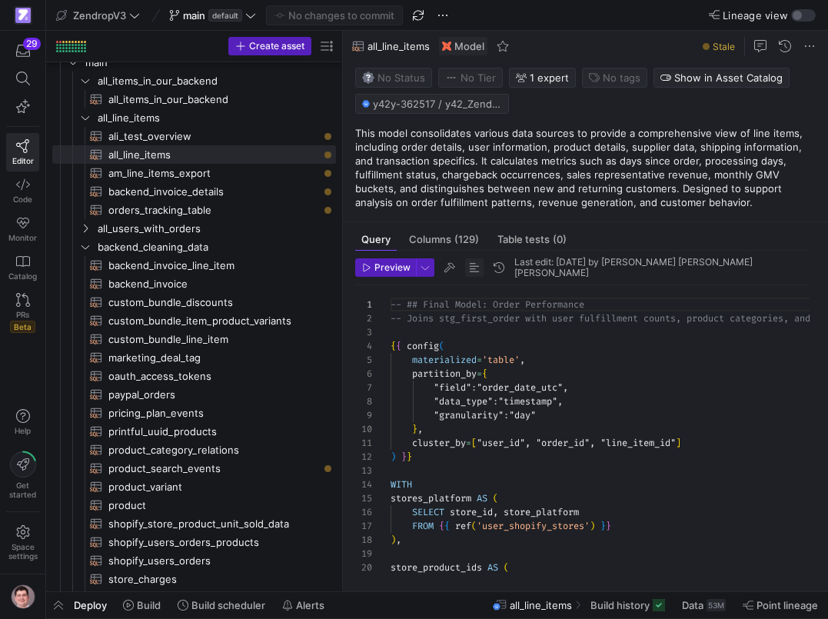
click at [472, 264] on span "button" at bounding box center [474, 267] width 18 height 18
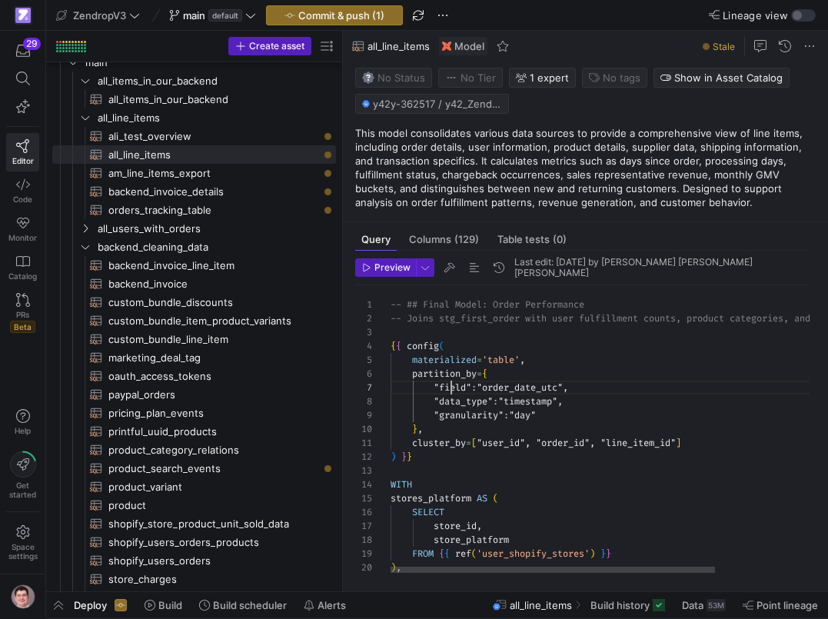
scroll to position [83, 61]
